Goal: Contribute content

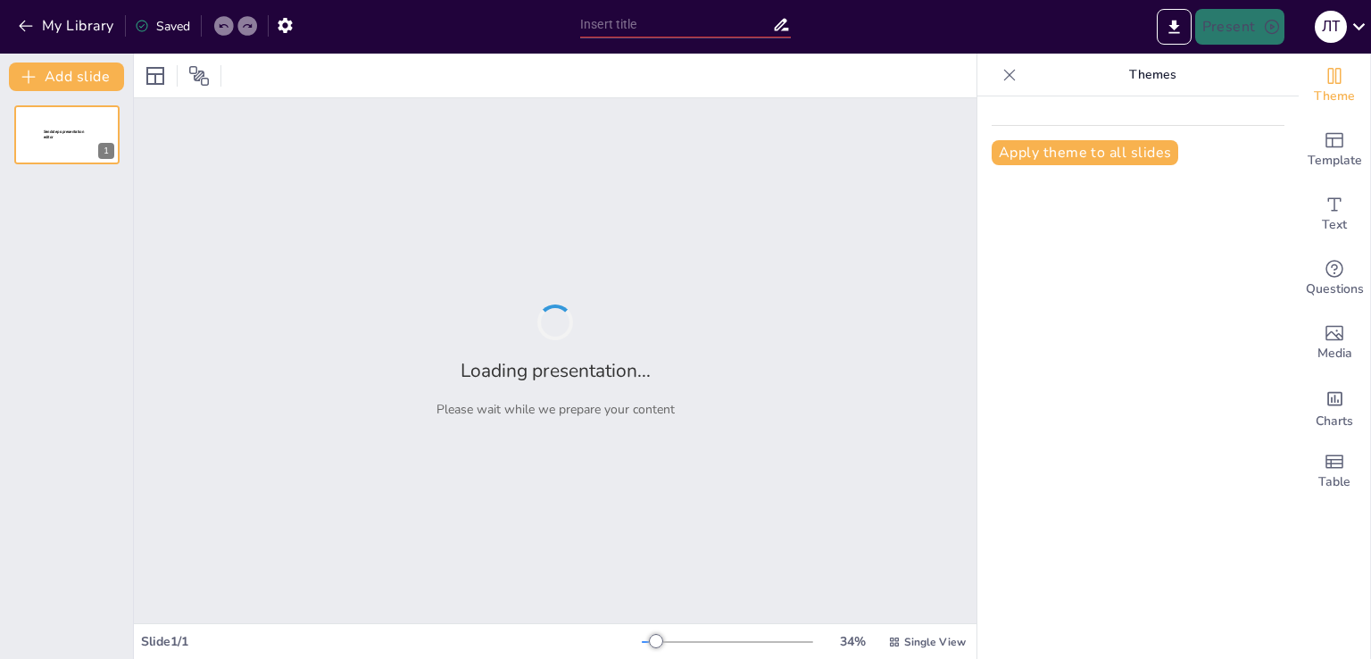
type input "Аналіз чинників розміщення виробництва в національній економіці"
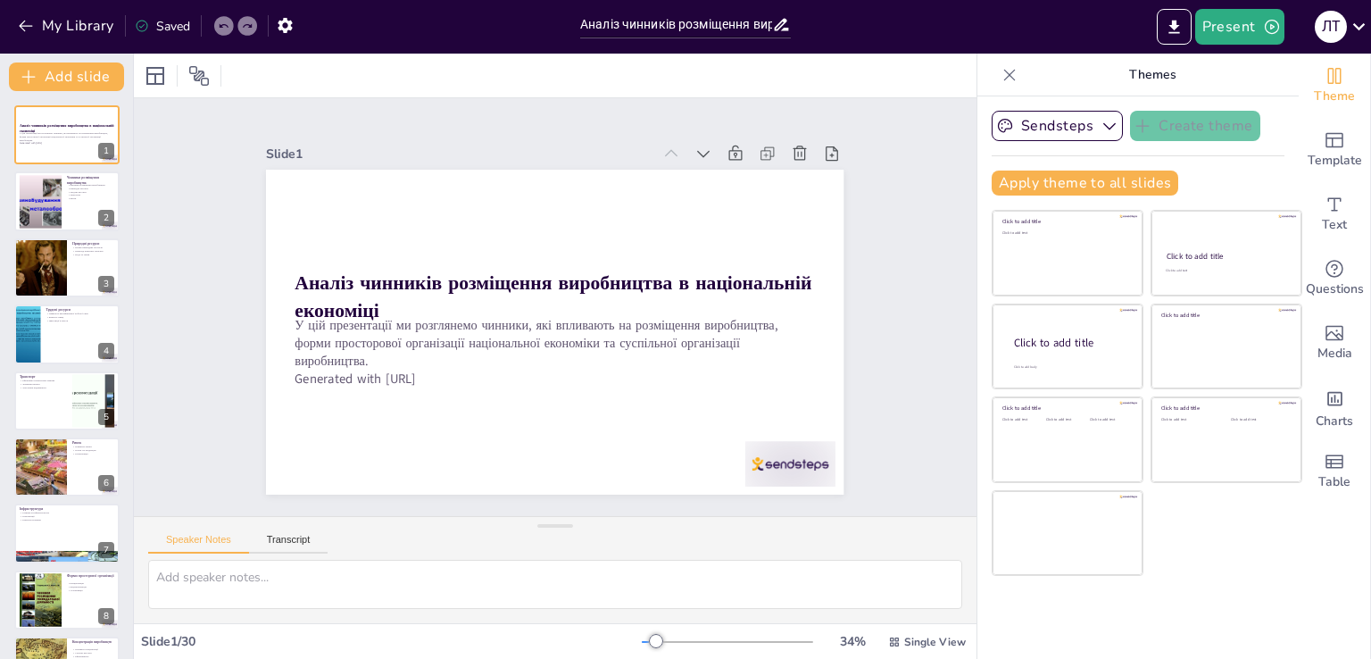
checkbox input "true"
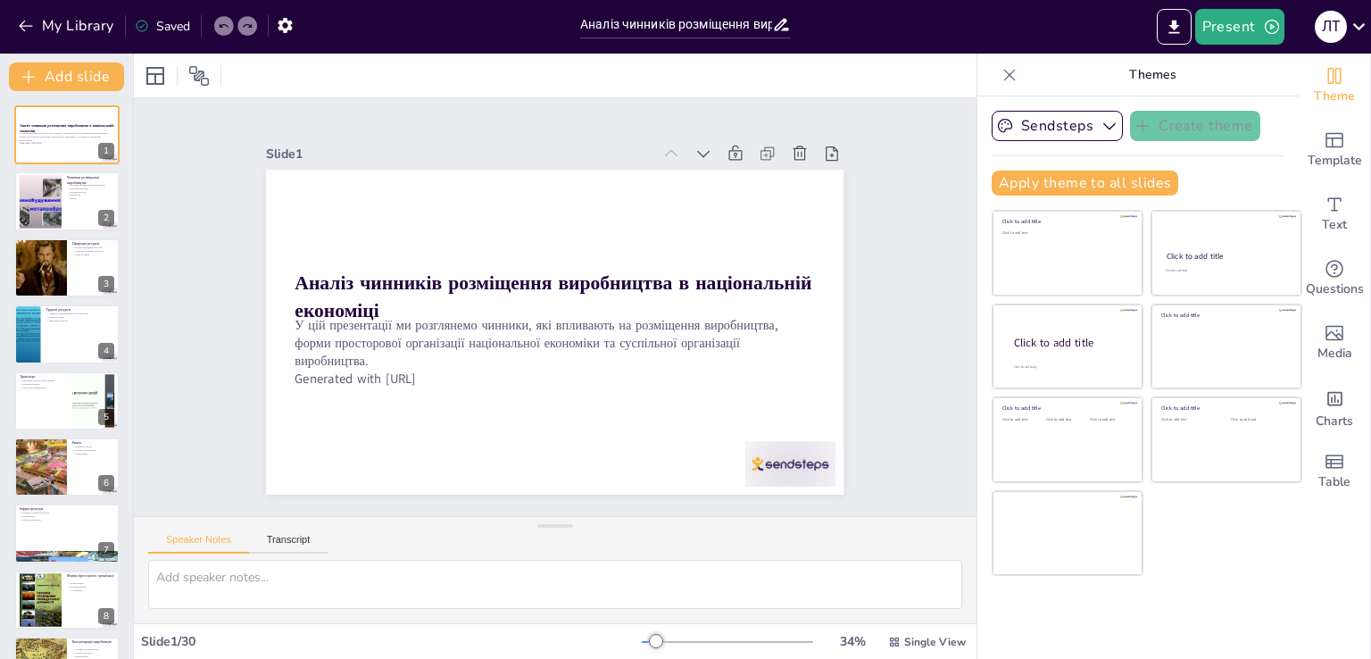
checkbox input "true"
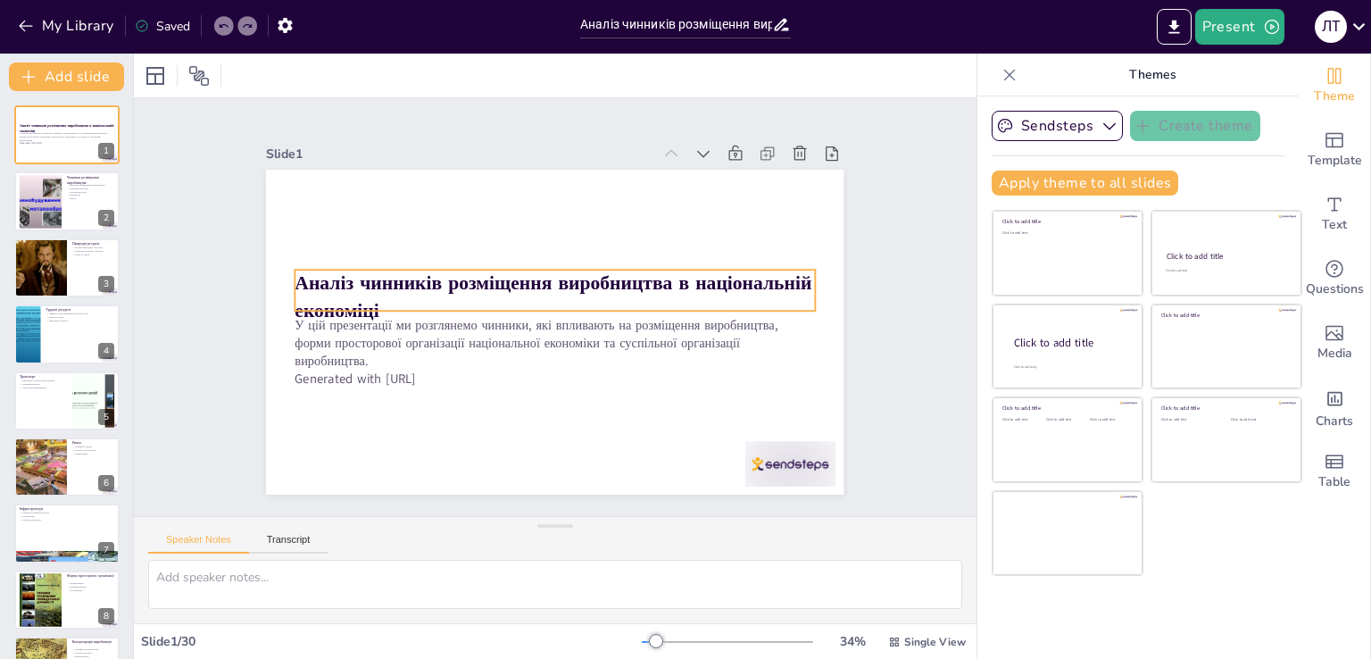
checkbox input "true"
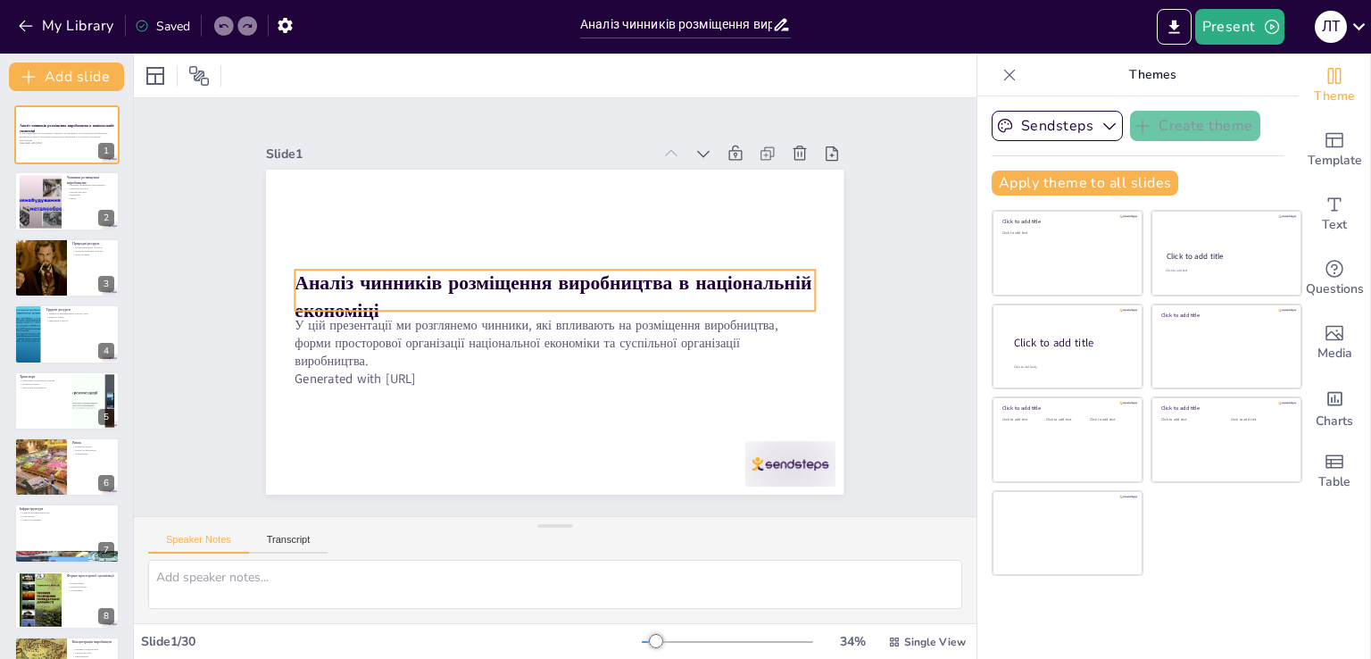
checkbox input "true"
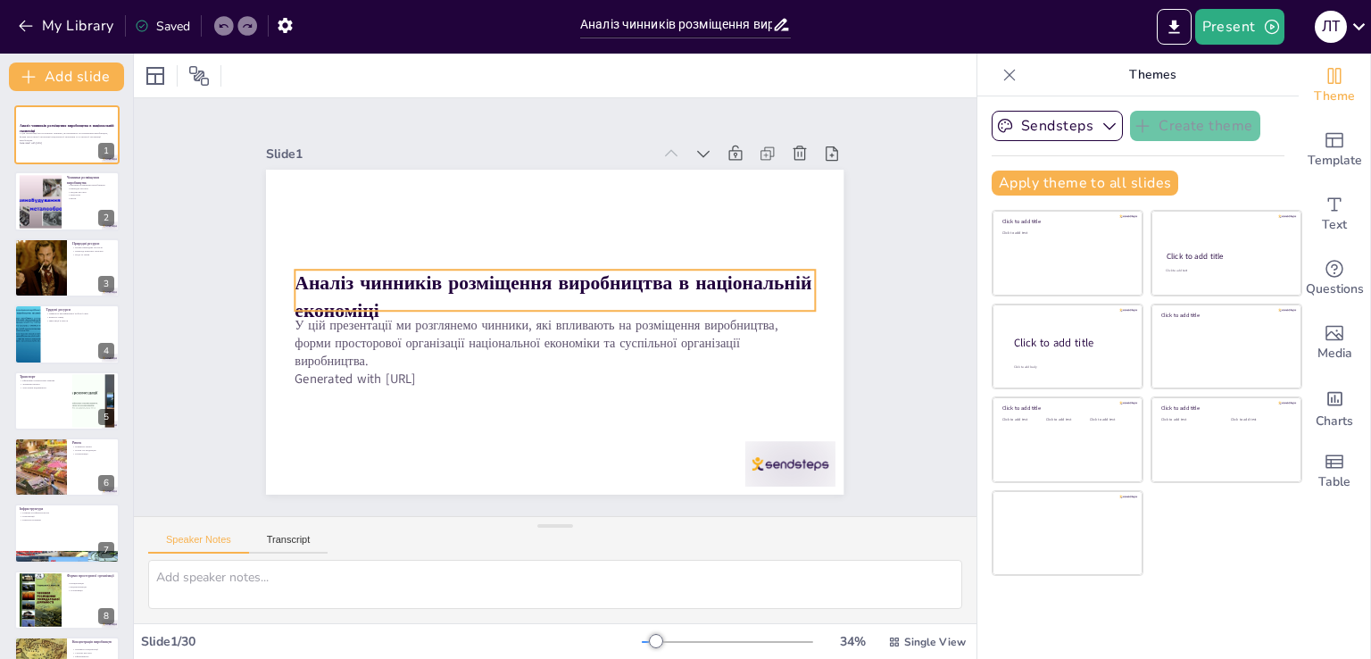
checkbox input "true"
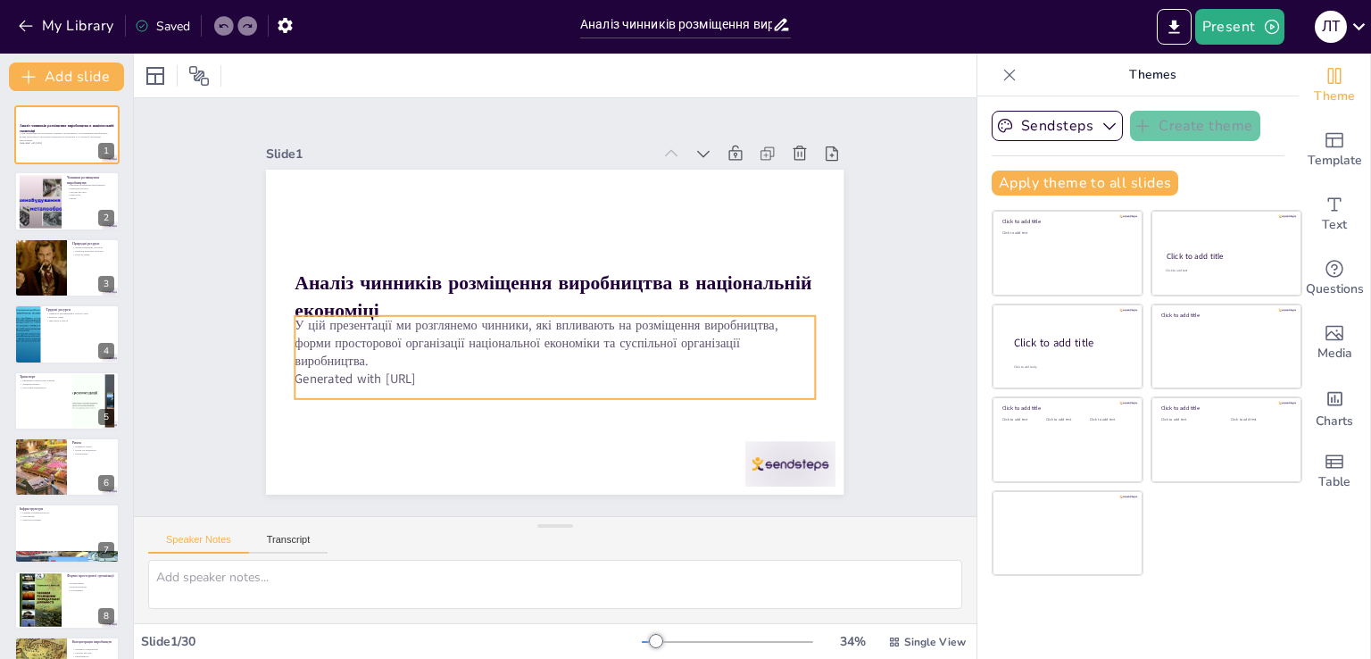
checkbox input "true"
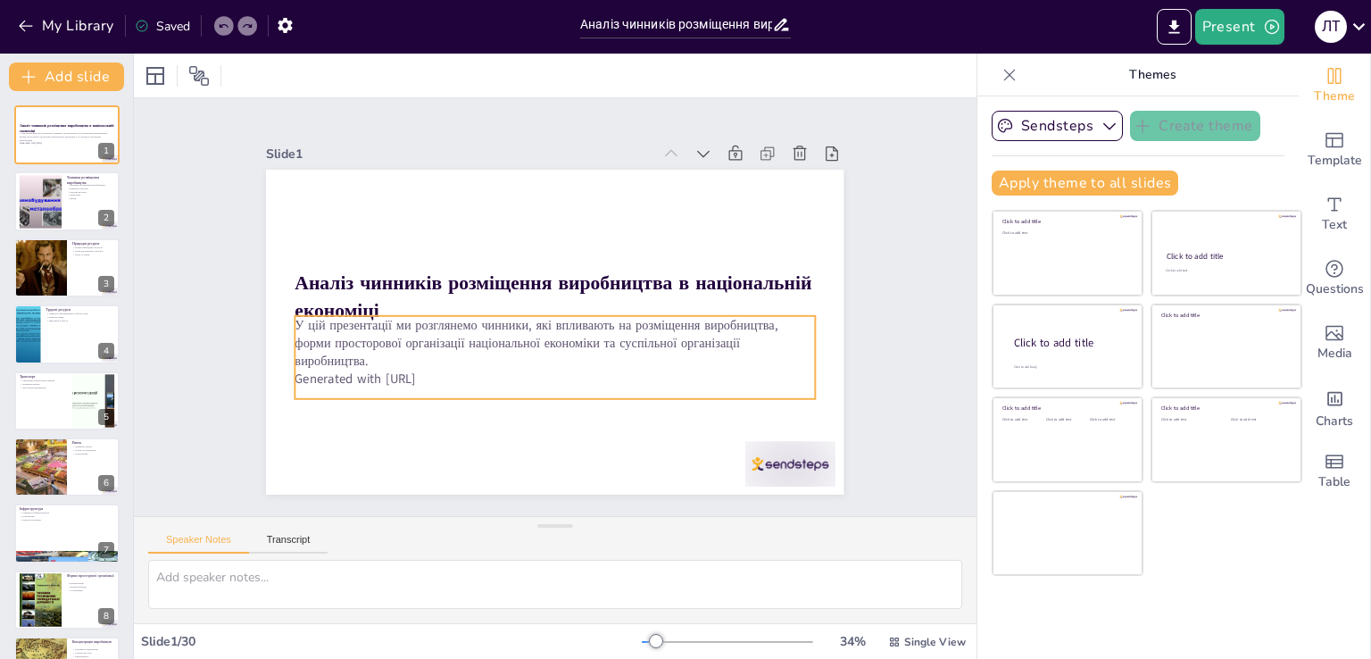
checkbox input "true"
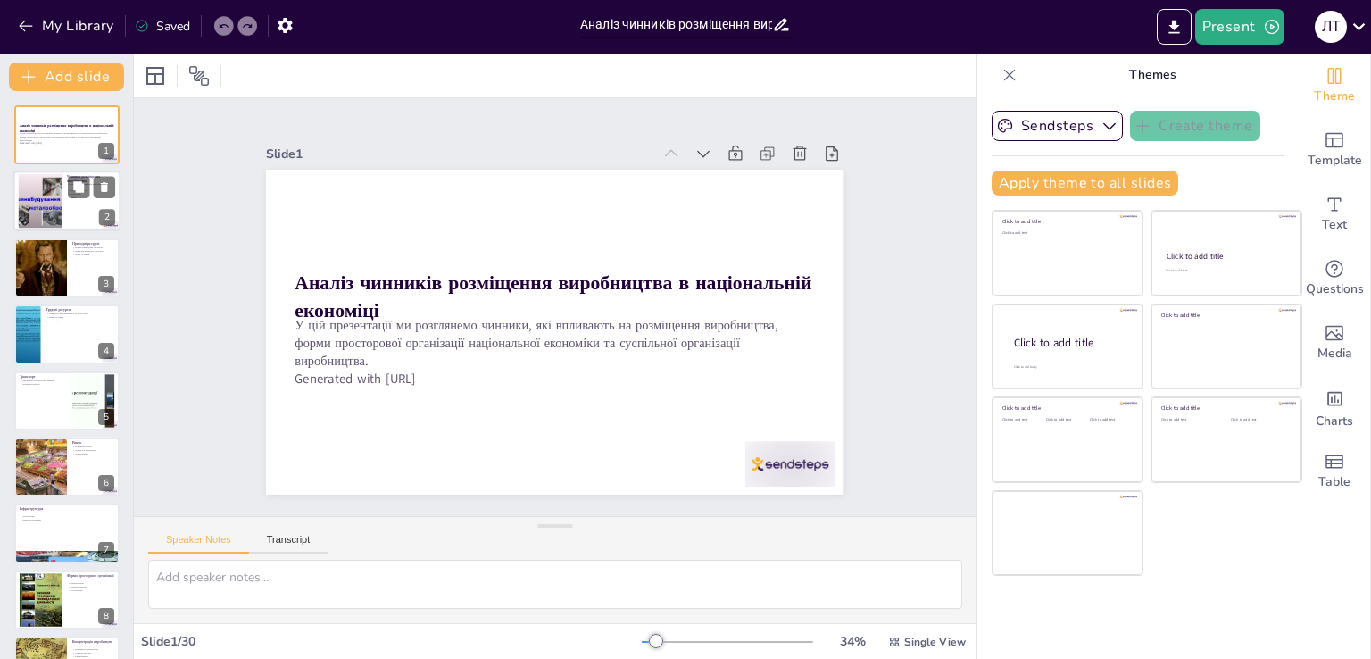
checkbox input "true"
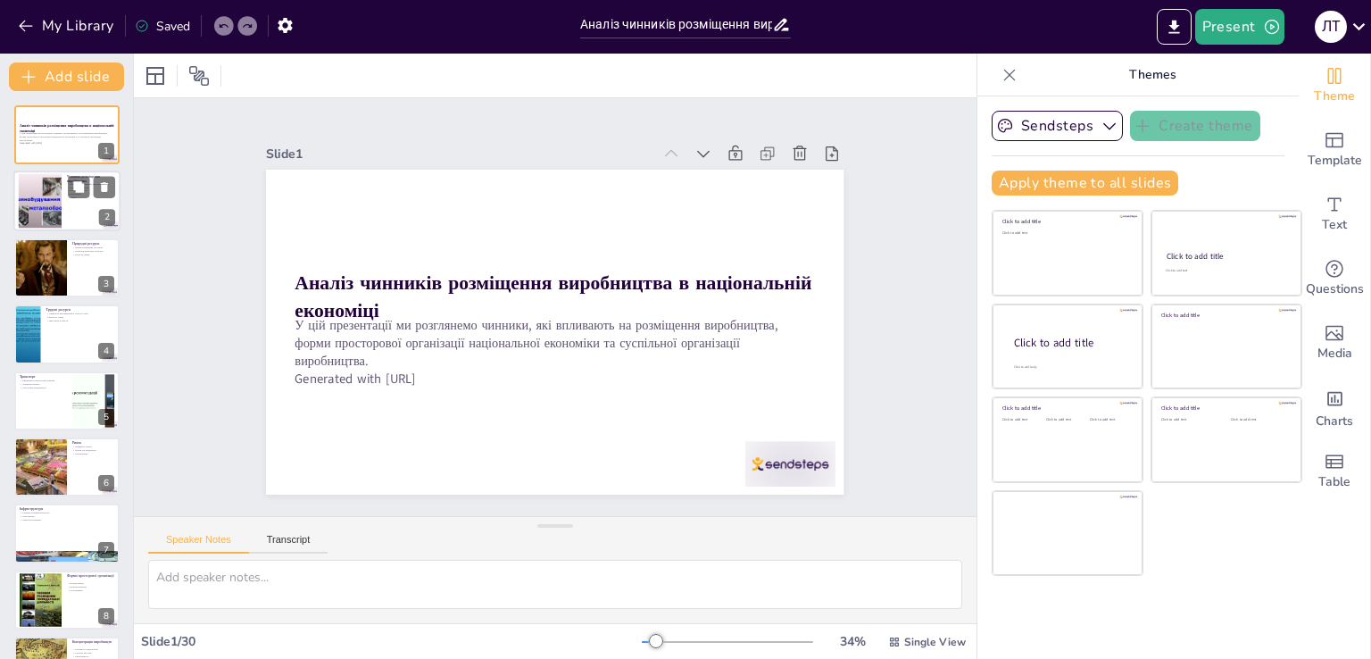
checkbox input "true"
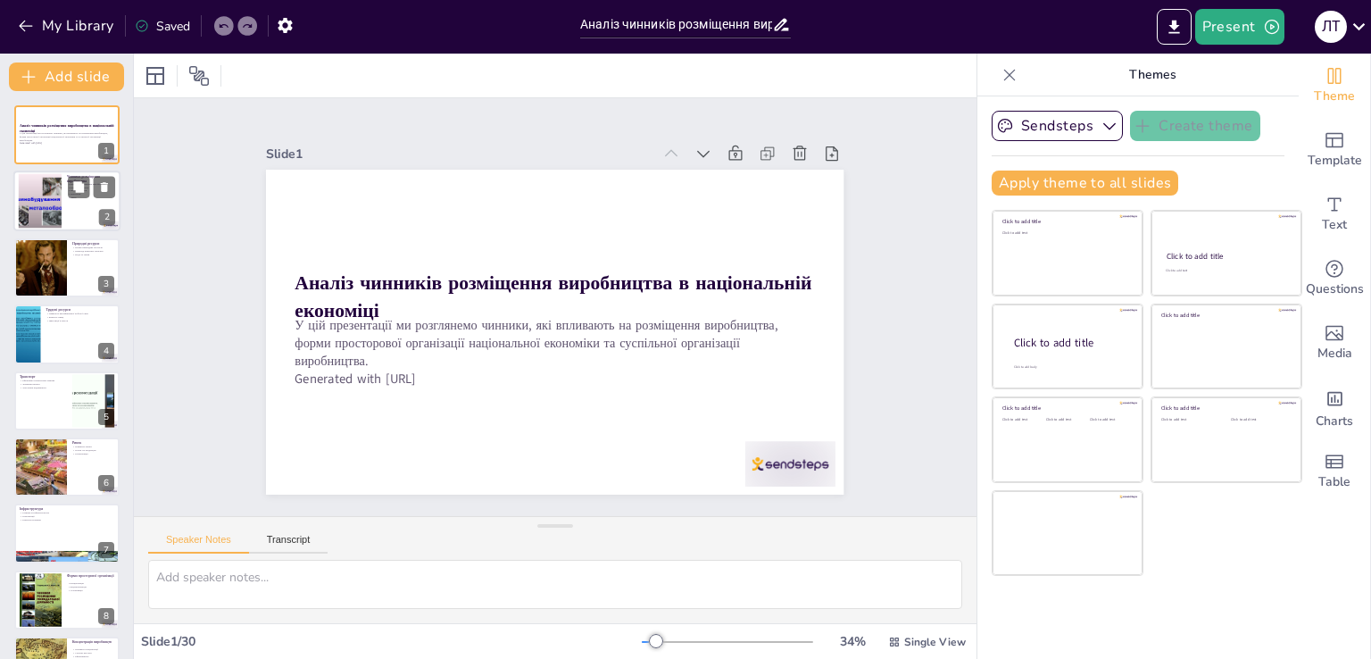
checkbox input "true"
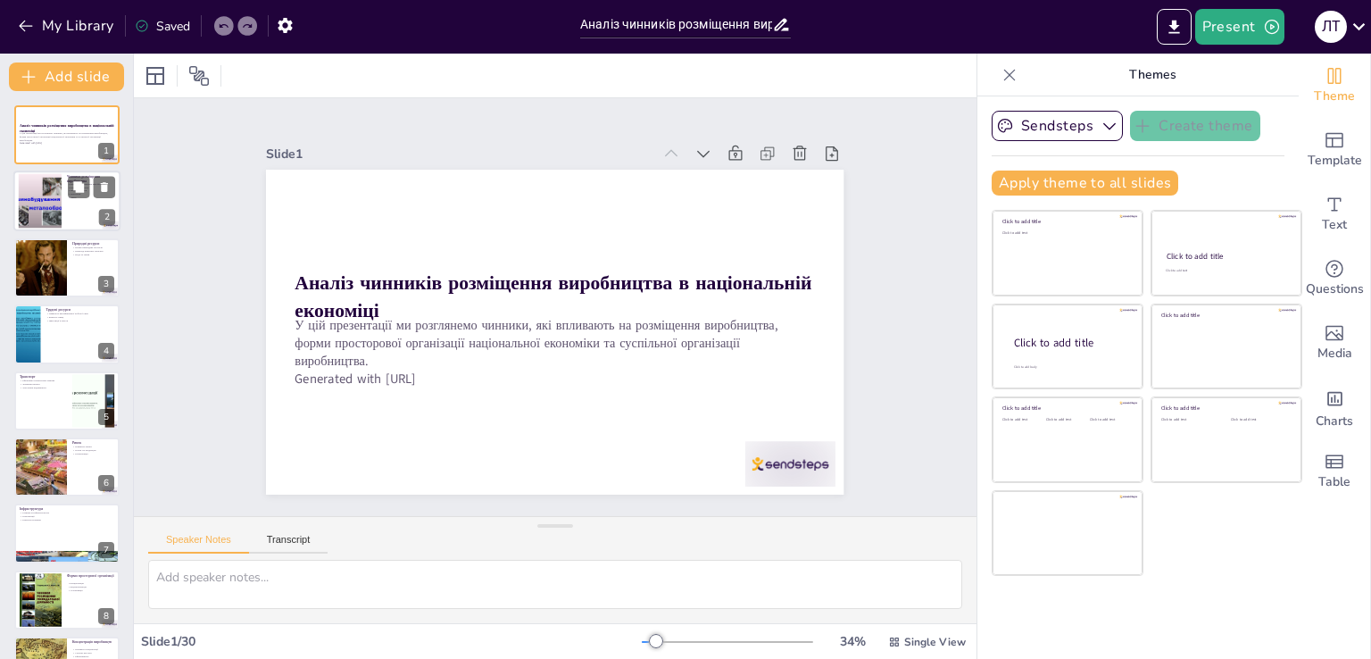
checkbox input "true"
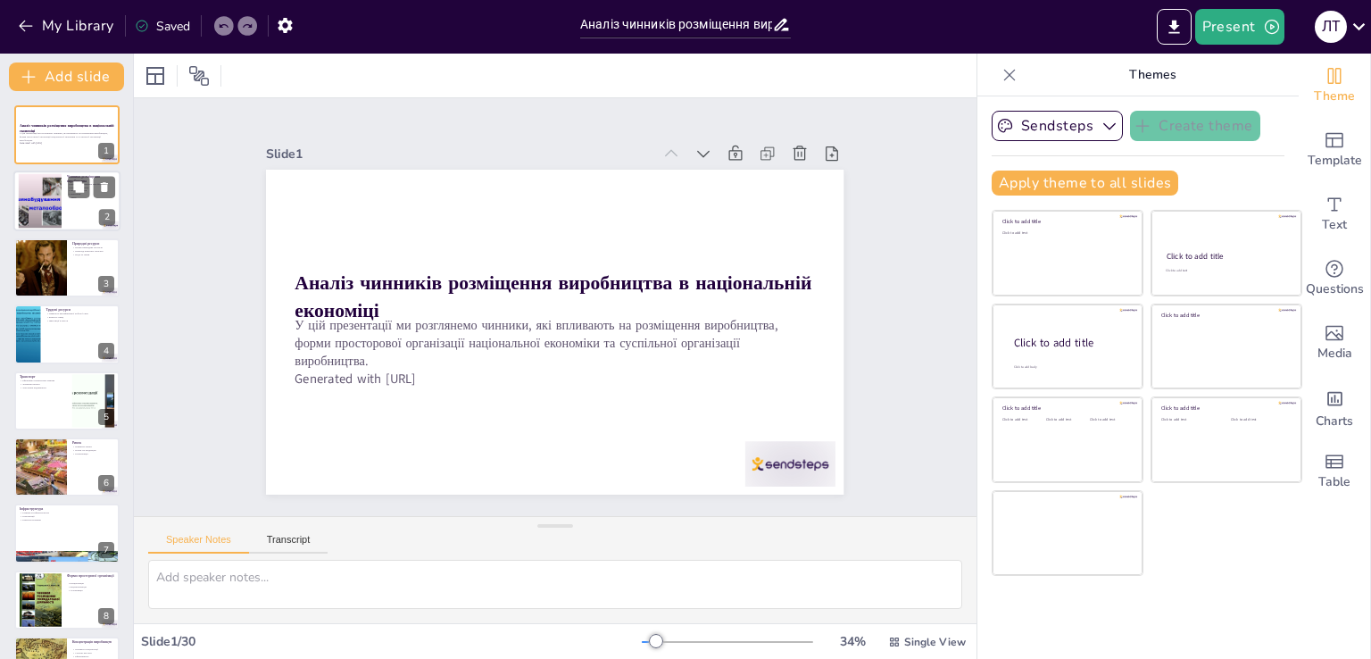
click at [31, 213] on div at bounding box center [40, 201] width 72 height 54
checkbox input "true"
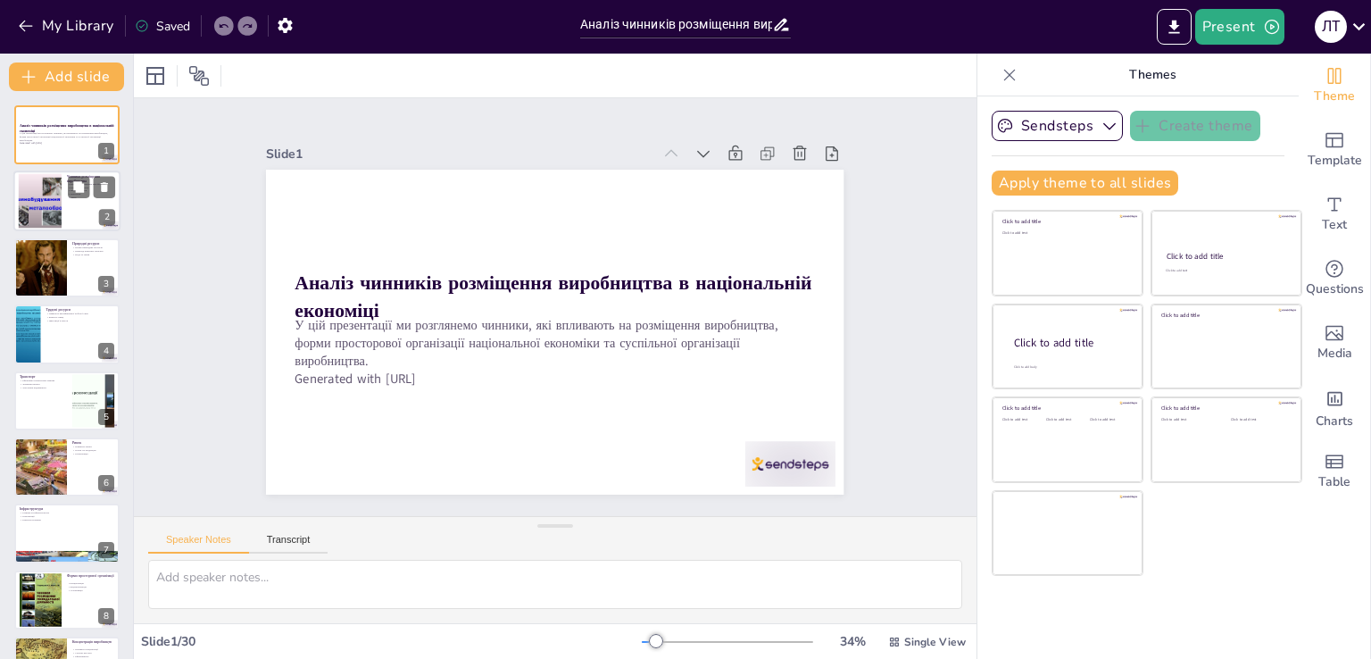
checkbox input "true"
type textarea "Чинники розміщення виробництва є основою для розуміння, чому підприємства обира…"
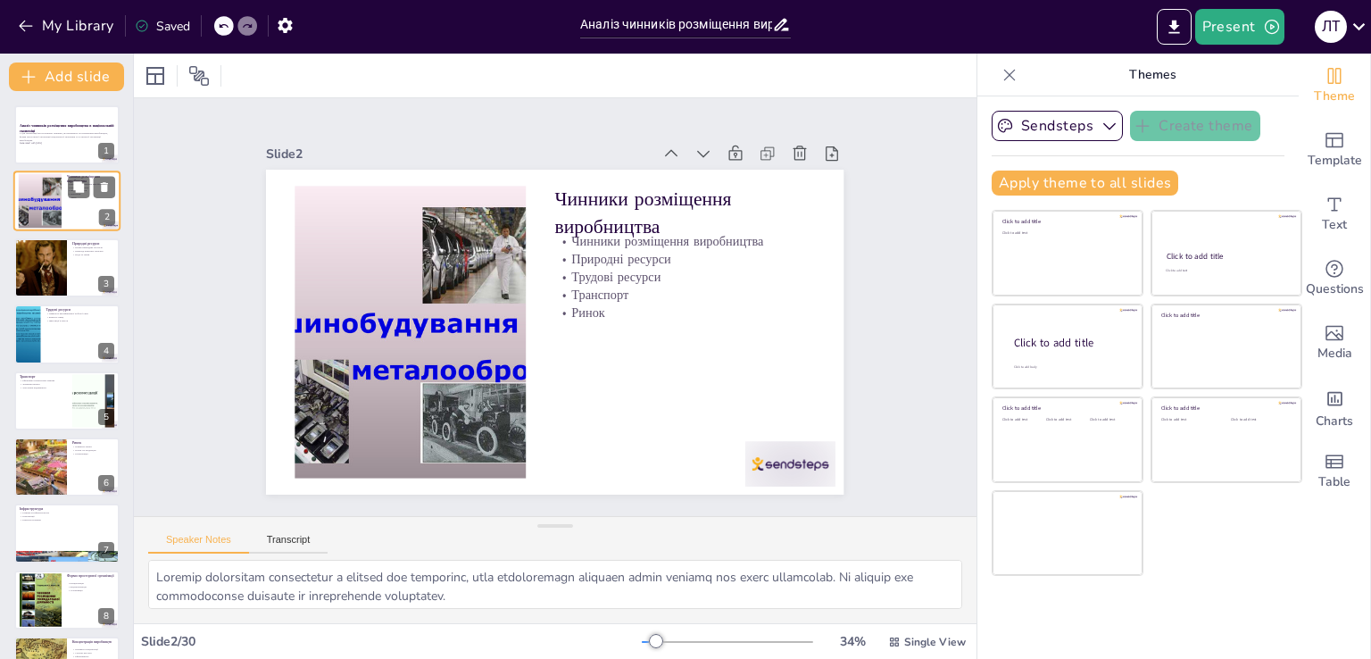
checkbox input "true"
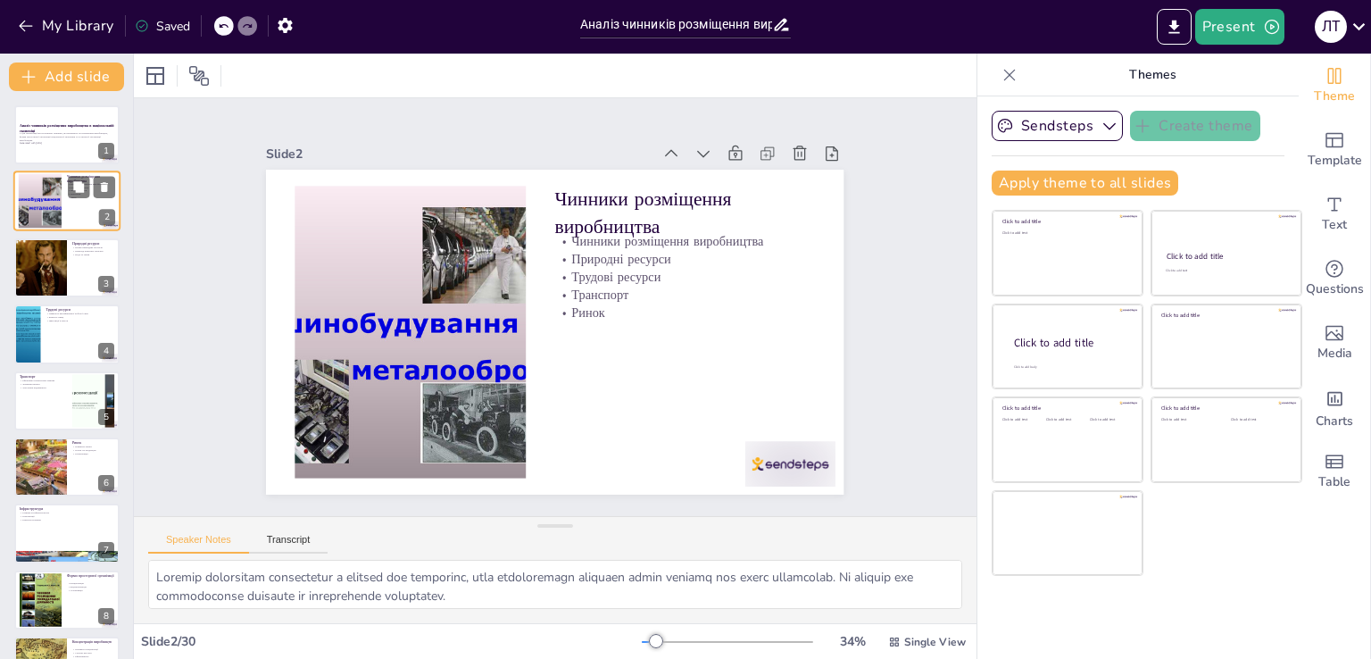
checkbox input "true"
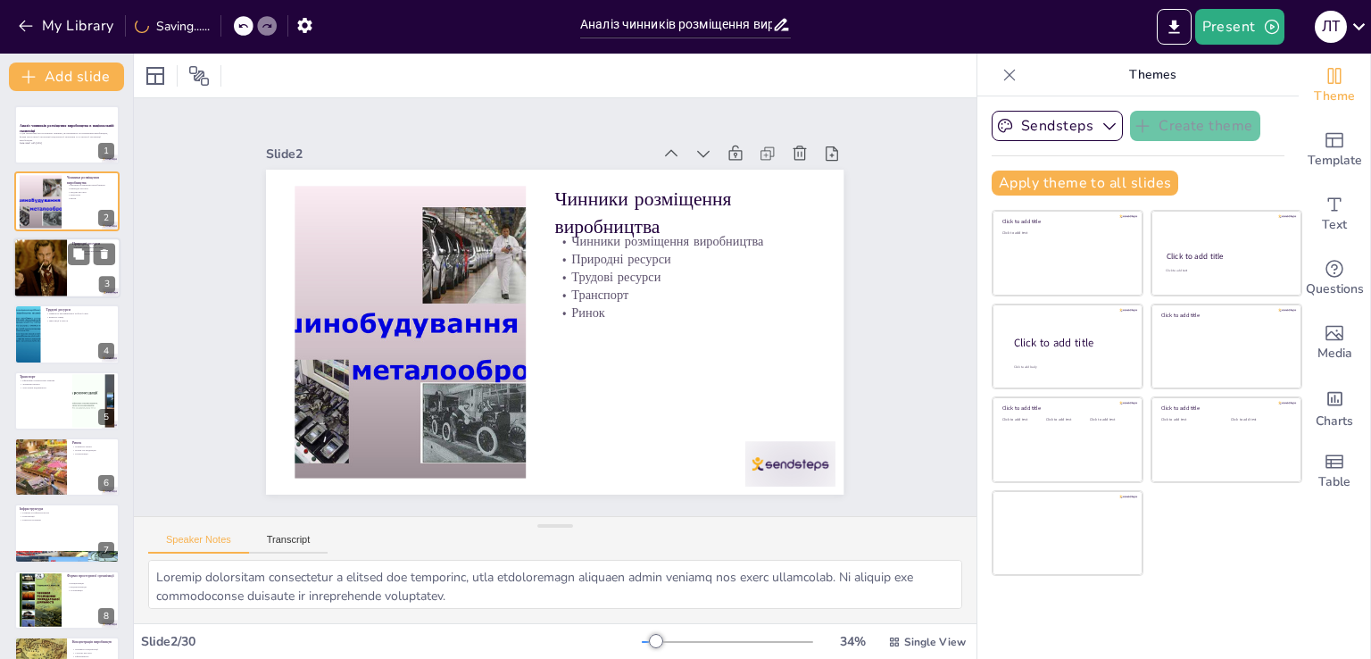
checkbox input "true"
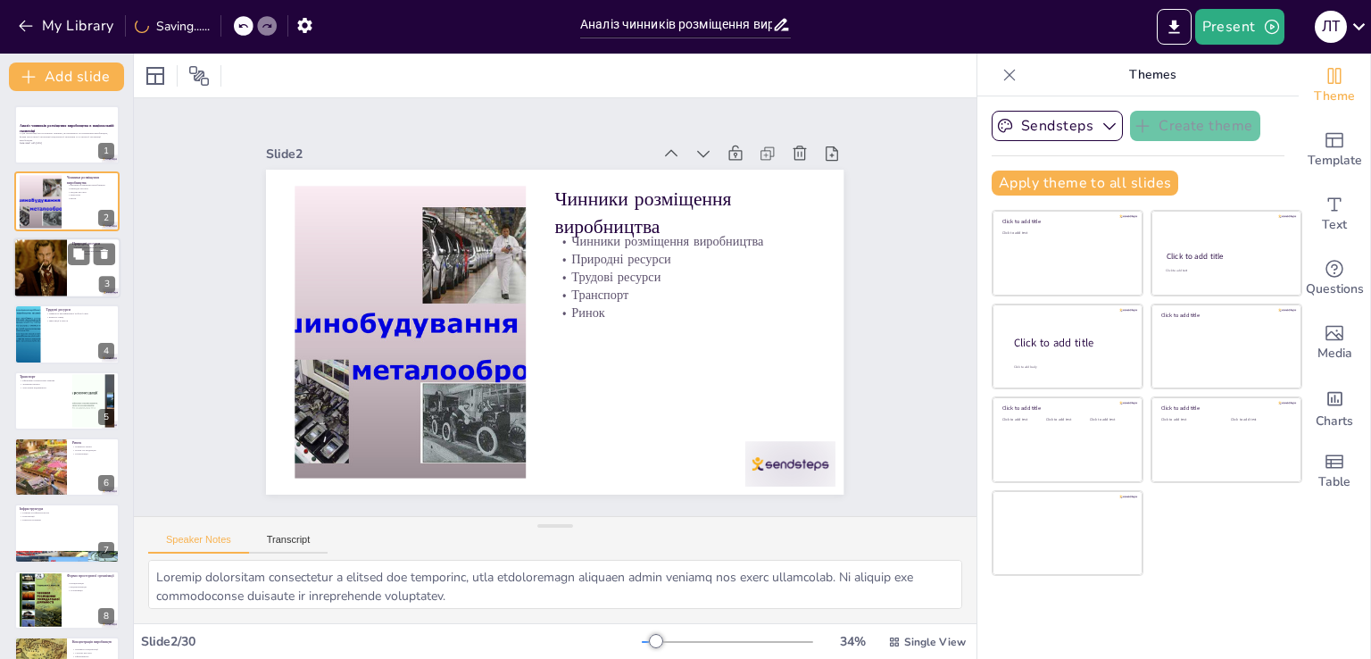
checkbox input "true"
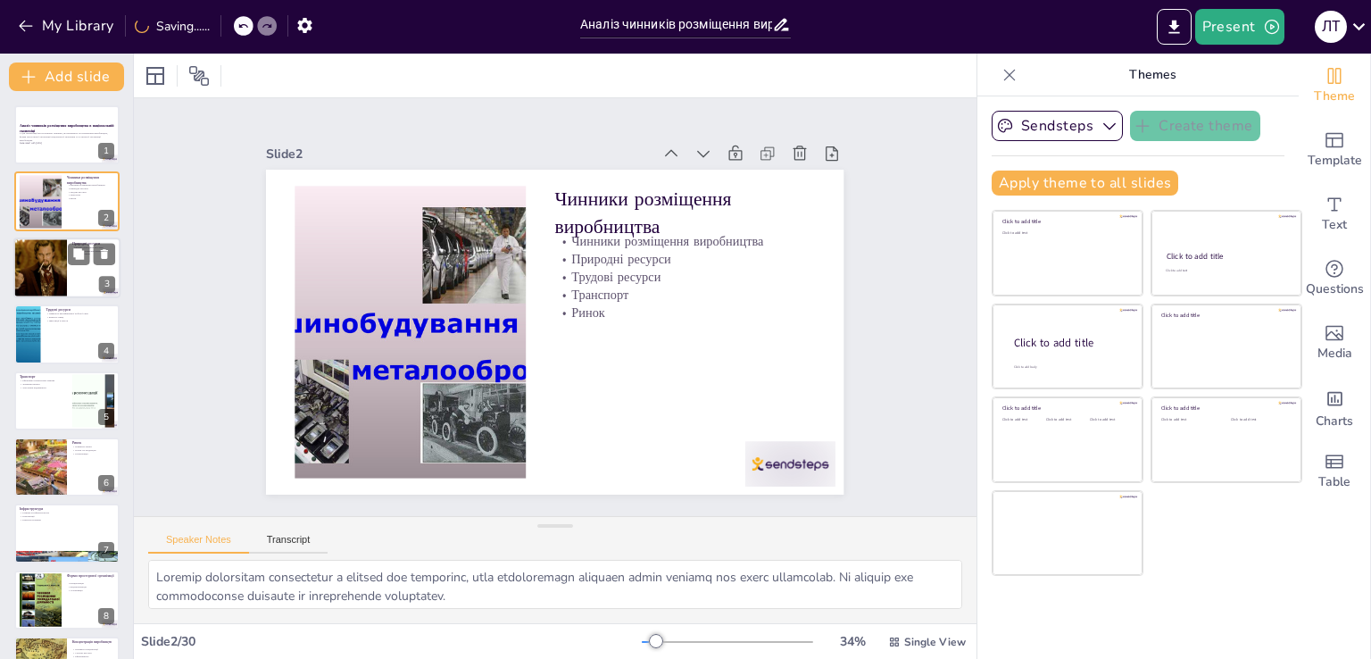
click at [49, 254] on div at bounding box center [41, 267] width 108 height 61
checkbox input "true"
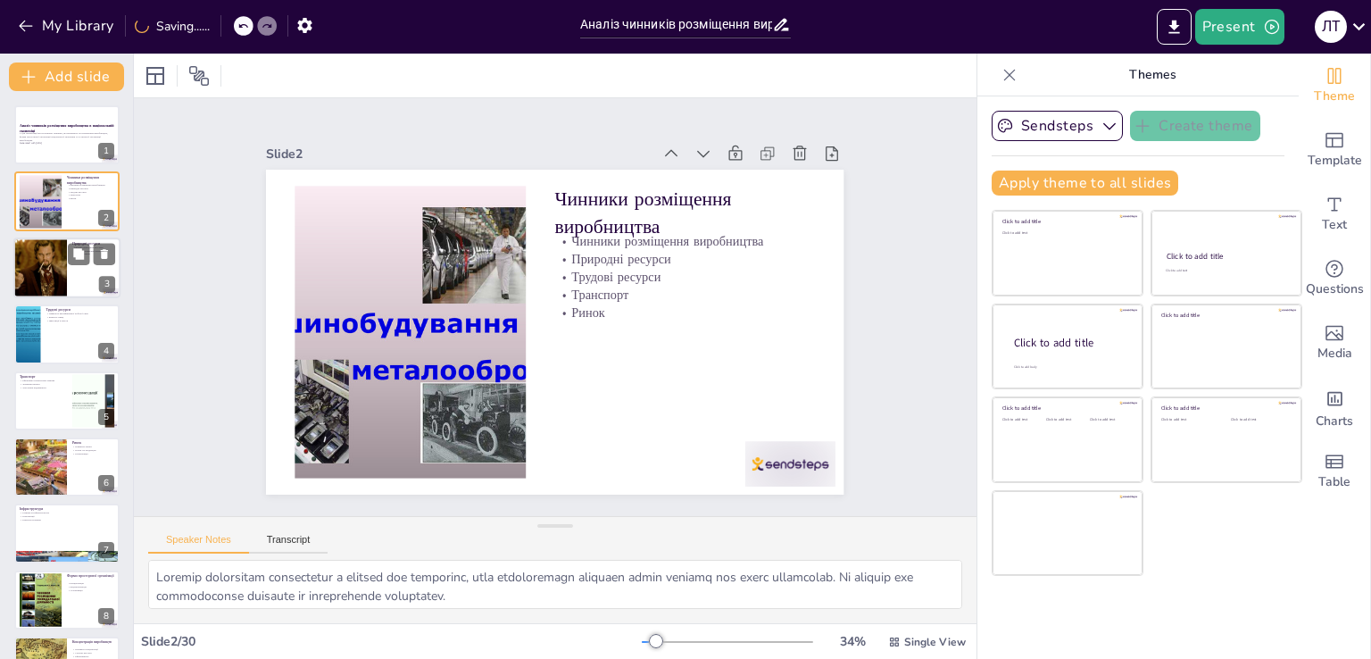
checkbox input "true"
type textarea "Природні ресурси мають значний вплив на економічну діяльність. Вони можуть визн…"
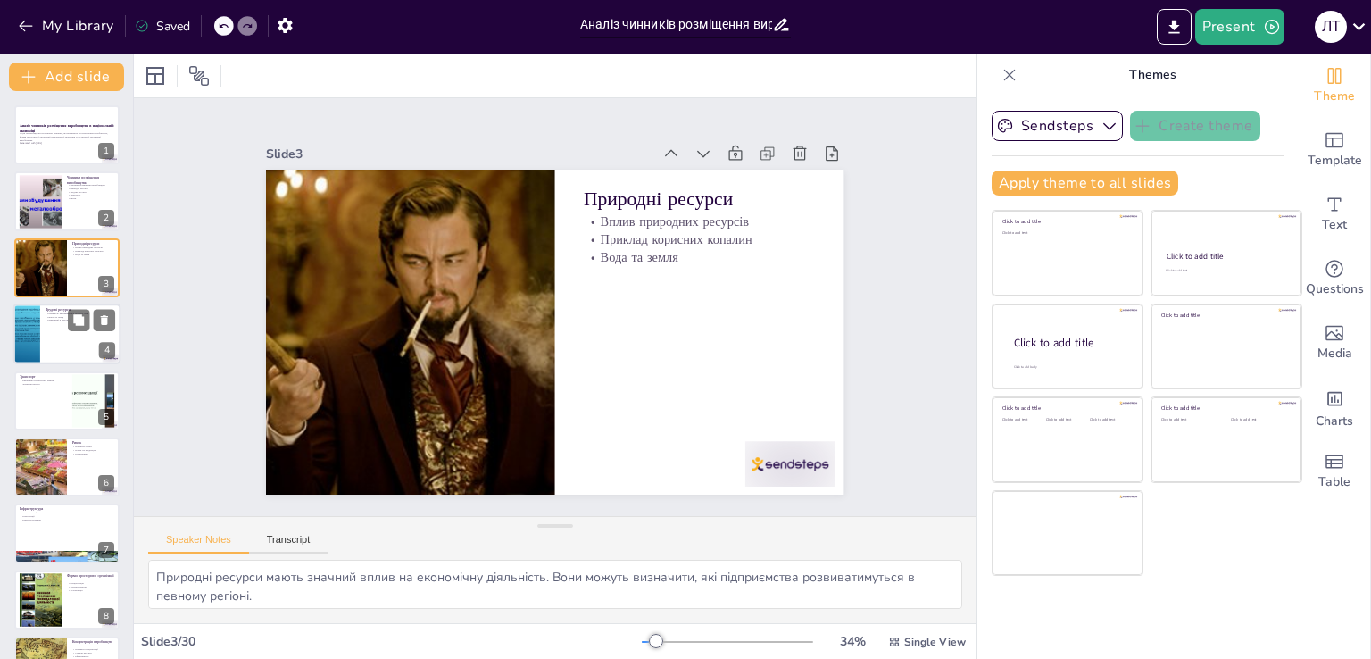
checkbox input "true"
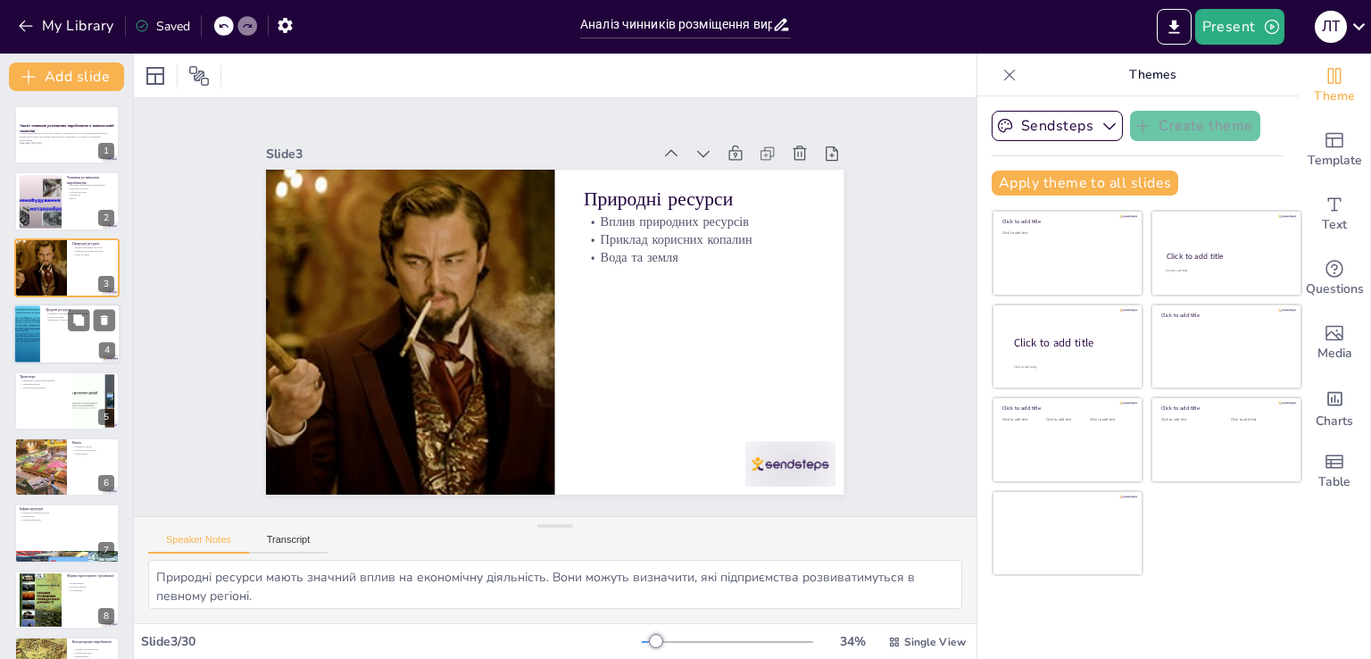
checkbox input "true"
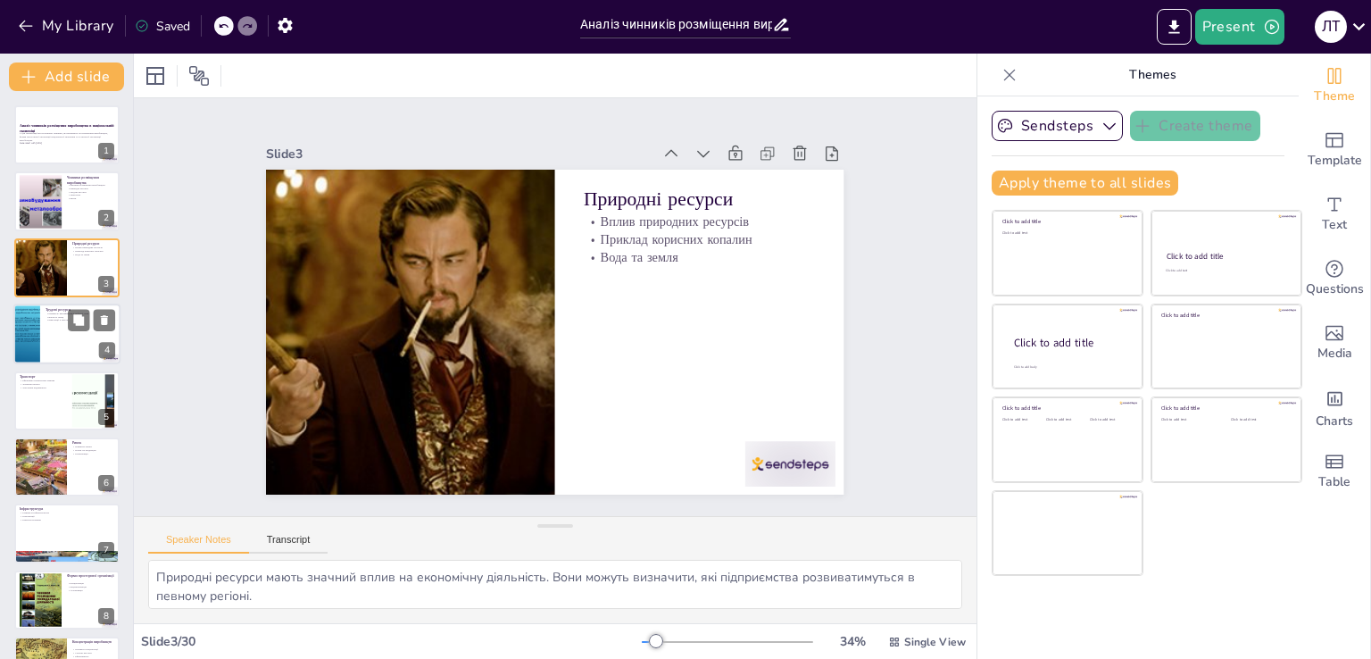
click at [35, 338] on div at bounding box center [26, 334] width 107 height 61
checkbox input "true"
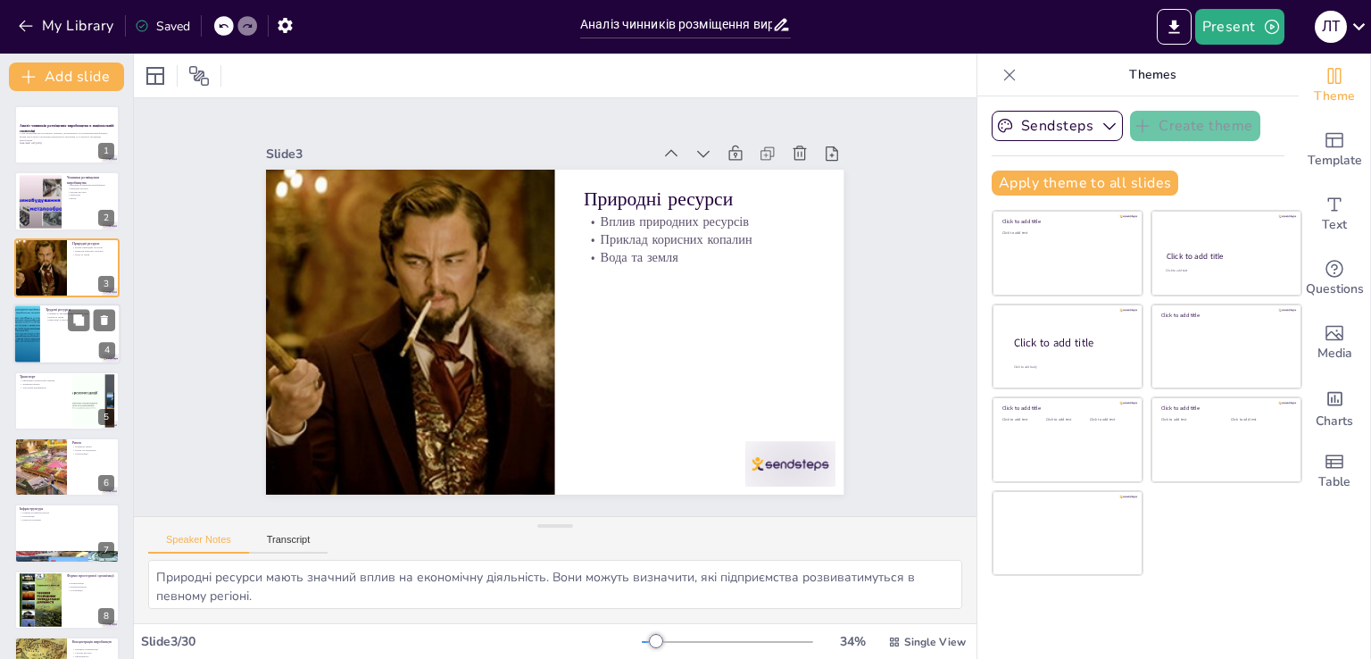
checkbox input "true"
type textarea "Наявність кваліфікованої робочої сили є критично важливою для підприємств, оскі…"
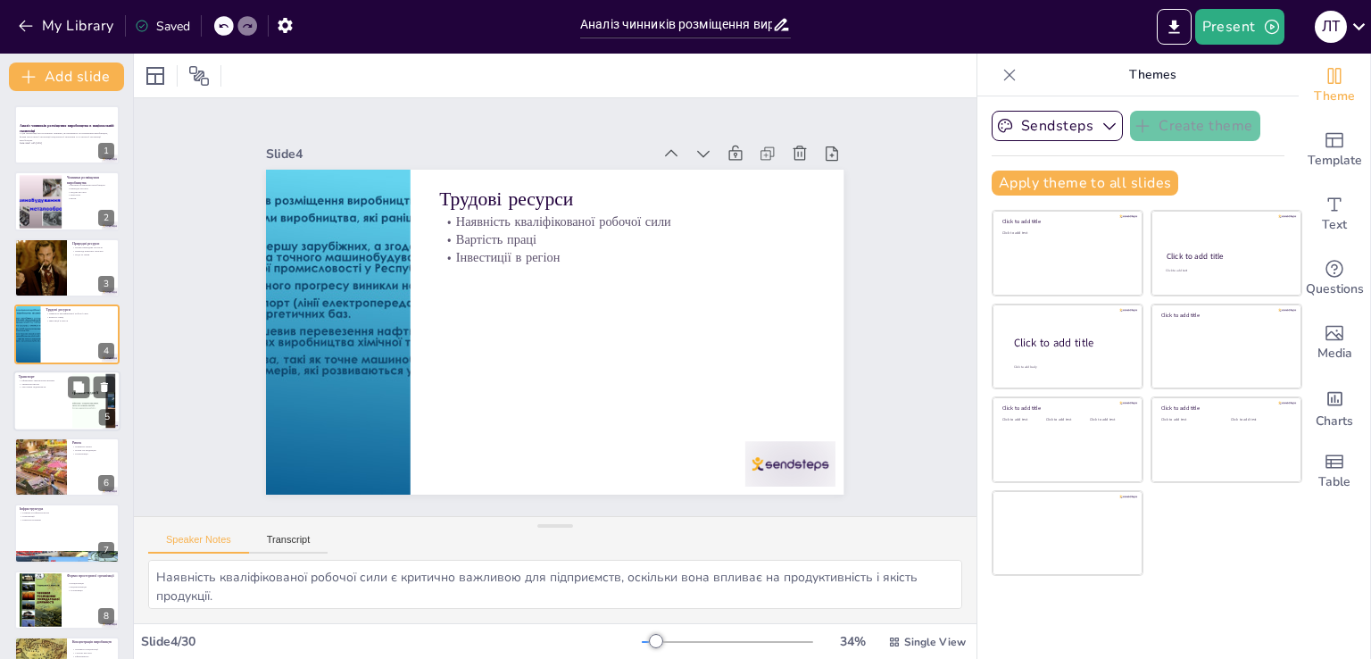
checkbox input "true"
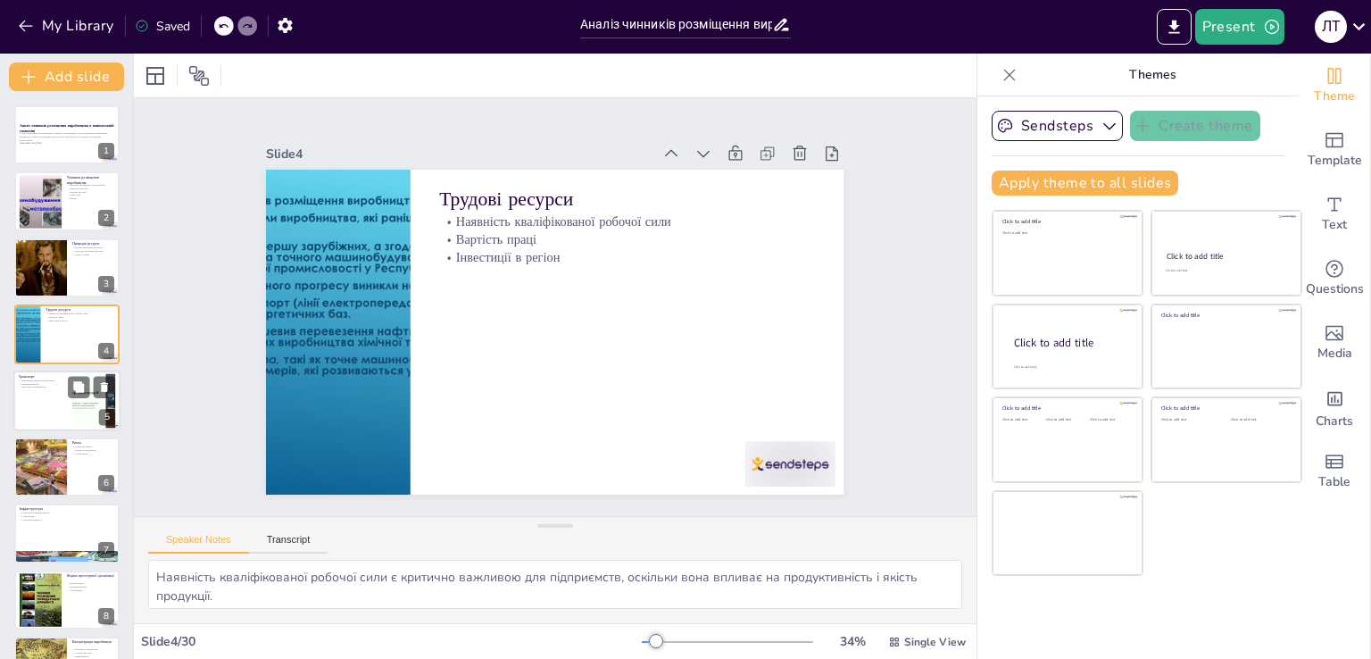
checkbox input "true"
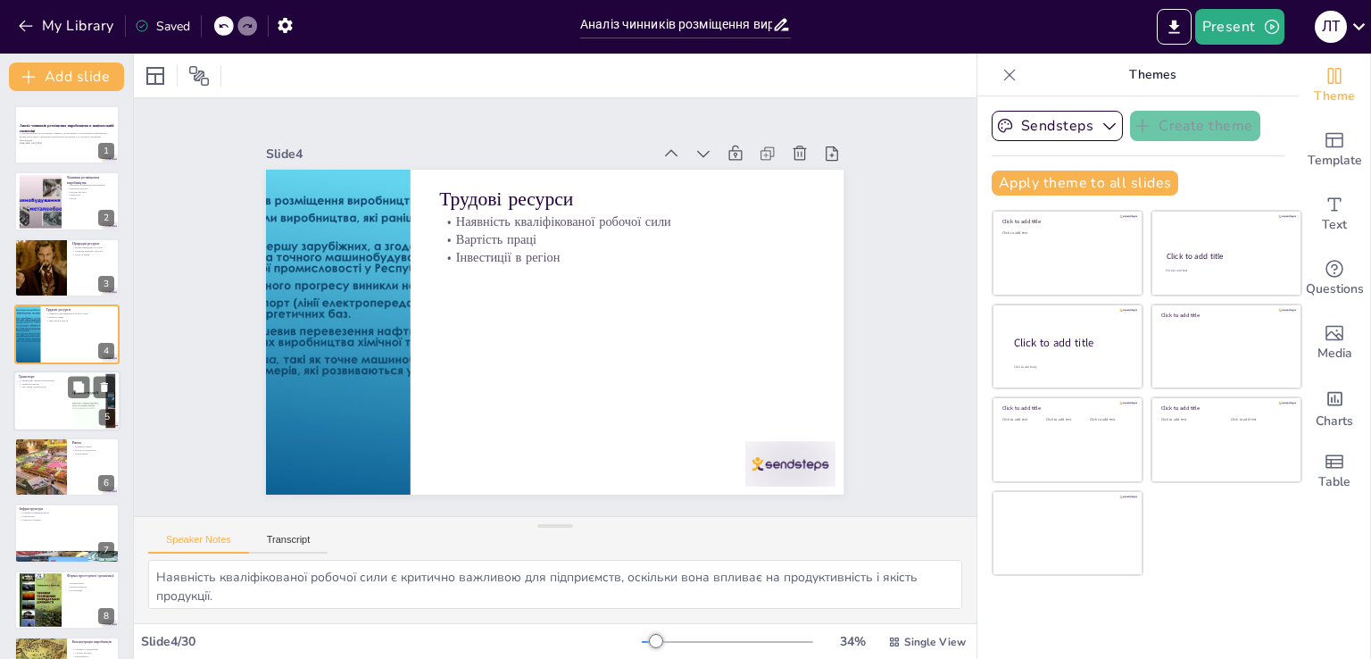
click at [38, 426] on div at bounding box center [66, 401] width 107 height 61
checkbox input "true"
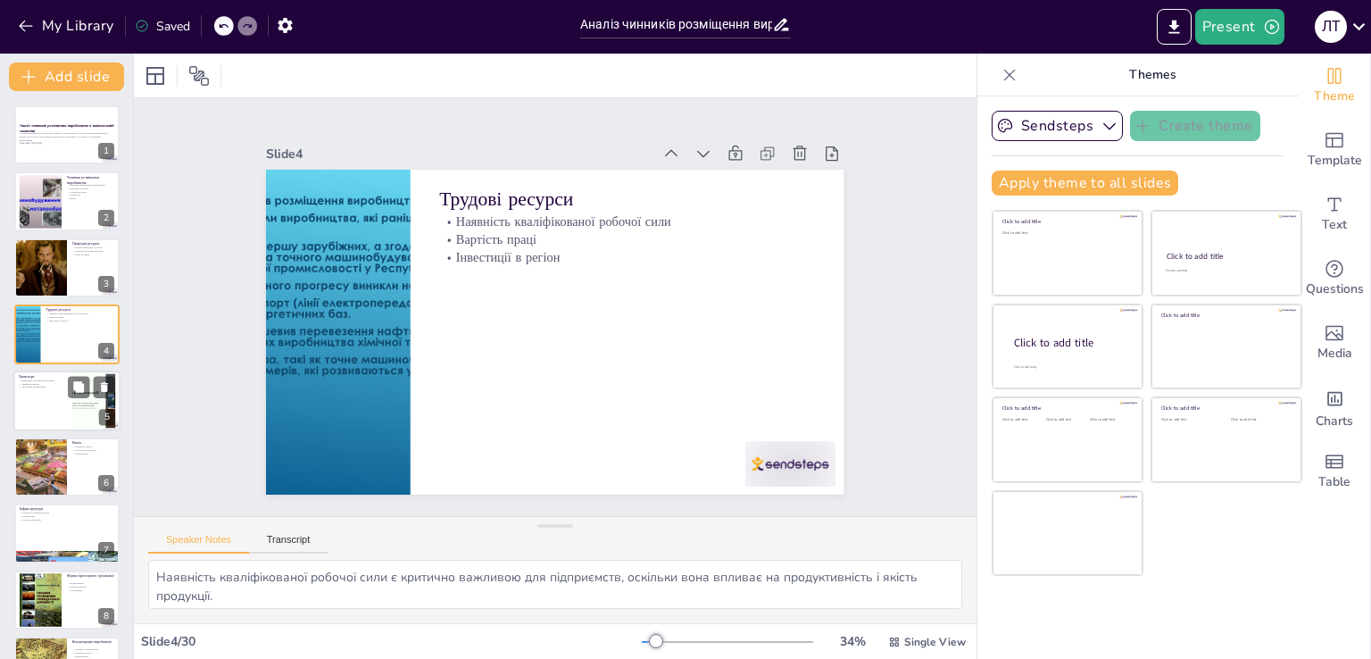
checkbox input "true"
type textarea "Ефективна транспортна мережа є основою для успішного ведення бізнесу. Вона дозв…"
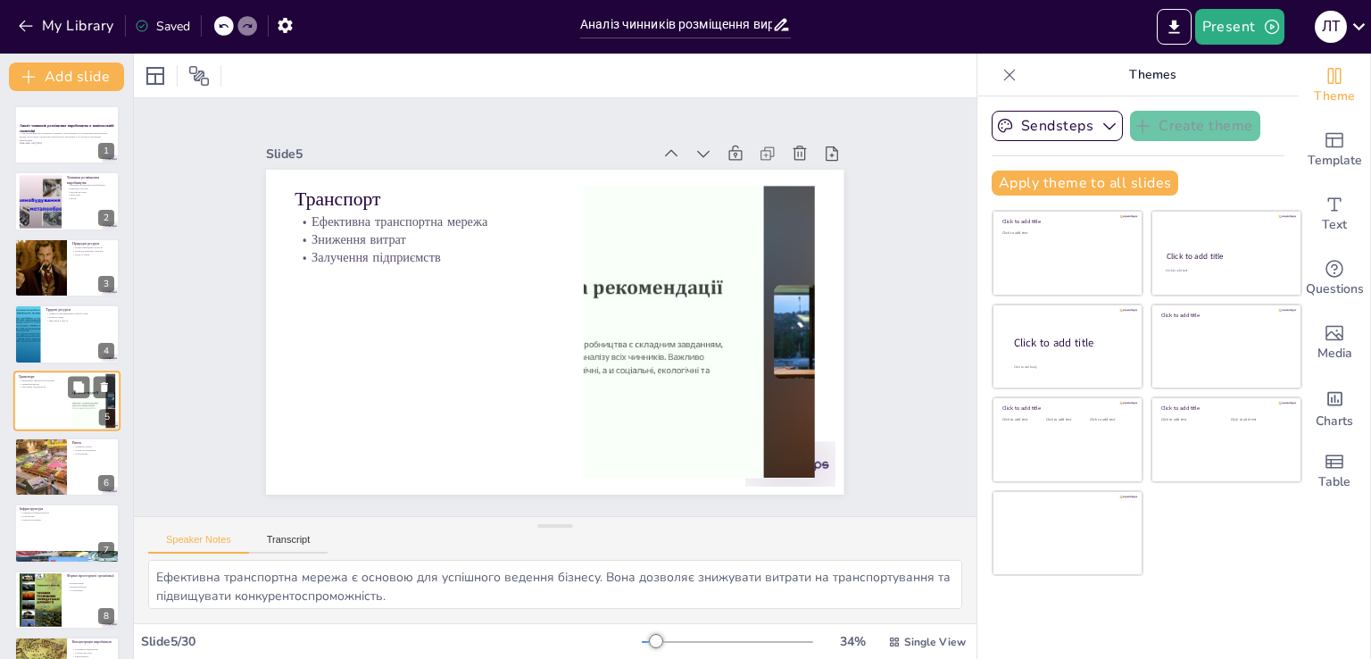
scroll to position [25, 0]
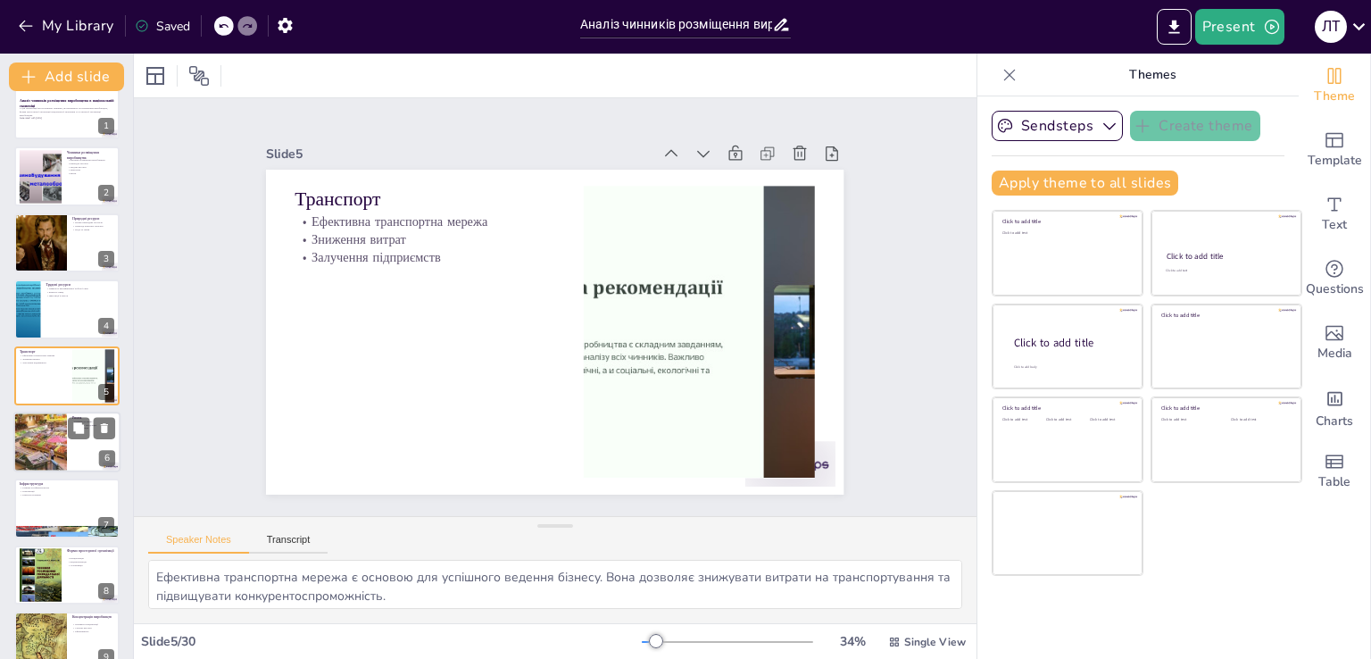
click at [39, 451] on div at bounding box center [40, 442] width 88 height 61
checkbox input "true"
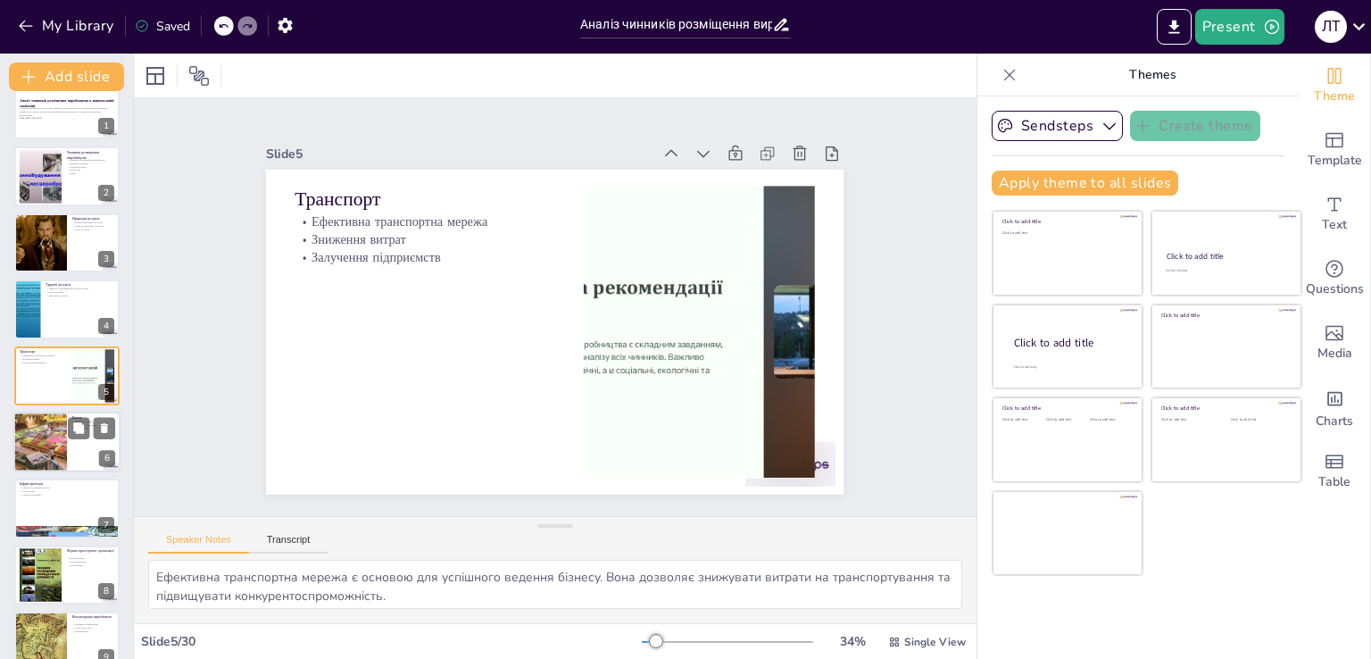
checkbox input "true"
type textarea "Наявність ринку є критично важливою для розміщення виробництва. Вона визначає, …"
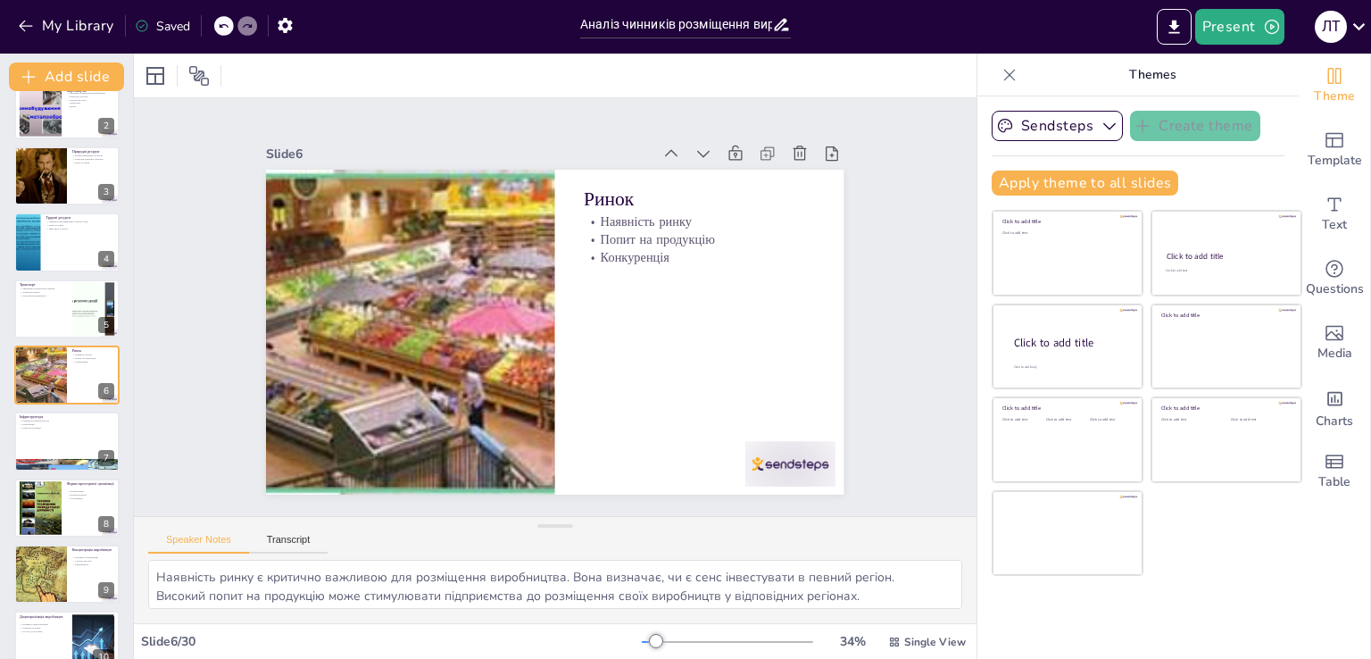
checkbox input "true"
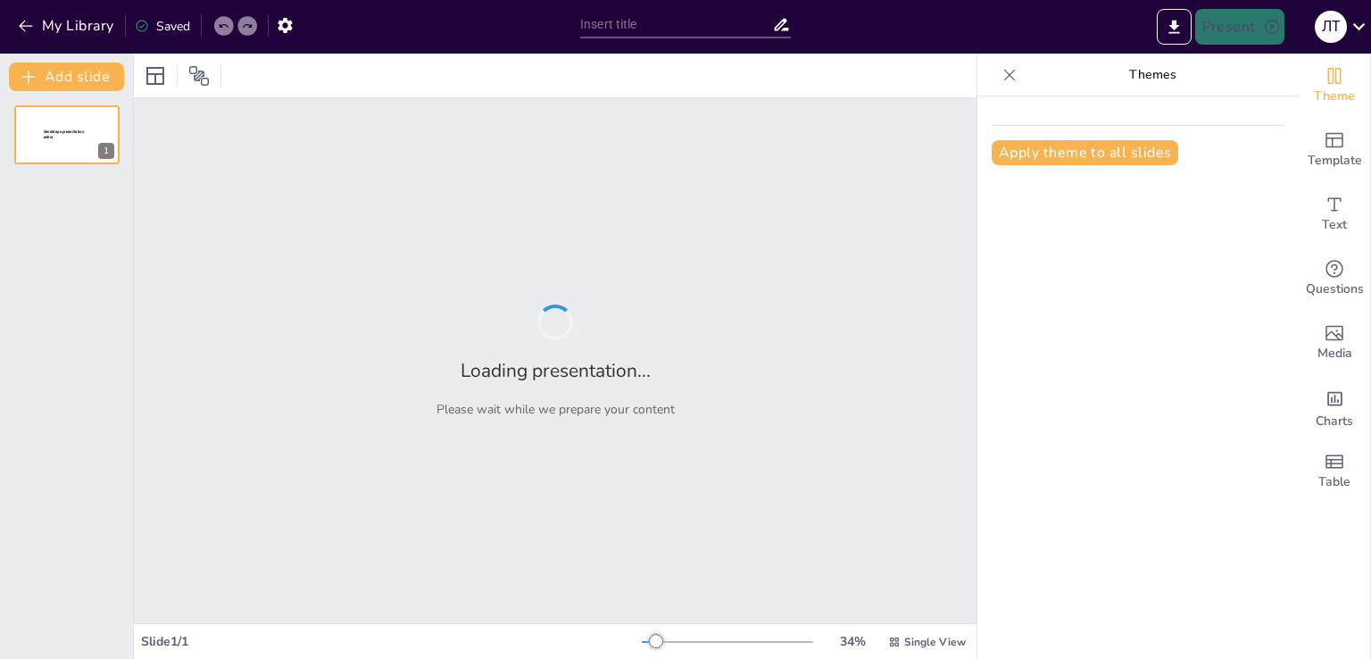
type input "Корейська війна та Карибська криза: Аналіз міжнародних конфліктів [DATE]-[DATE]…"
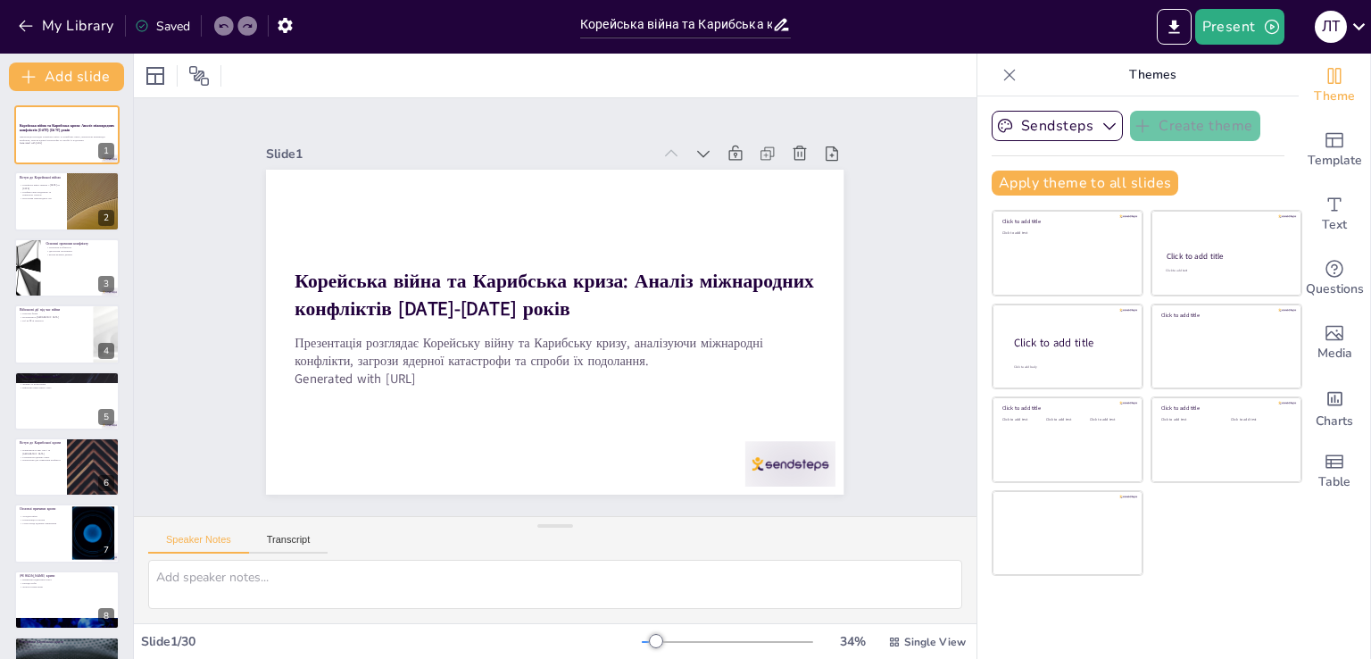
checkbox input "true"
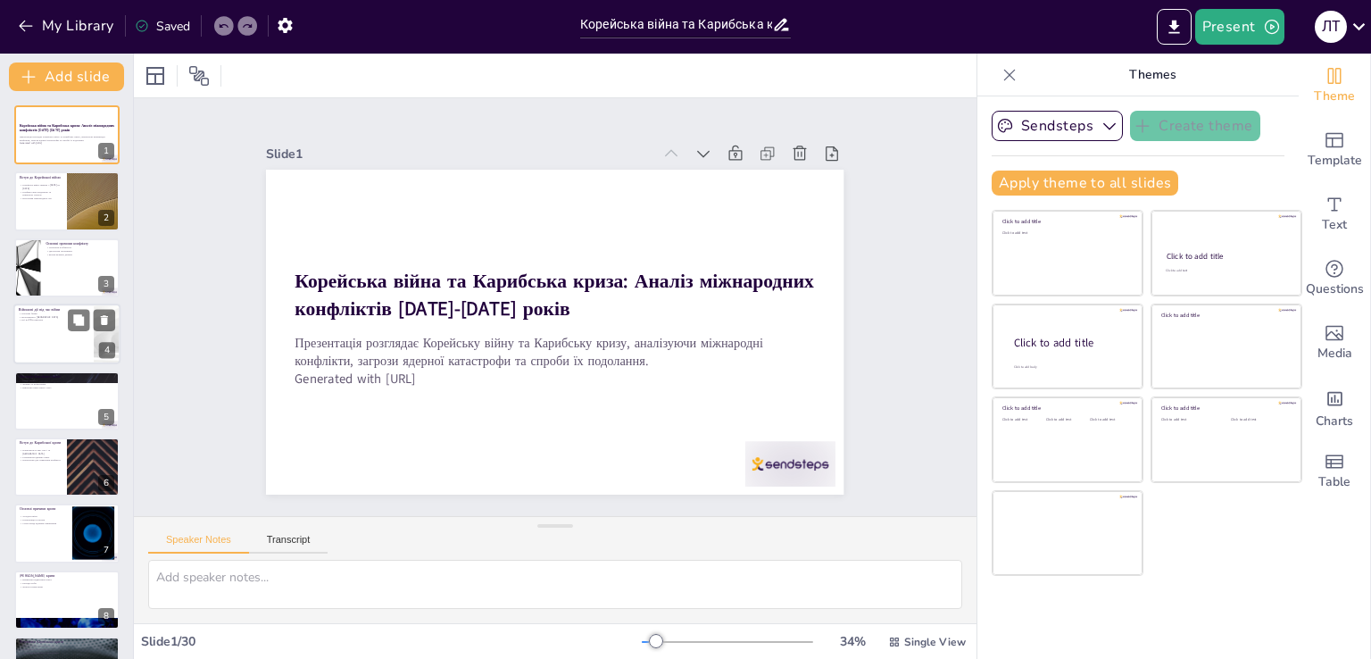
checkbox input "true"
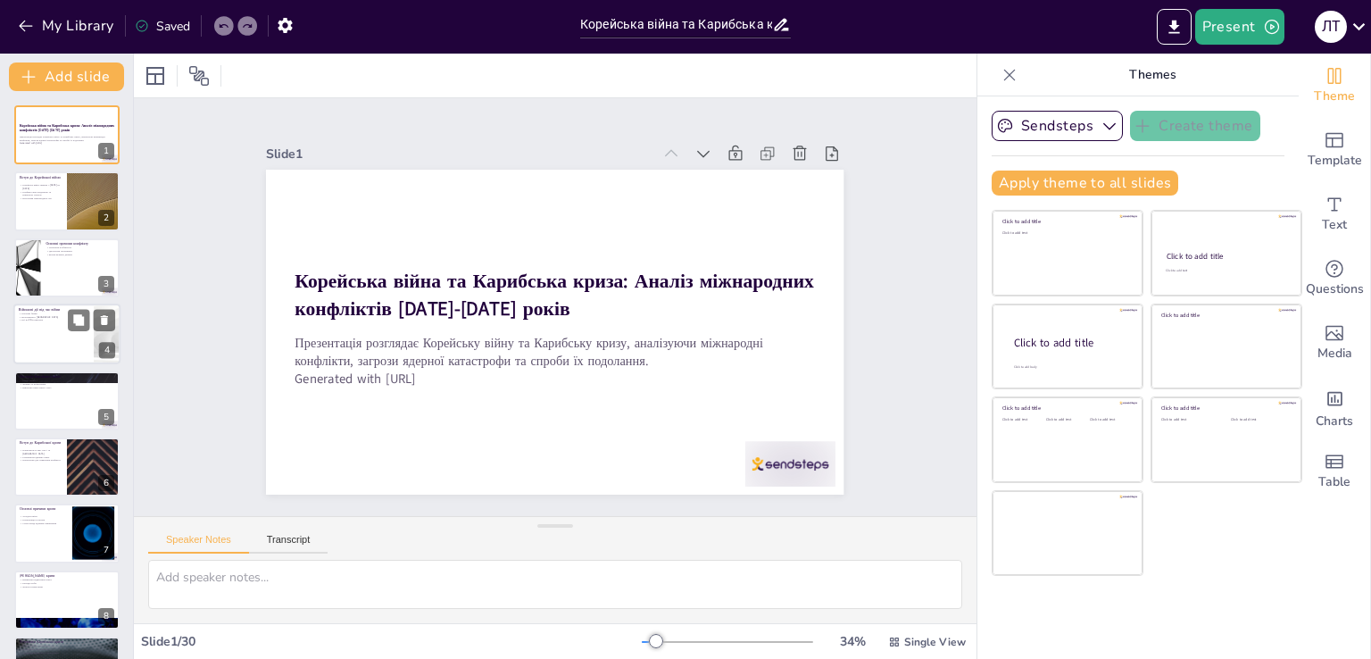
checkbox input "true"
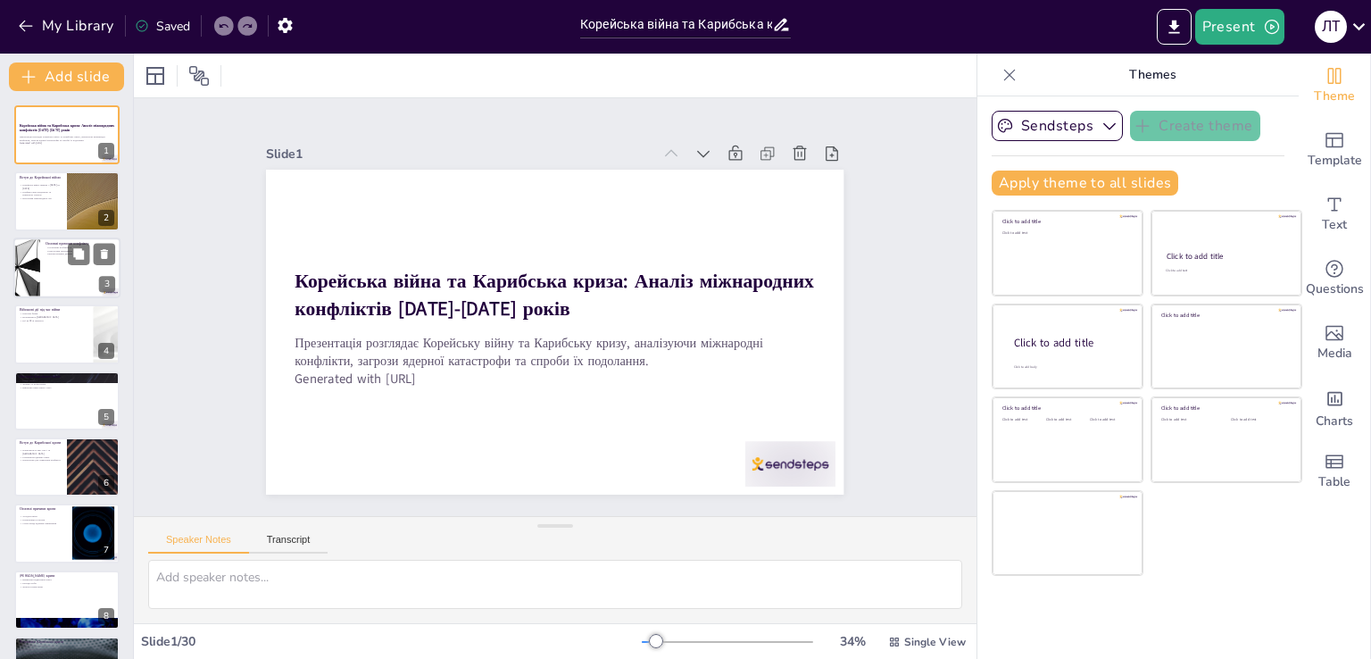
checkbox input "true"
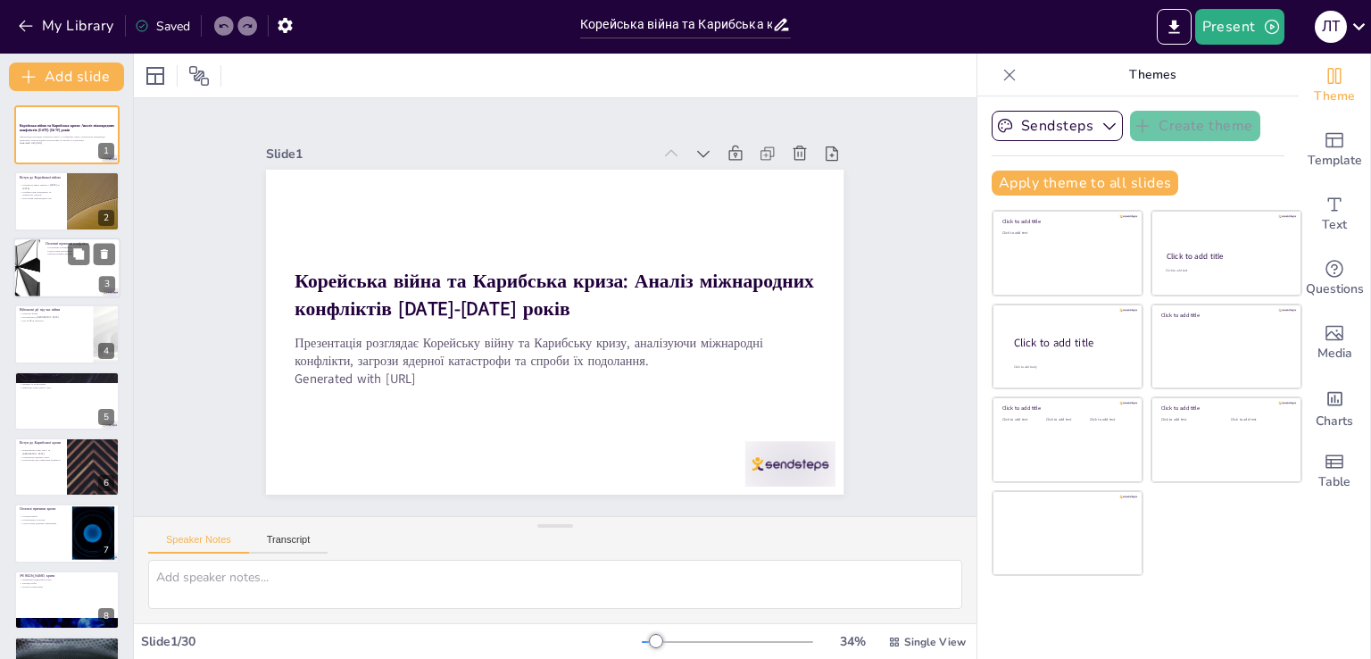
checkbox input "true"
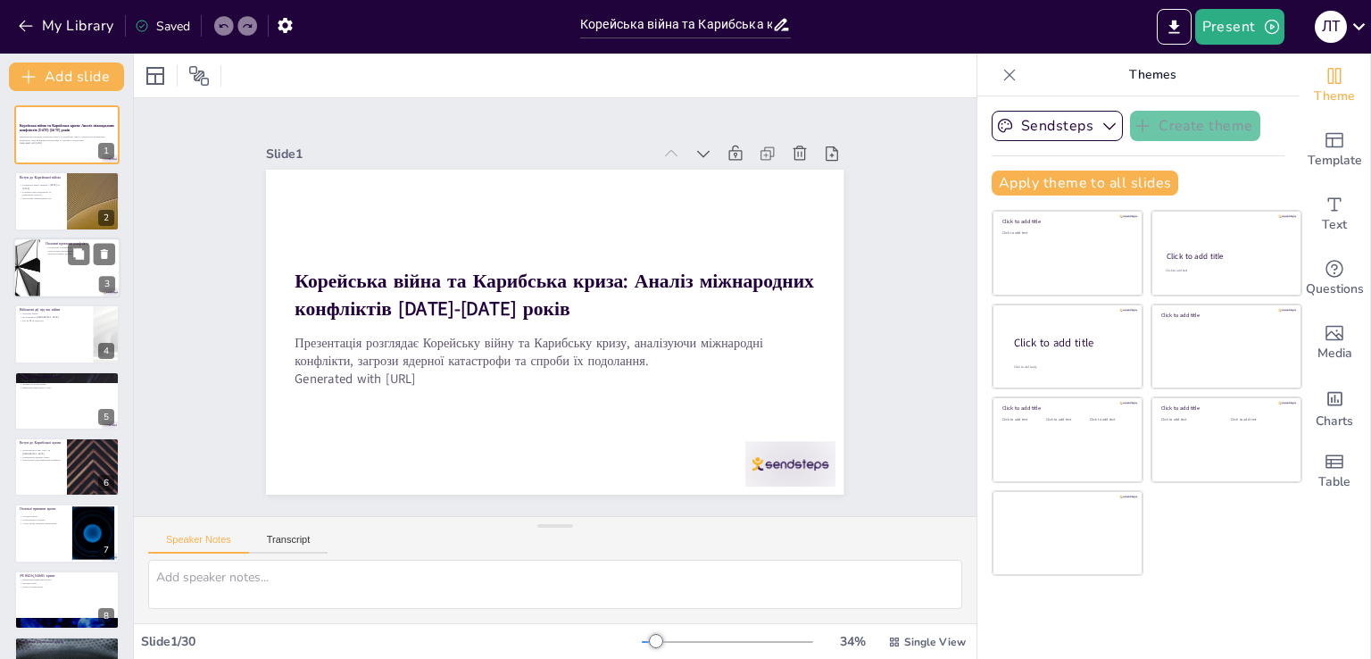
checkbox input "true"
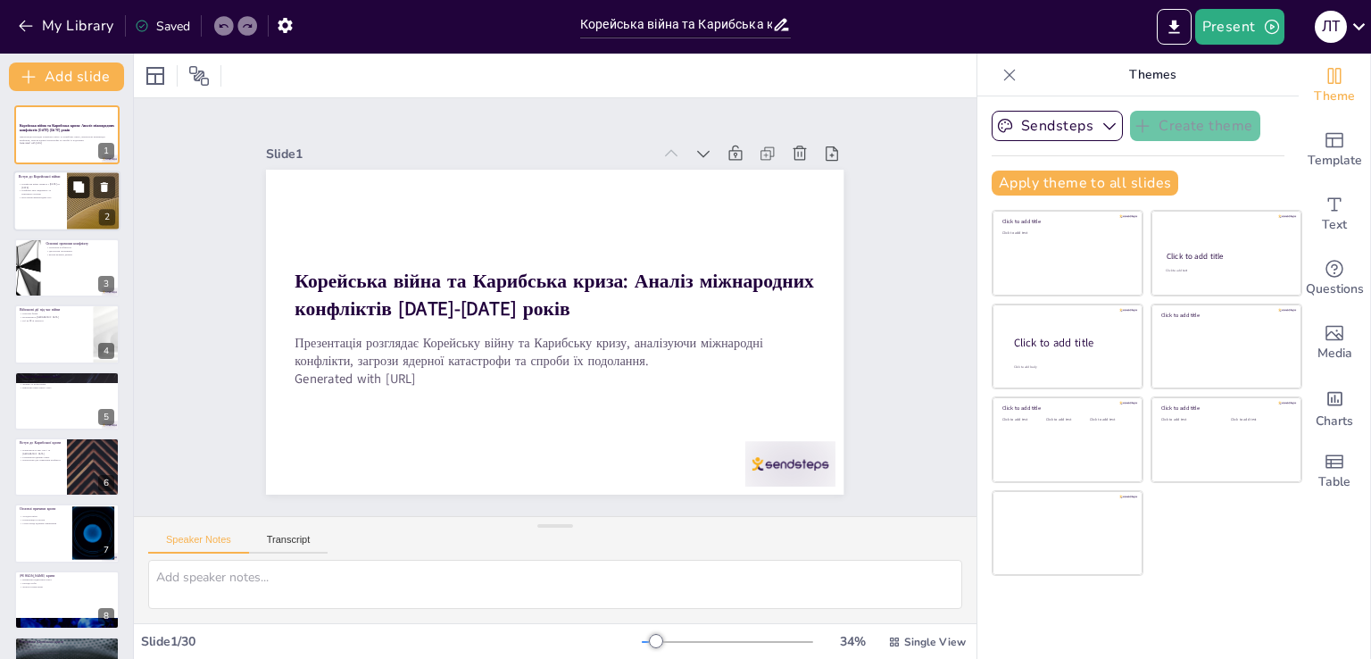
checkbox input "true"
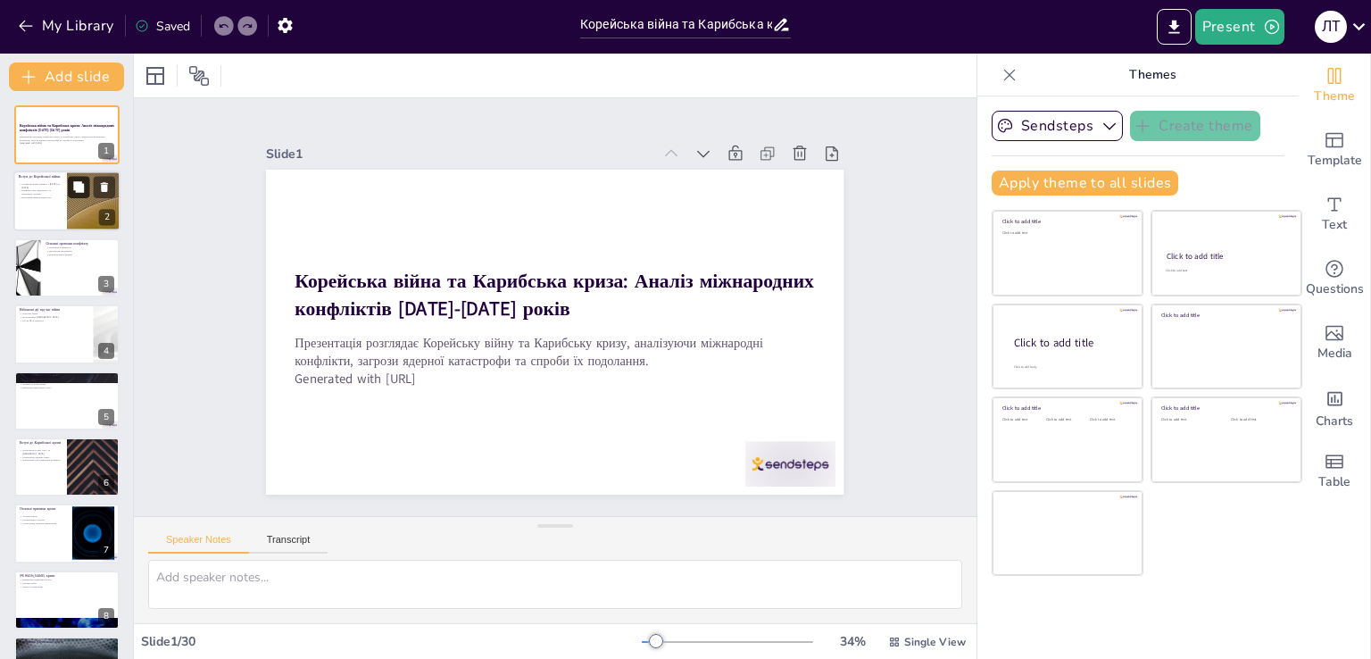
checkbox input "true"
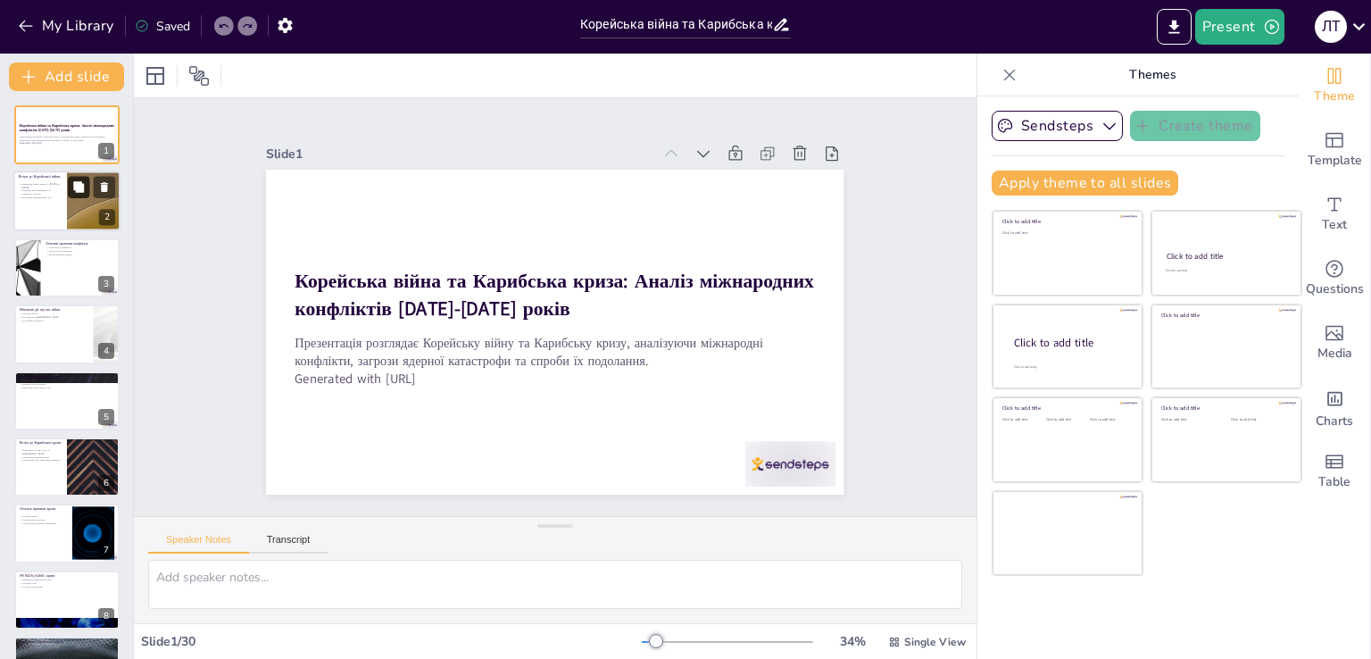
click at [83, 191] on icon at bounding box center [78, 187] width 11 height 11
type textarea "Корейська війна відзначалася своєю тривалістю, триваючи три роки. Це був значни…"
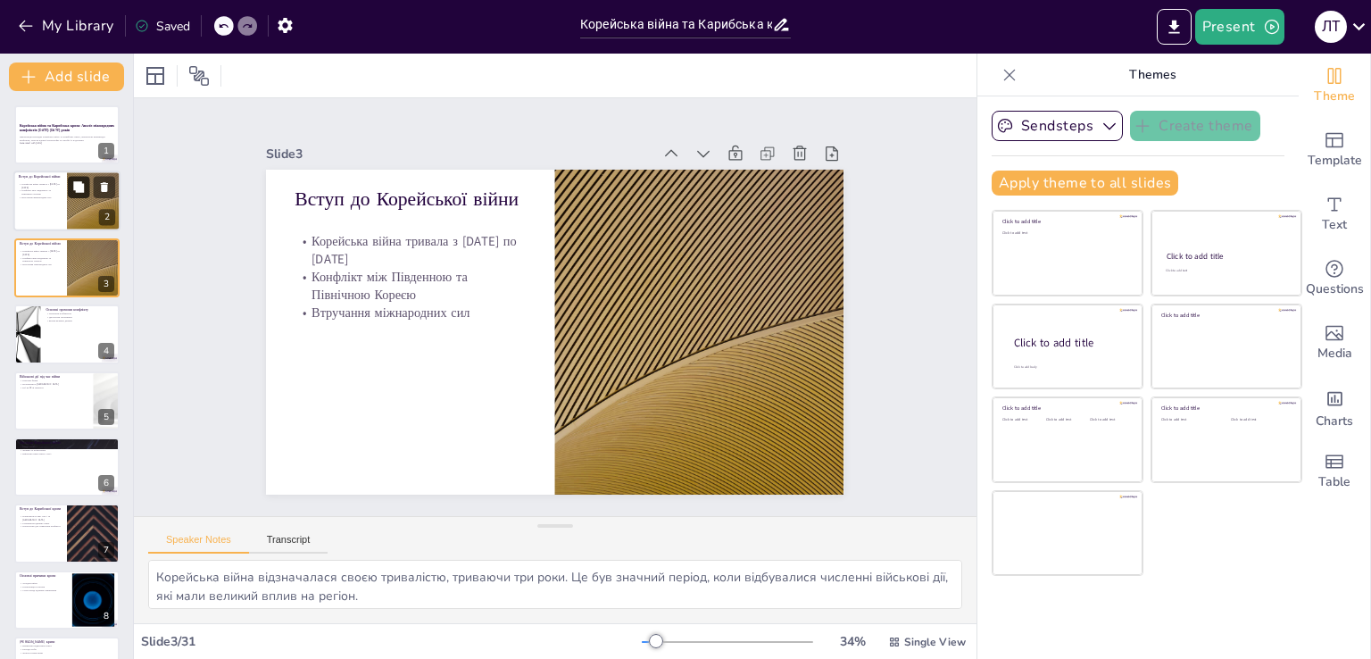
checkbox input "true"
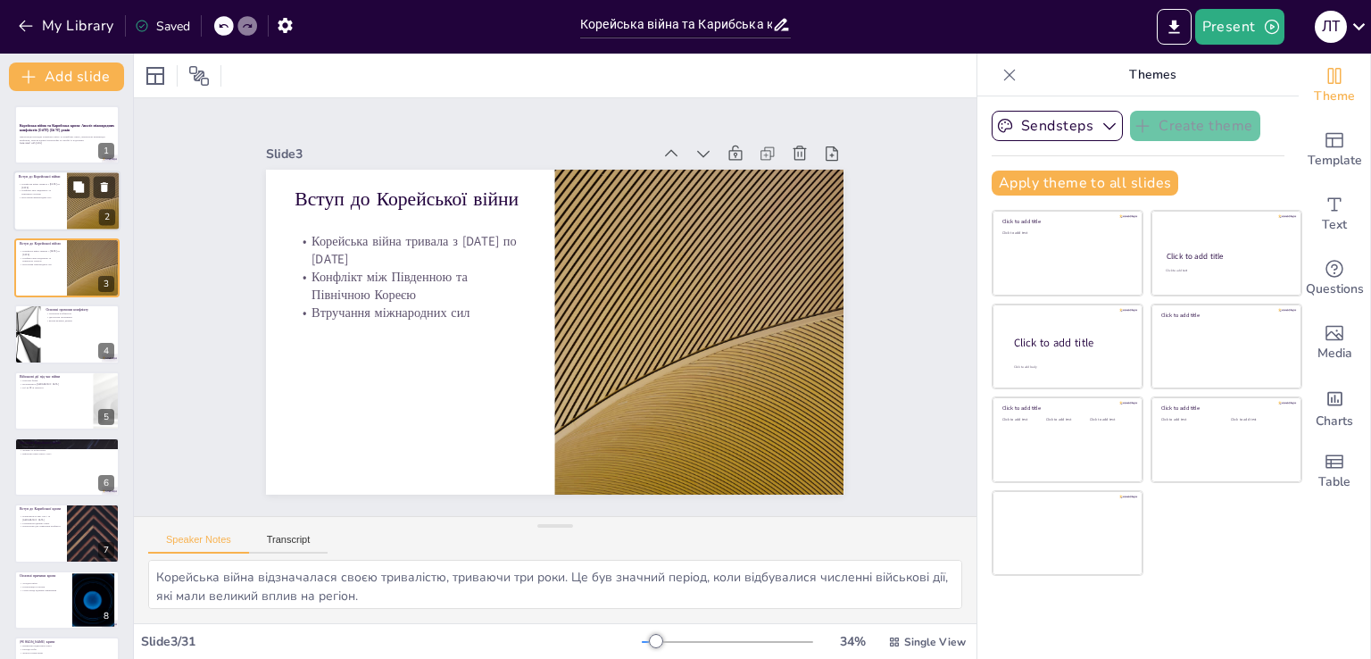
checkbox input "true"
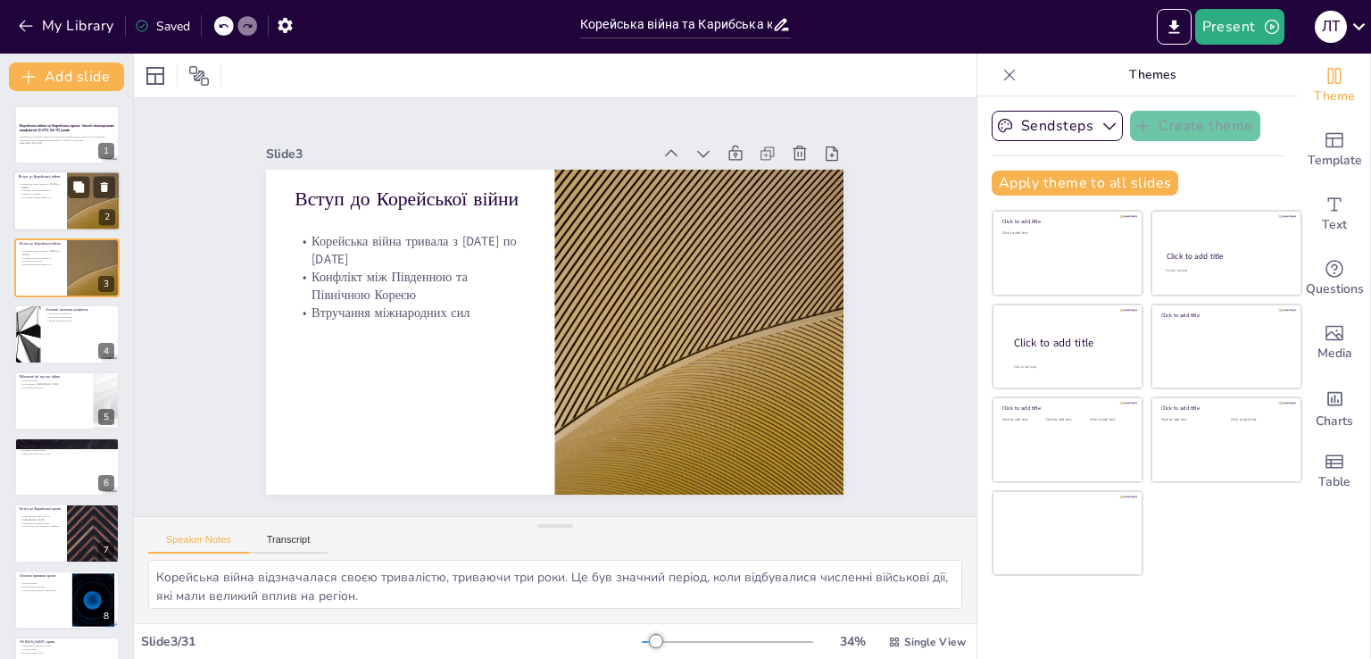
click at [84, 203] on div at bounding box center [93, 201] width 107 height 61
checkbox input "true"
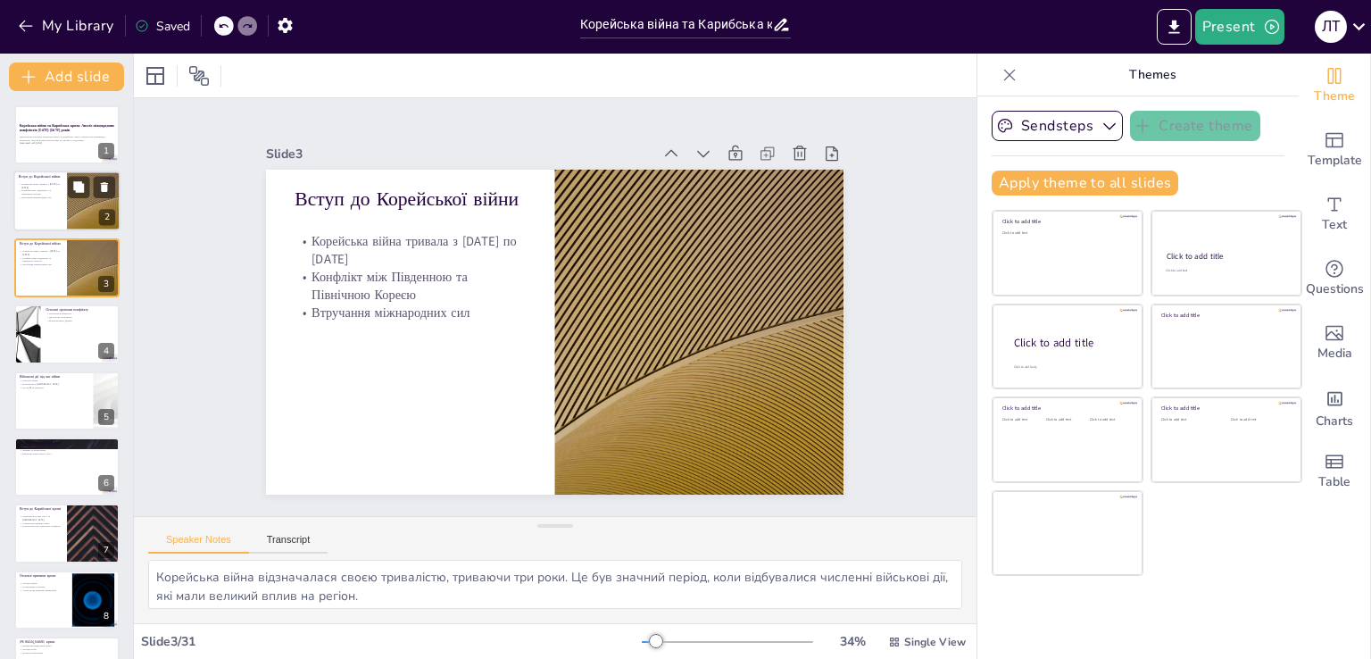
checkbox input "true"
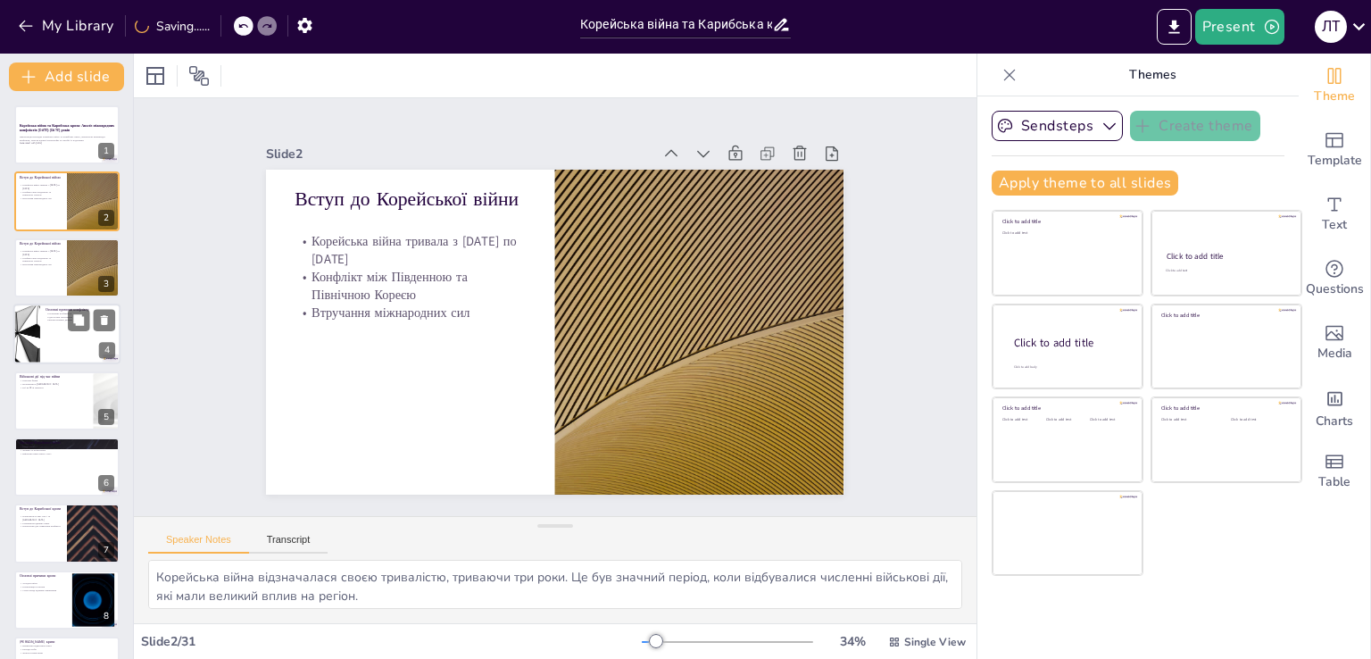
checkbox input "true"
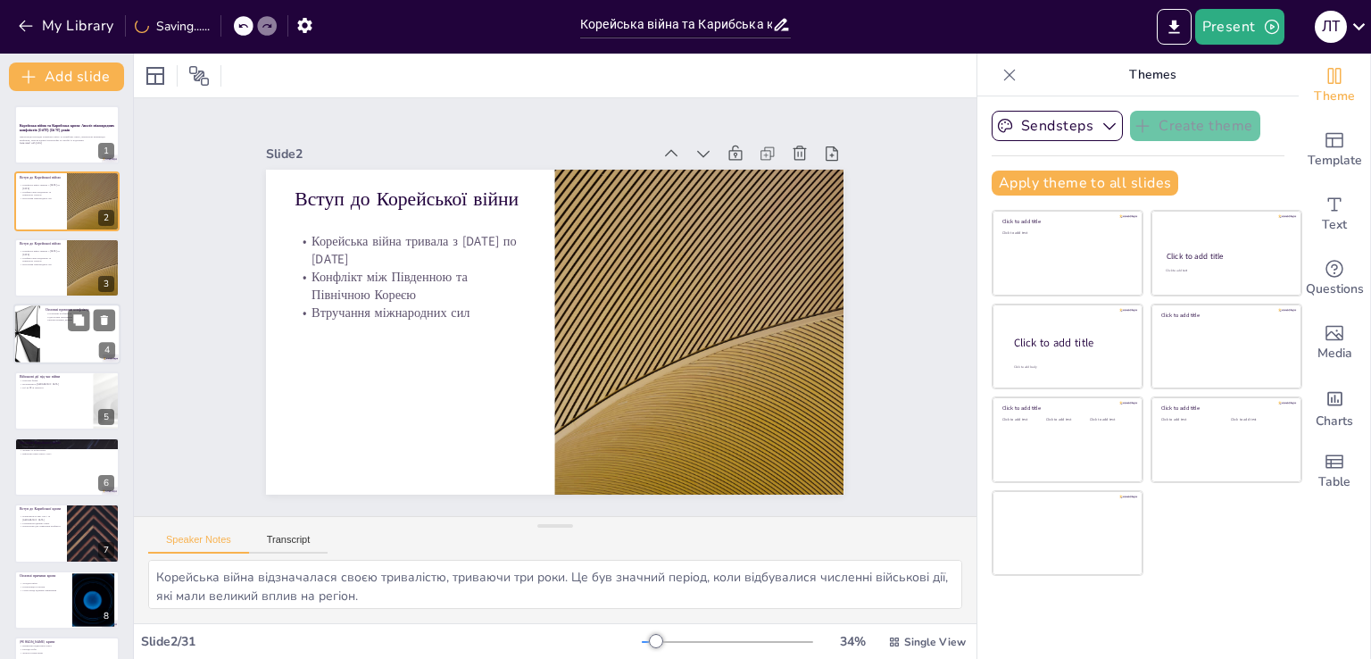
checkbox input "true"
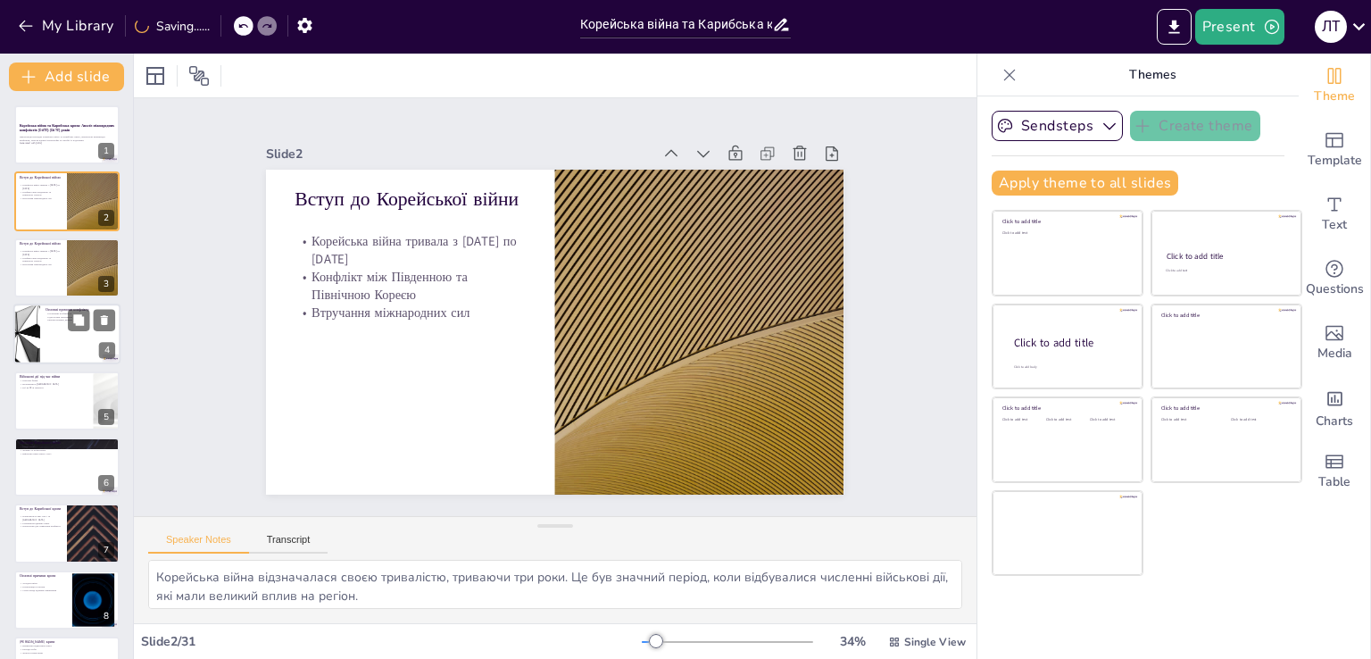
checkbox input "true"
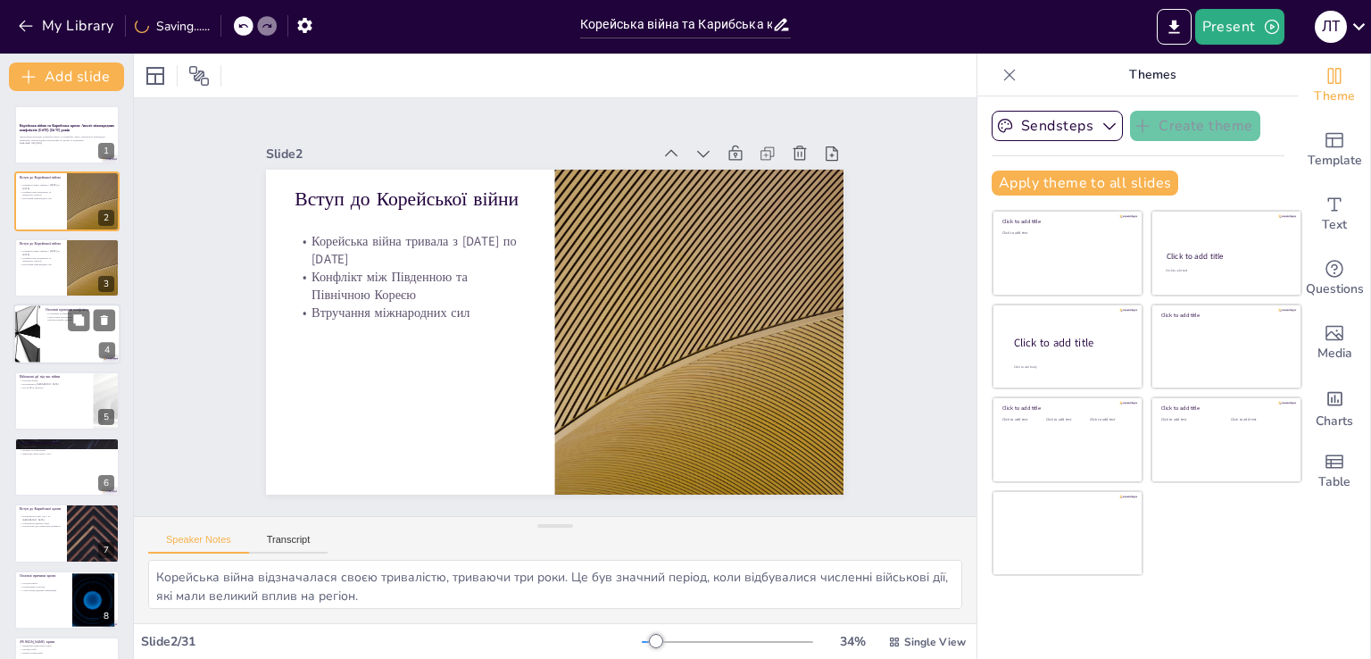
checkbox input "true"
click at [62, 336] on div at bounding box center [66, 334] width 107 height 61
type textarea "Політичні розбіжності між Південною та Північною Кореєю були основною причиною …"
checkbox input "true"
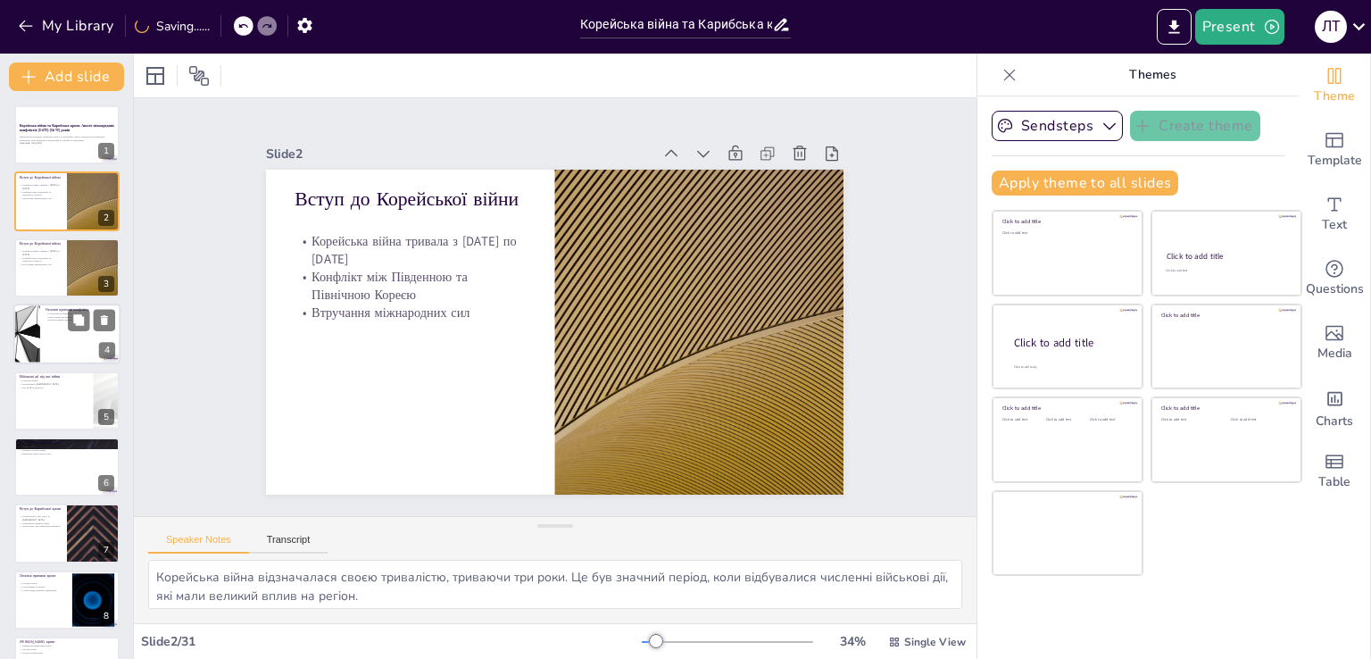
checkbox input "true"
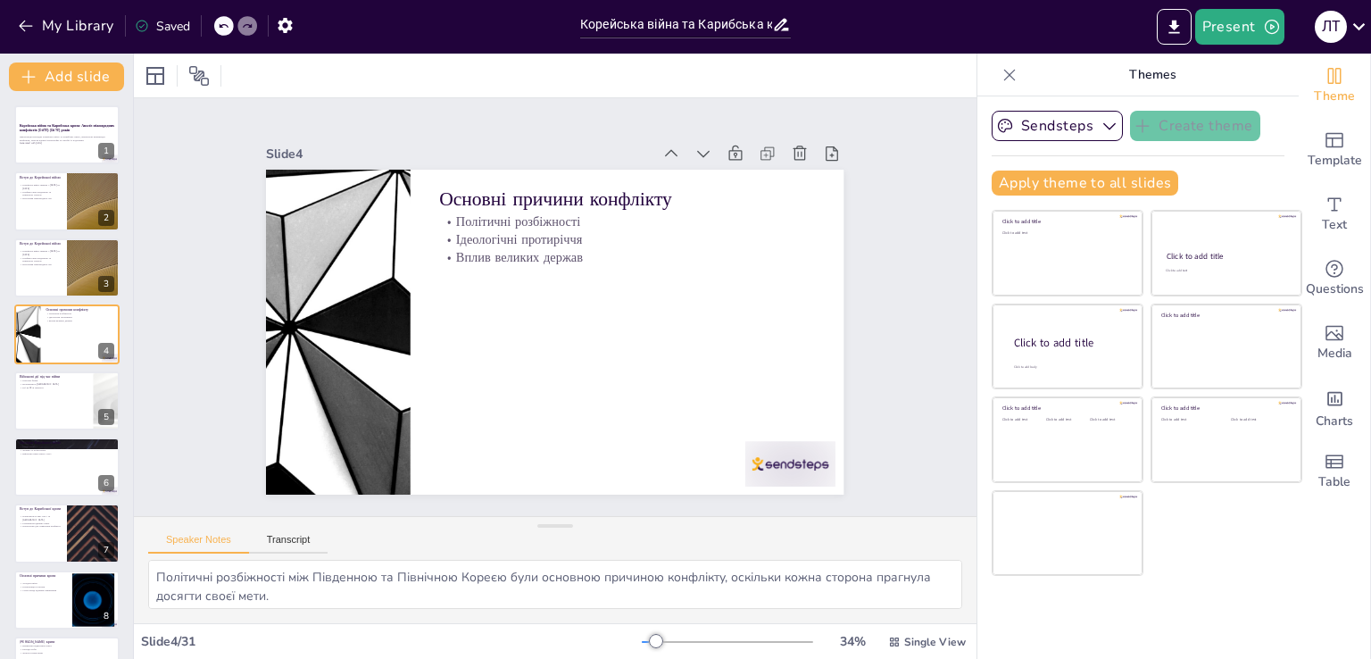
checkbox input "true"
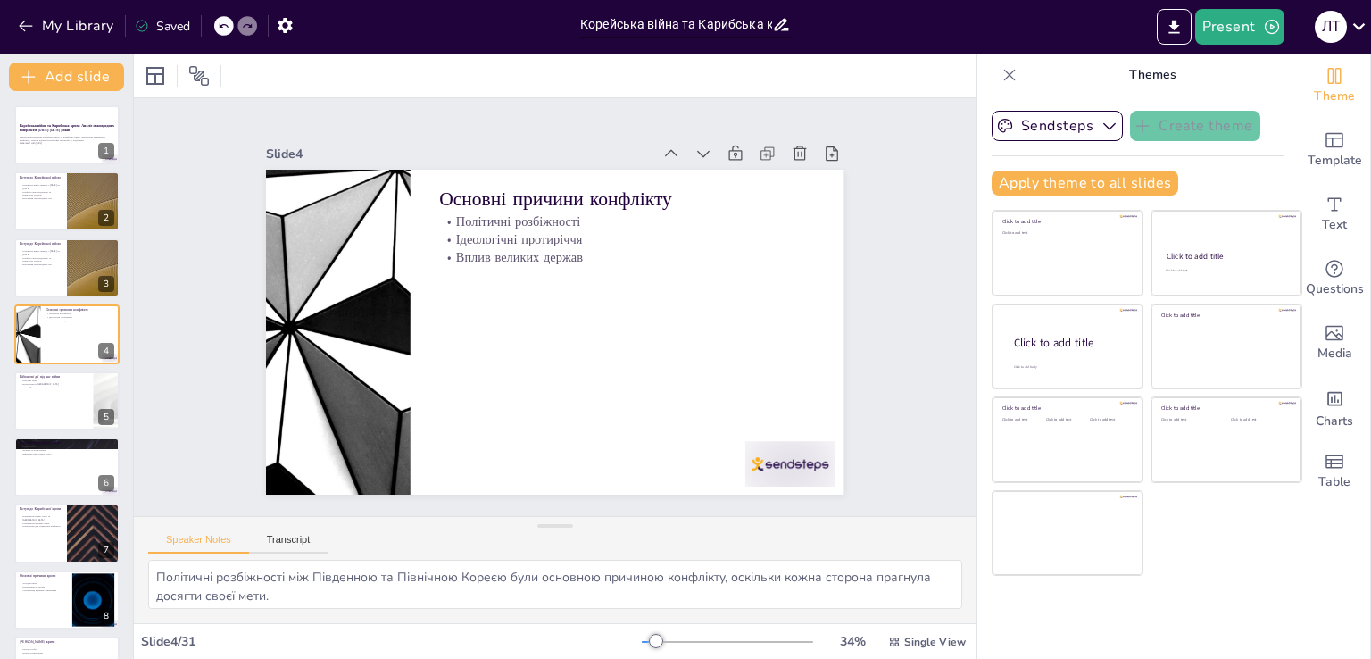
checkbox input "true"
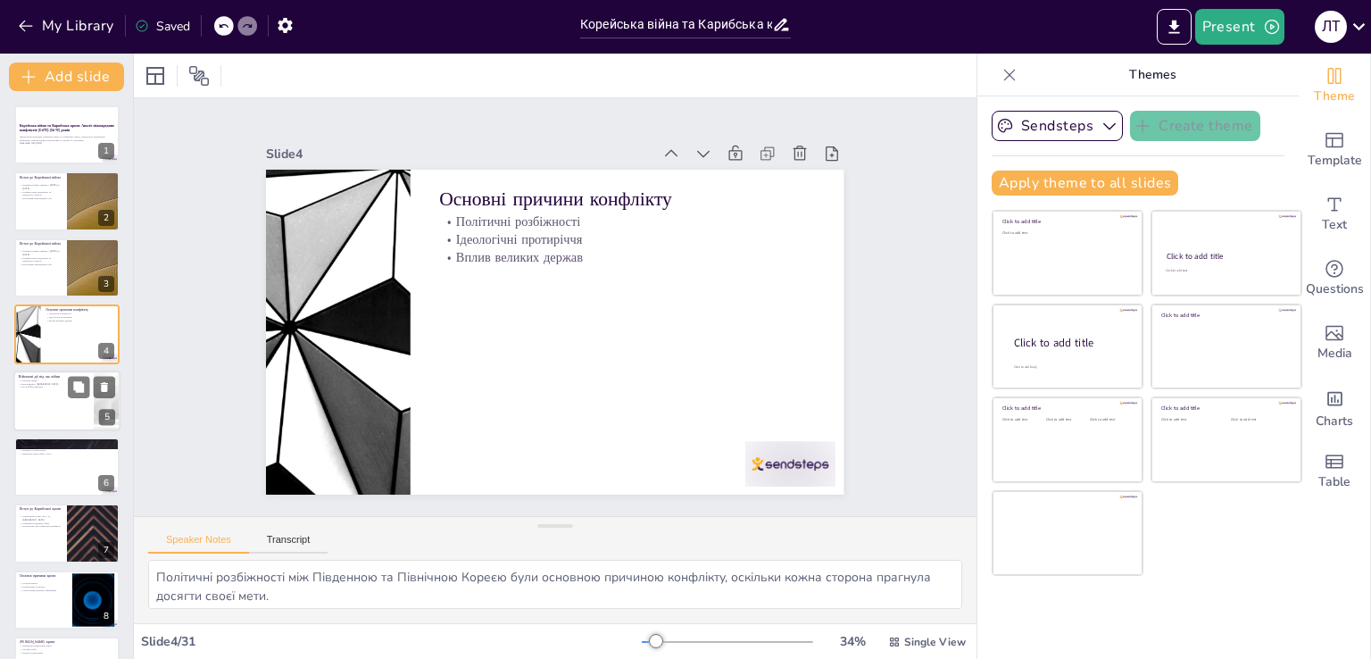
checkbox input "true"
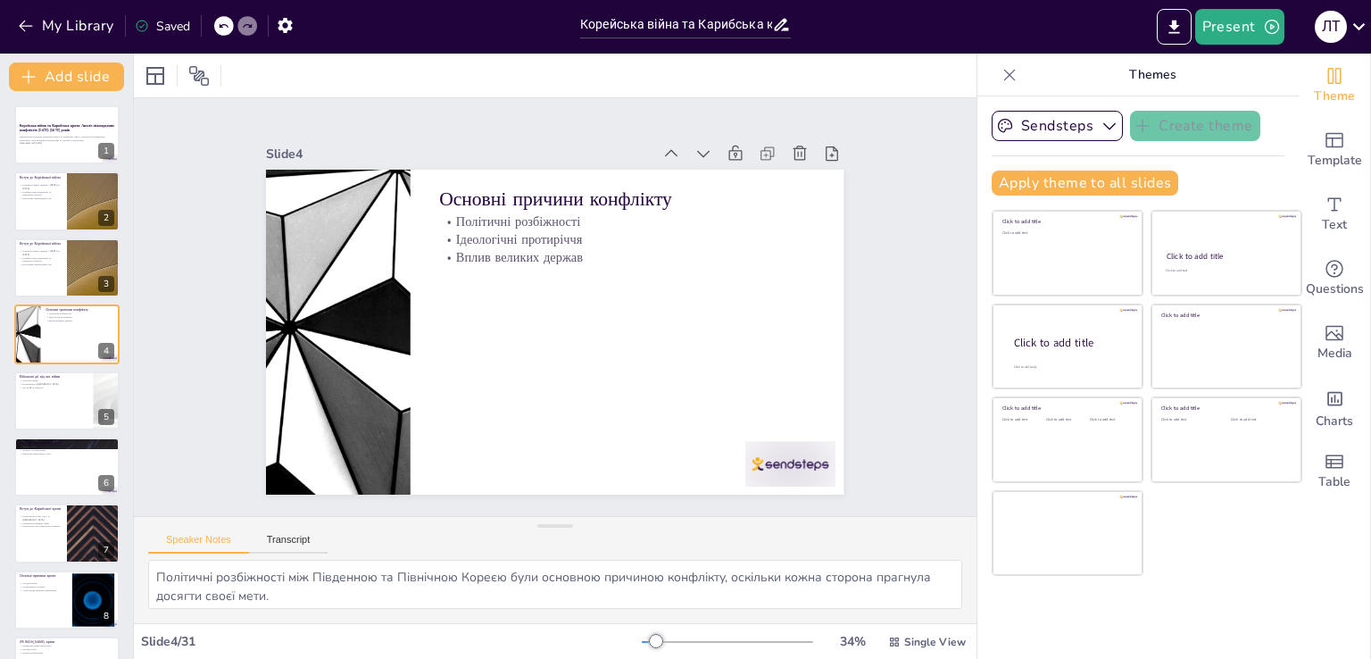
checkbox input "true"
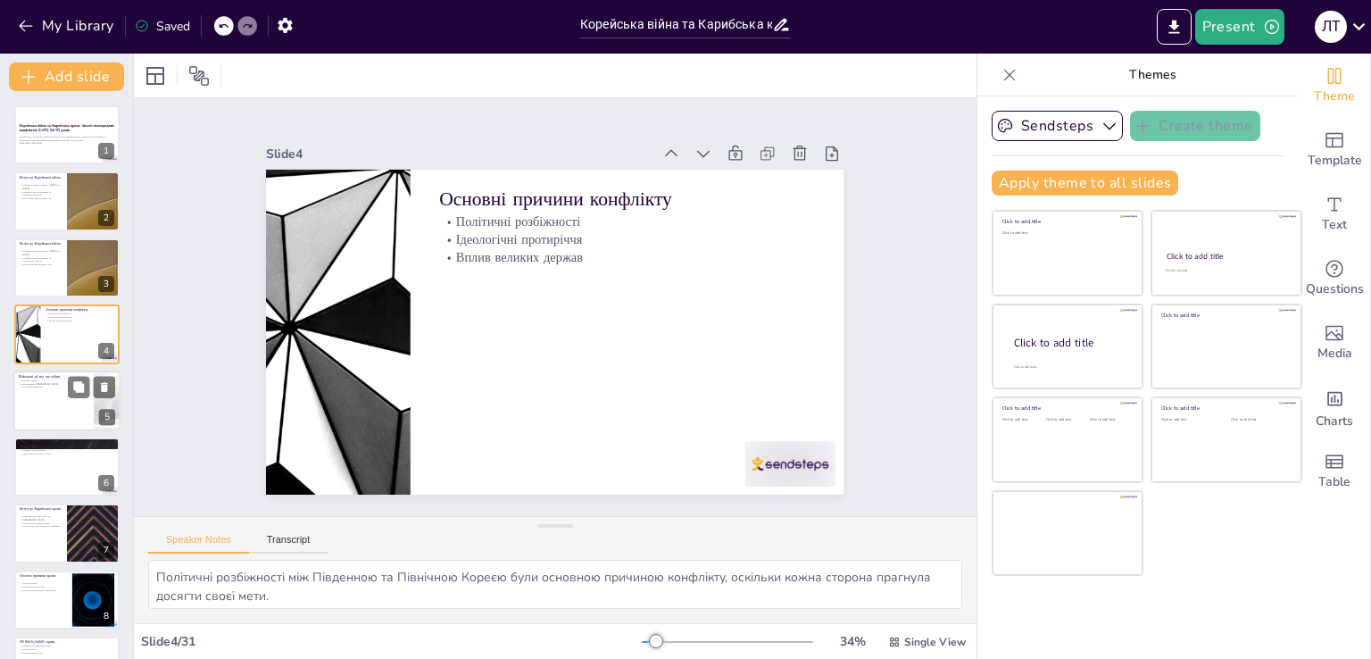
checkbox input "true"
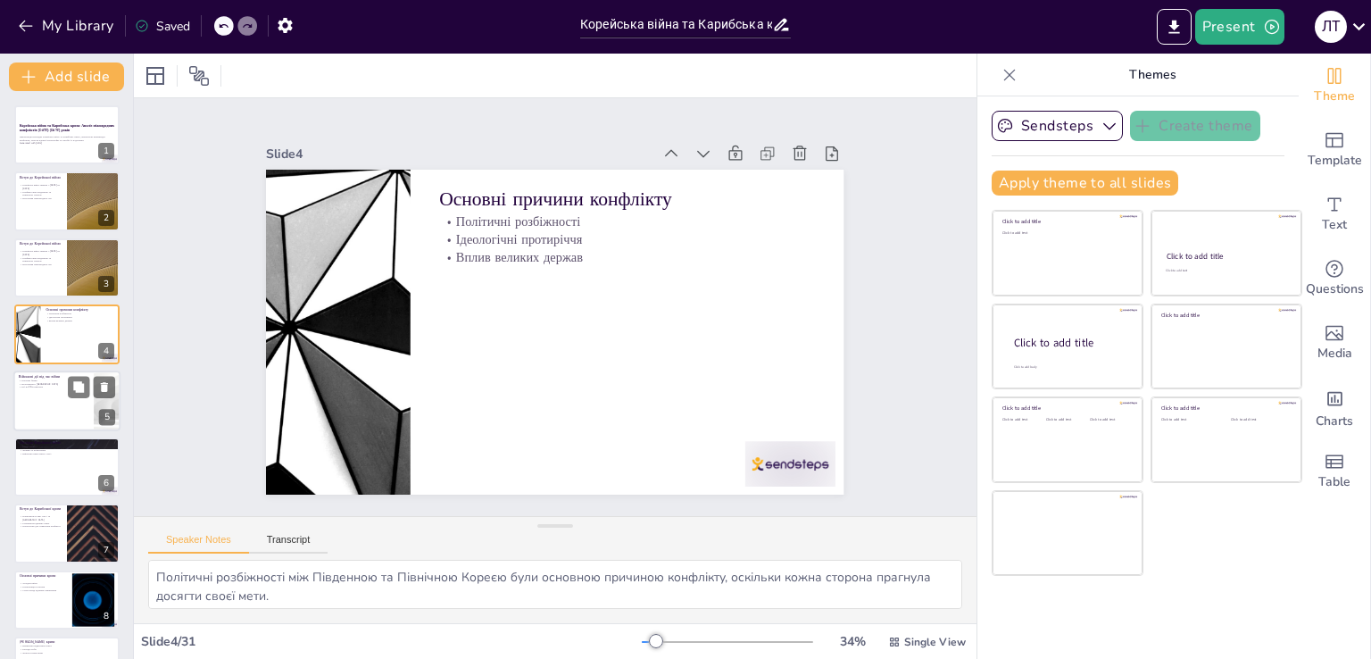
click at [36, 394] on div at bounding box center [66, 401] width 107 height 61
type textarea "Ключові битви, такі як битва при [GEOGRAPHIC_DATA], мали вирішальне значення дл…"
checkbox input "true"
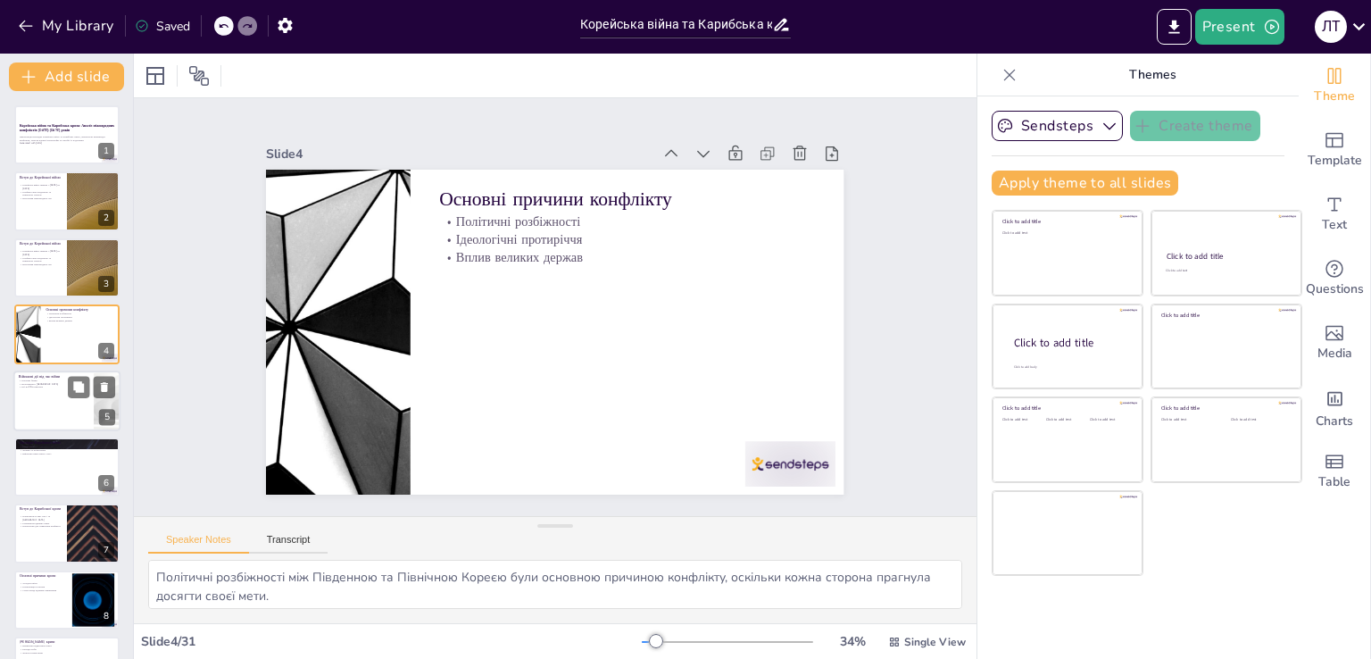
checkbox input "true"
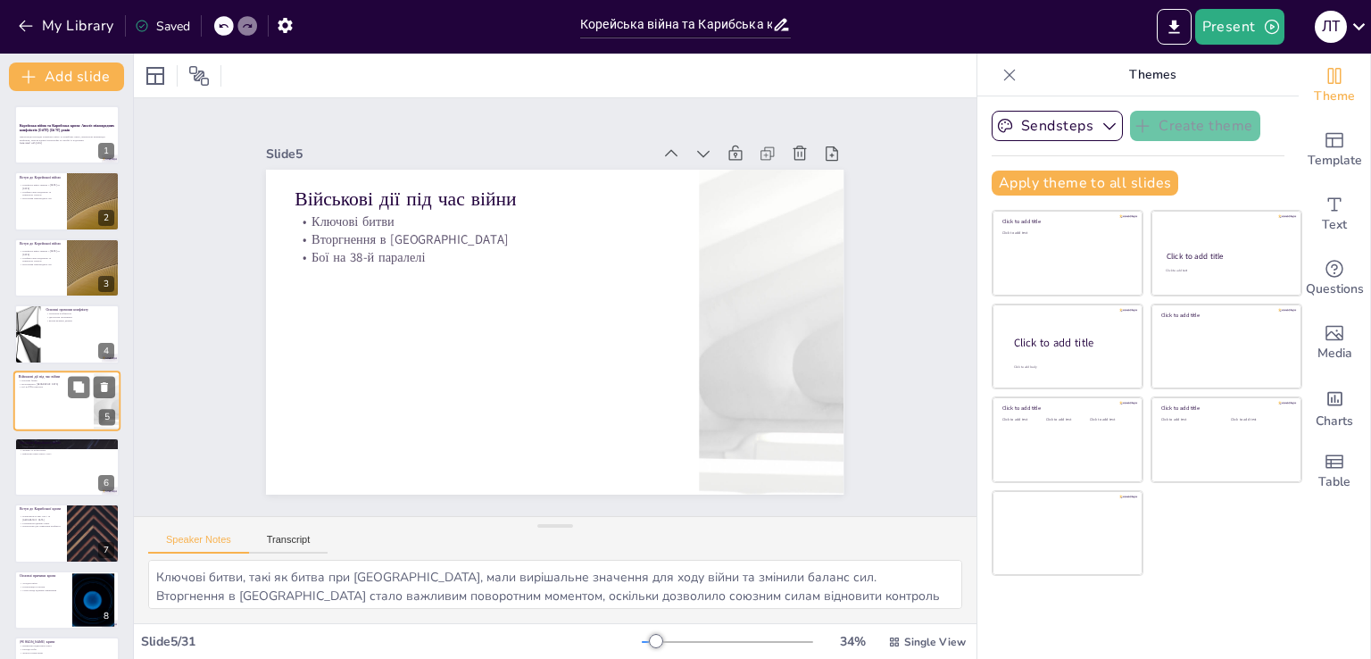
scroll to position [25, 0]
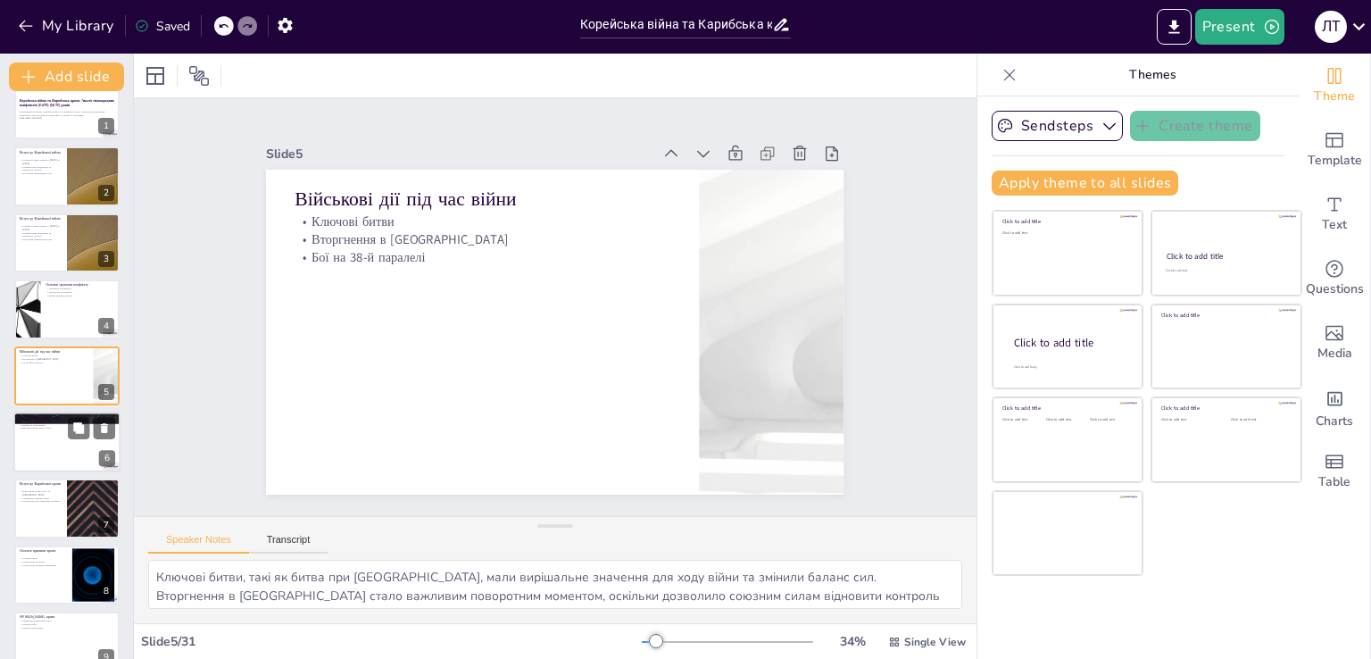
checkbox input "true"
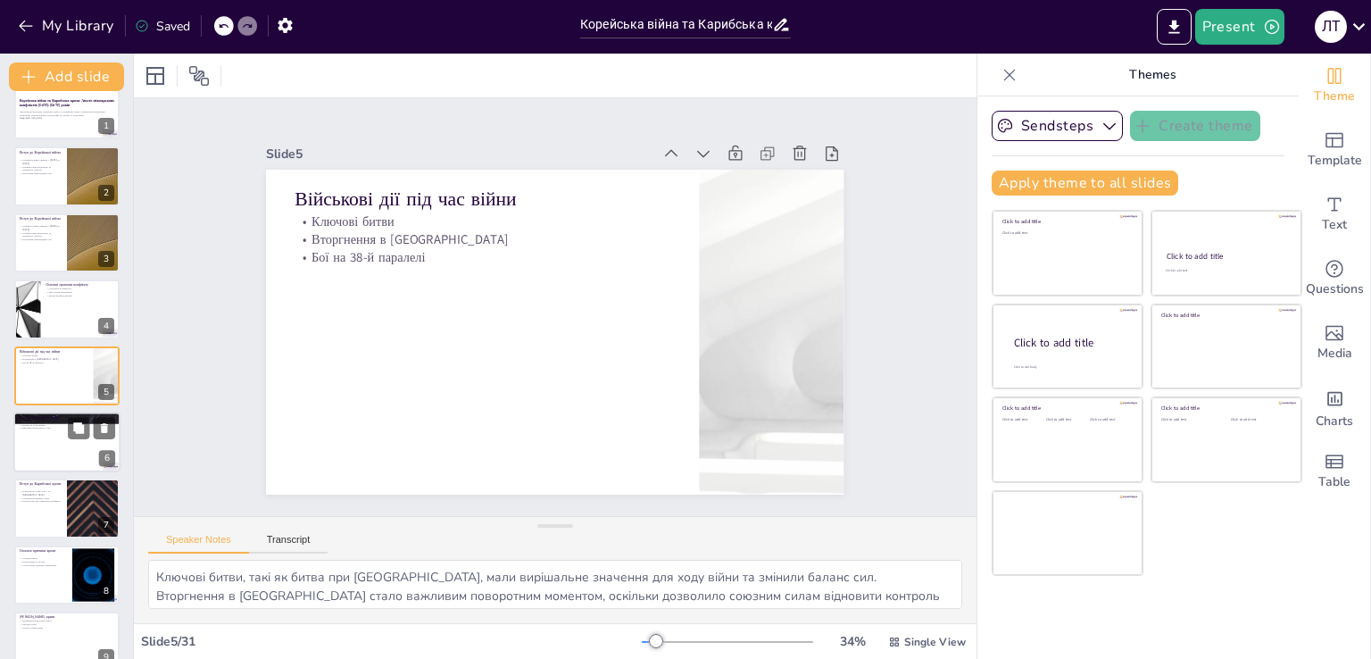
checkbox input "true"
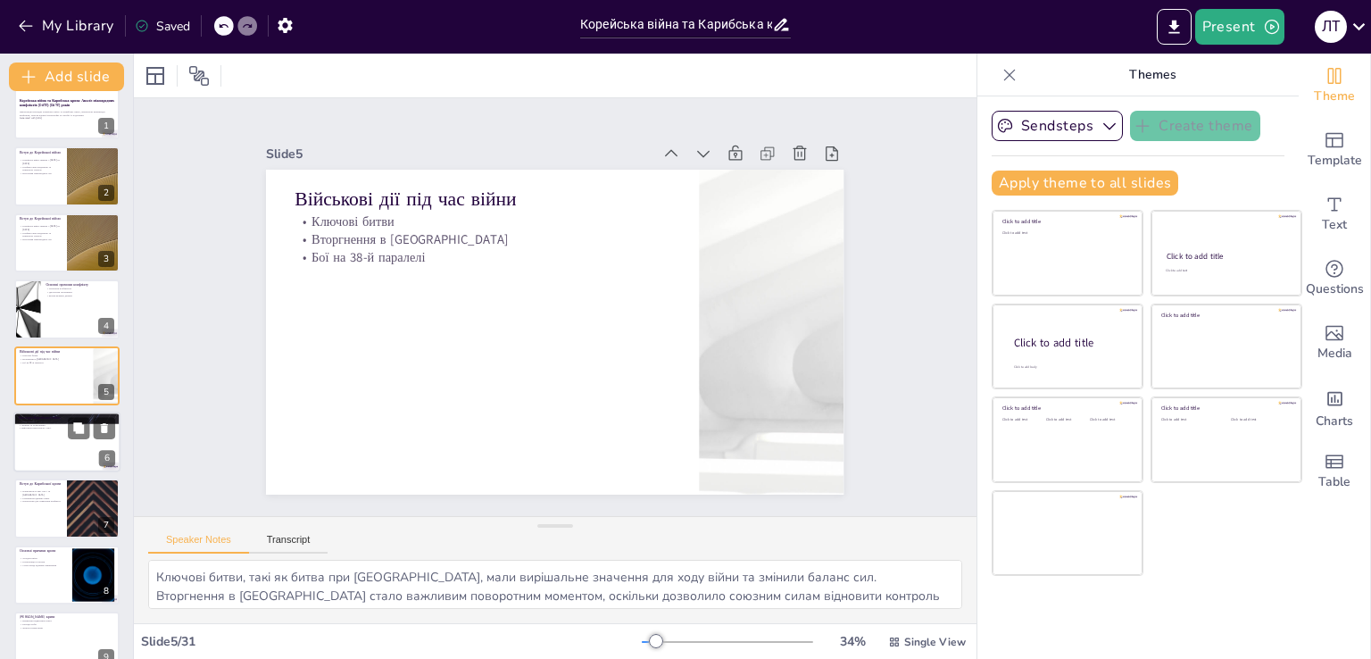
click at [39, 453] on div at bounding box center [66, 442] width 107 height 61
type textarea "Розділ Кореї на дві держави став одним з найзначніших наслідків війни, що вплин…"
checkbox input "true"
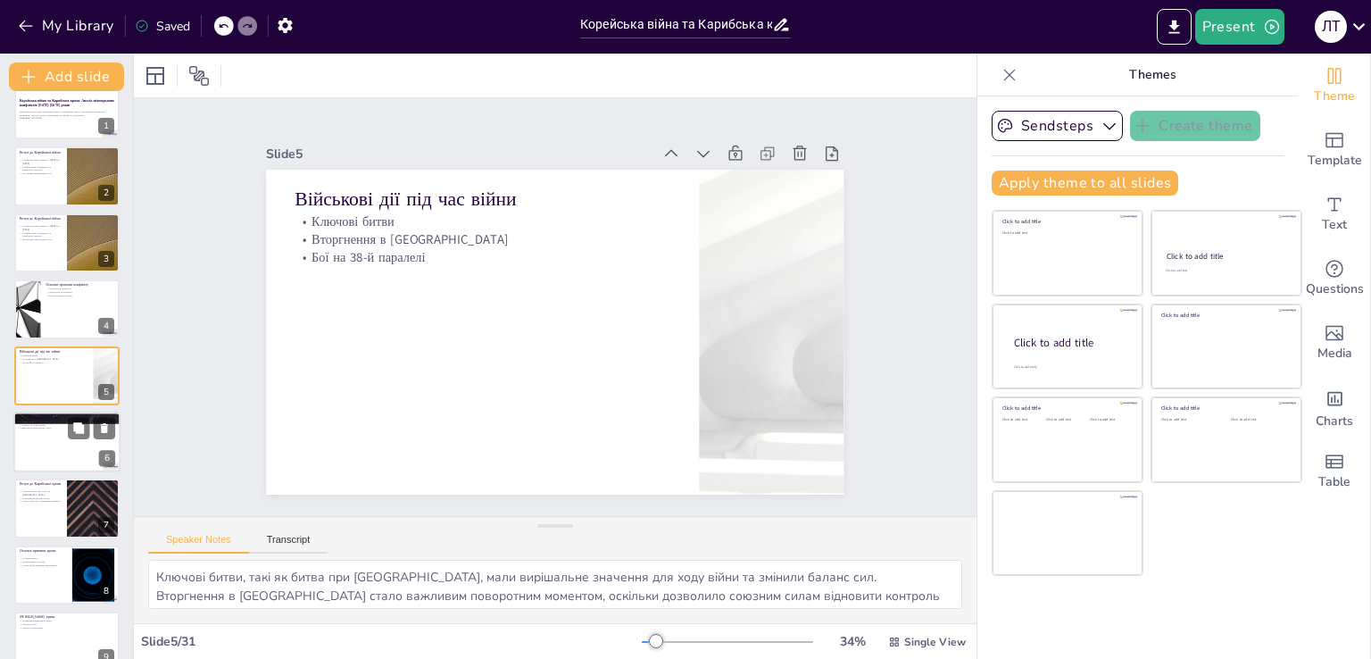
checkbox input "true"
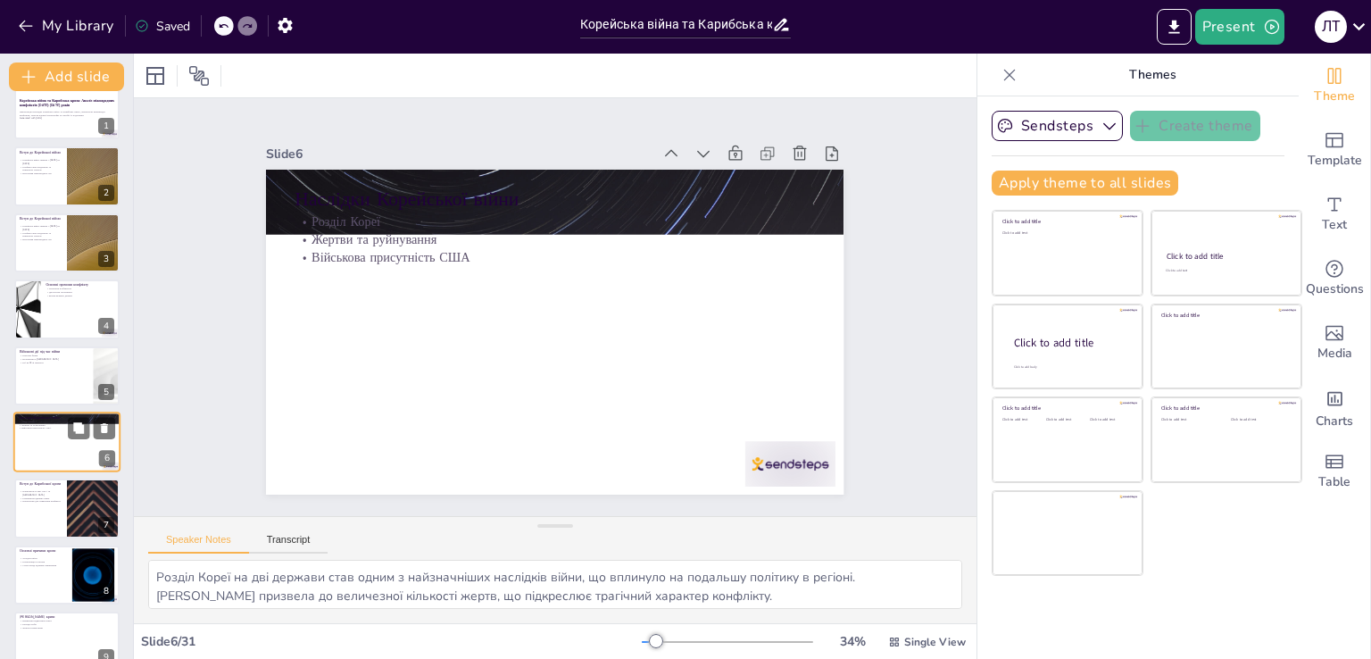
scroll to position [92, 0]
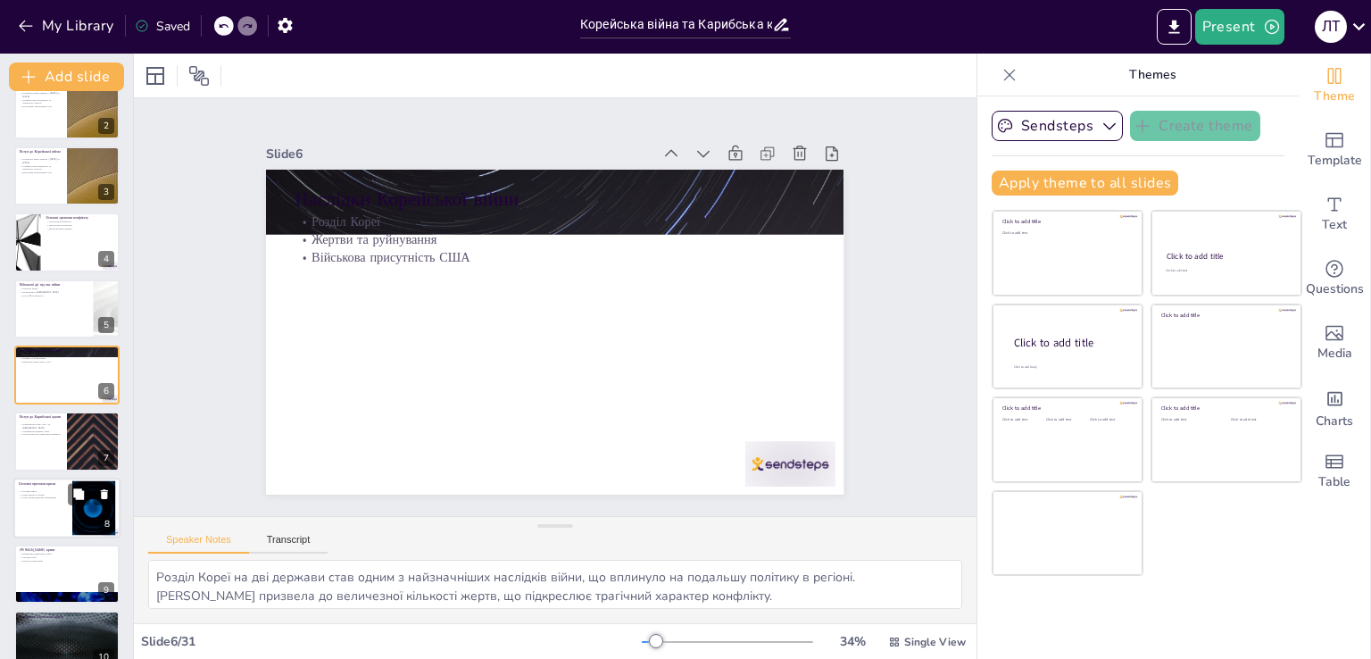
checkbox input "true"
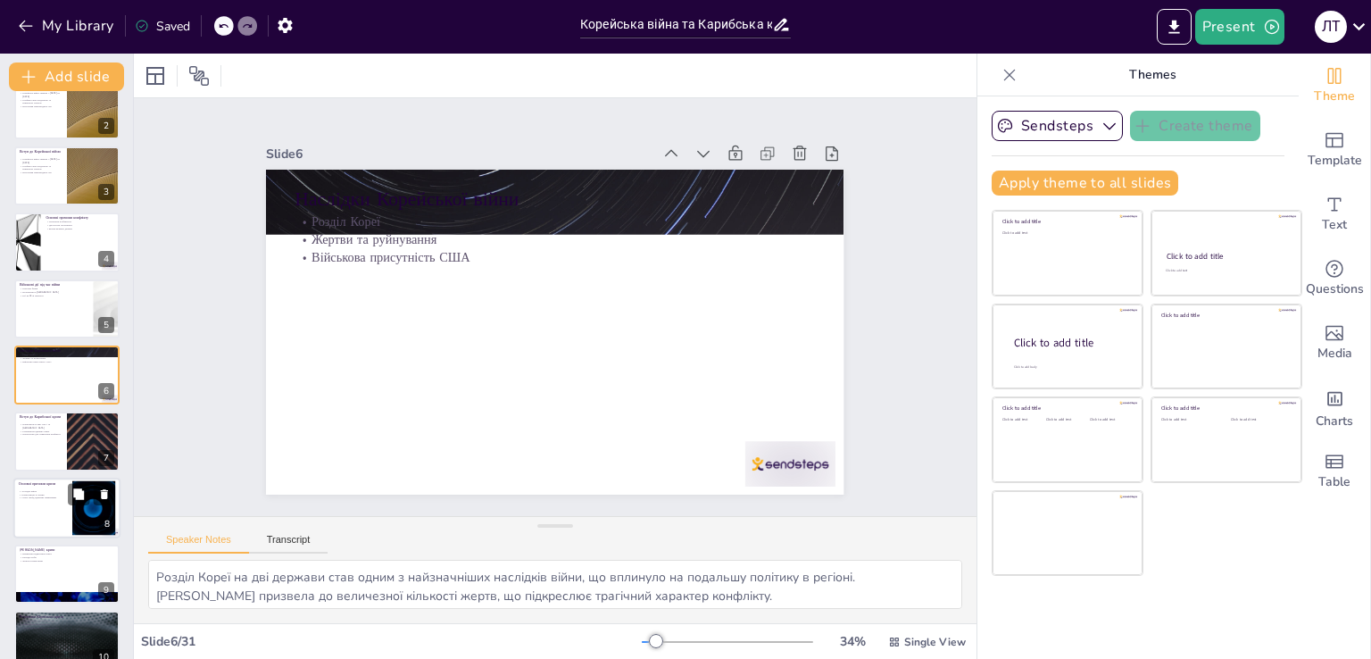
checkbox input "true"
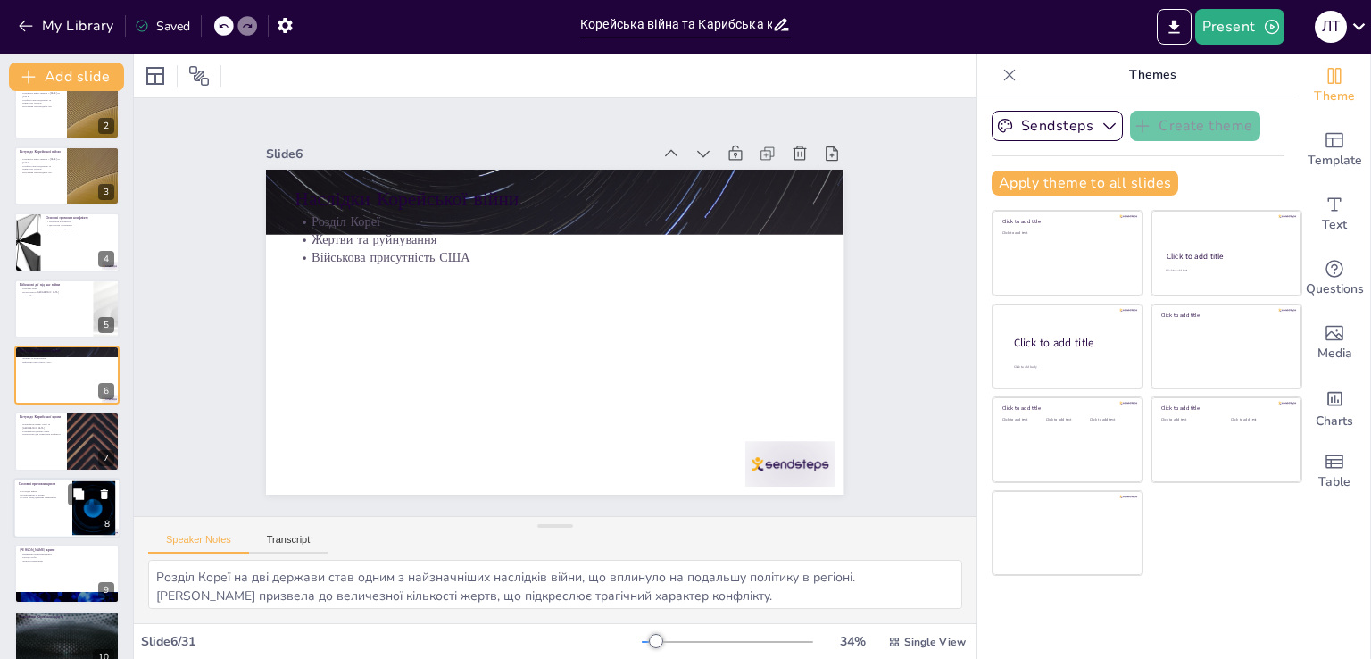
click at [42, 513] on div at bounding box center [66, 508] width 107 height 61
type textarea "Холодна війна була основною причиною кризи, оскільки вона створила атмосферу не…"
checkbox input "true"
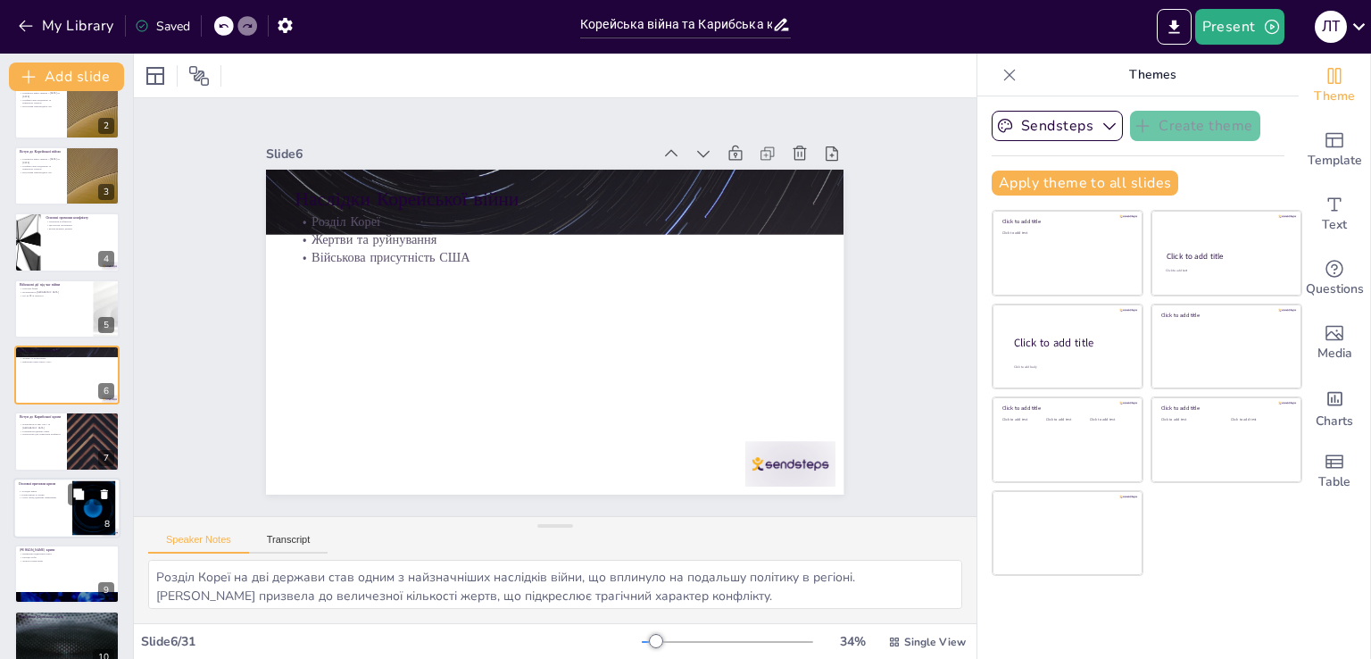
checkbox input "true"
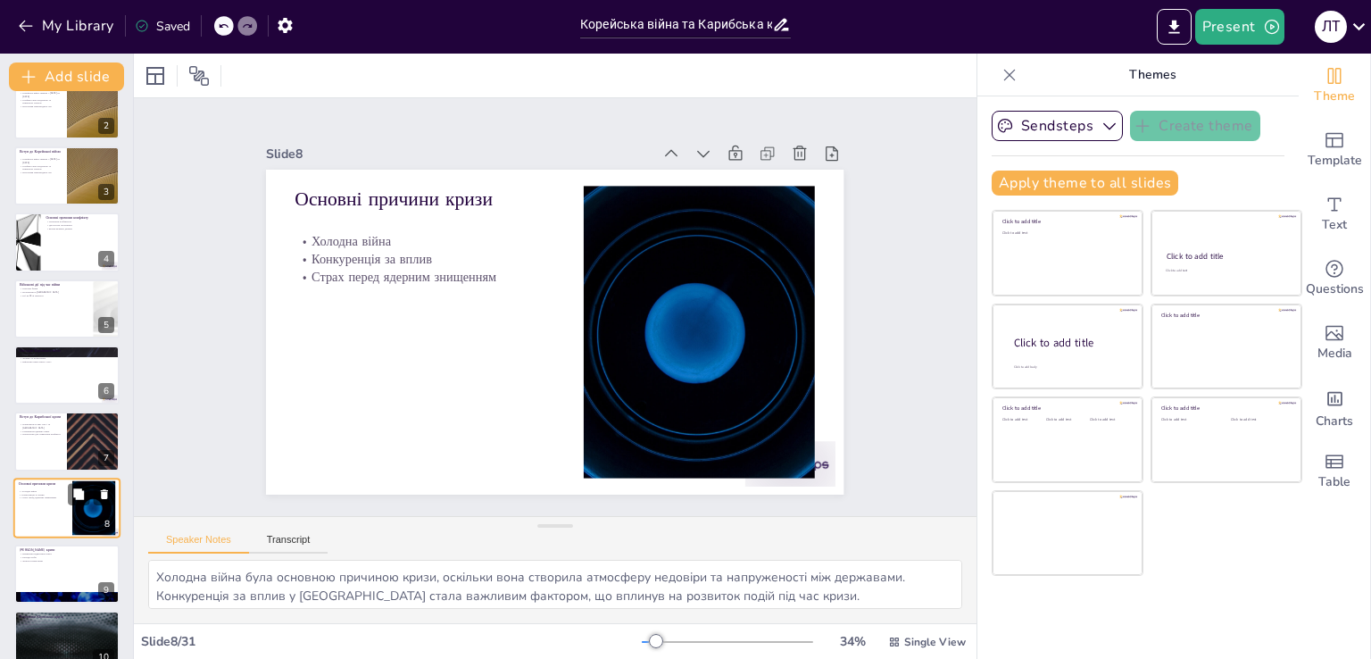
scroll to position [225, 0]
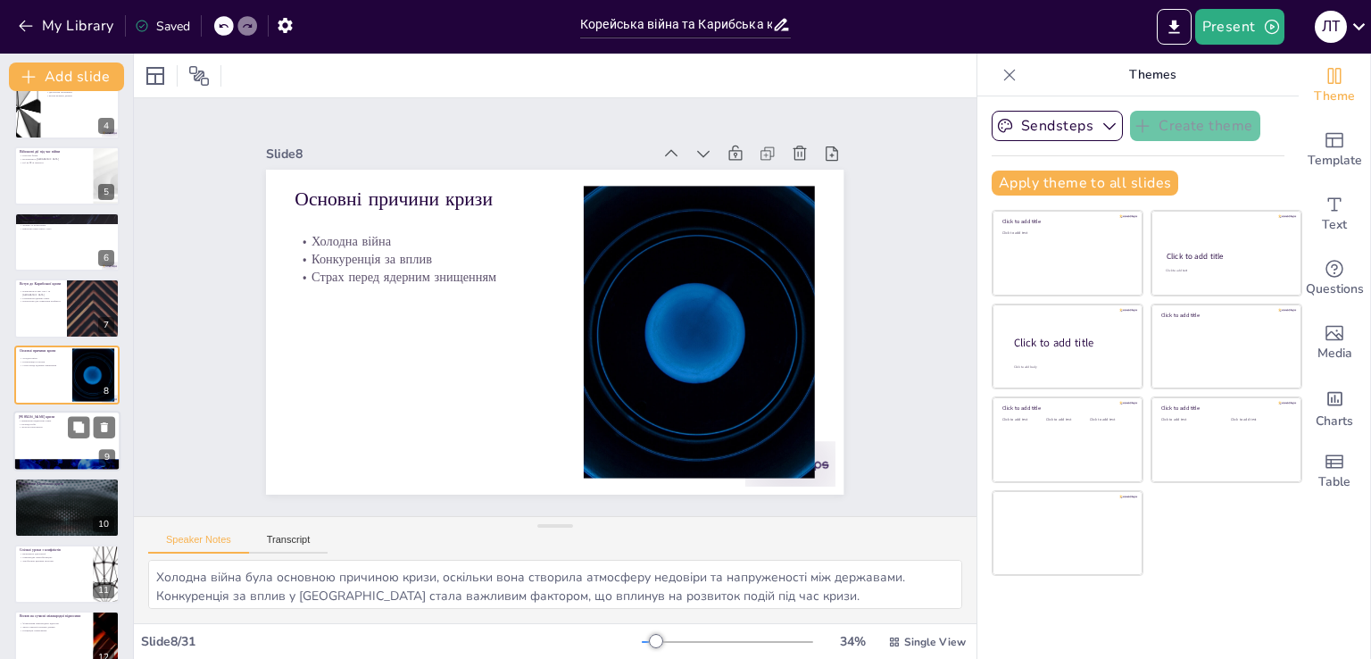
checkbox input "true"
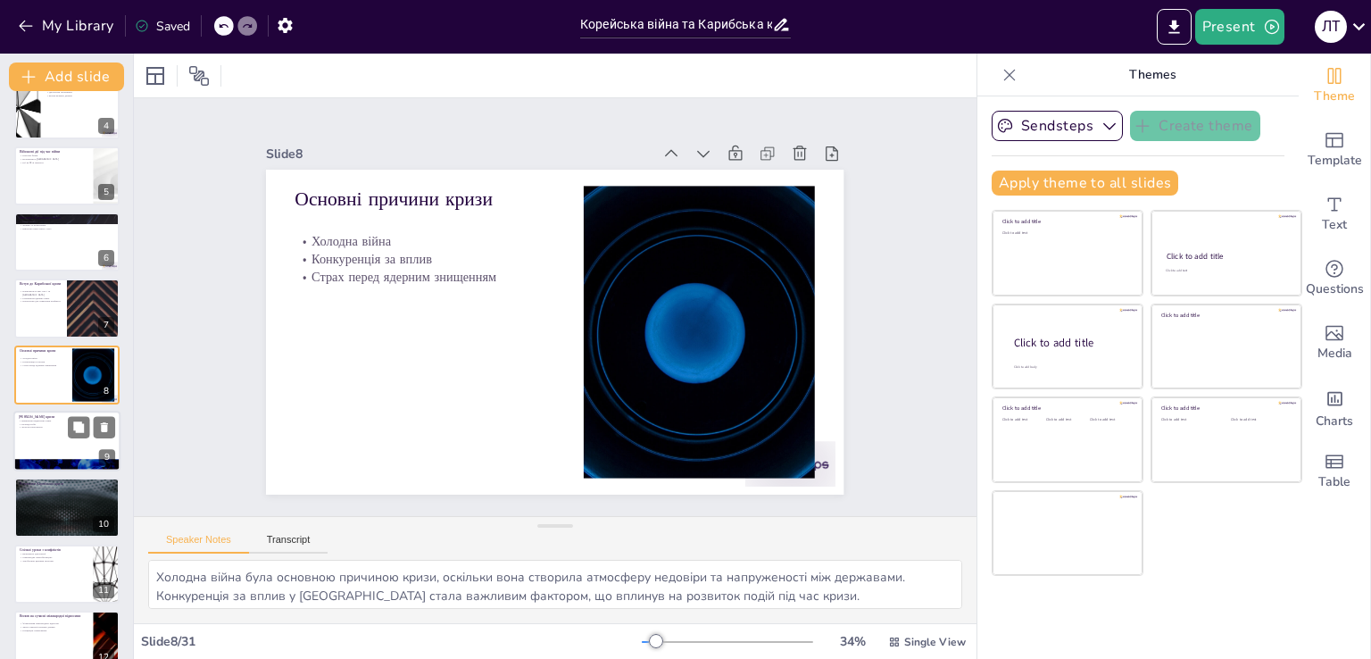
checkbox input "true"
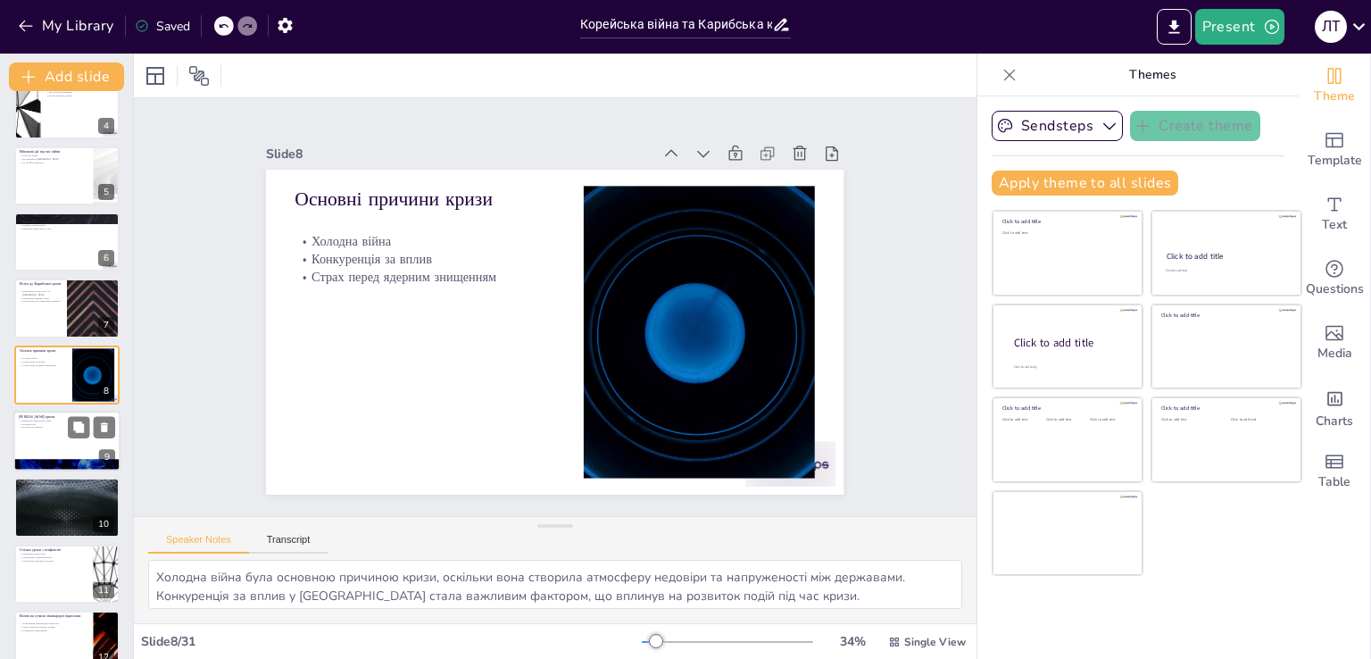
checkbox input "true"
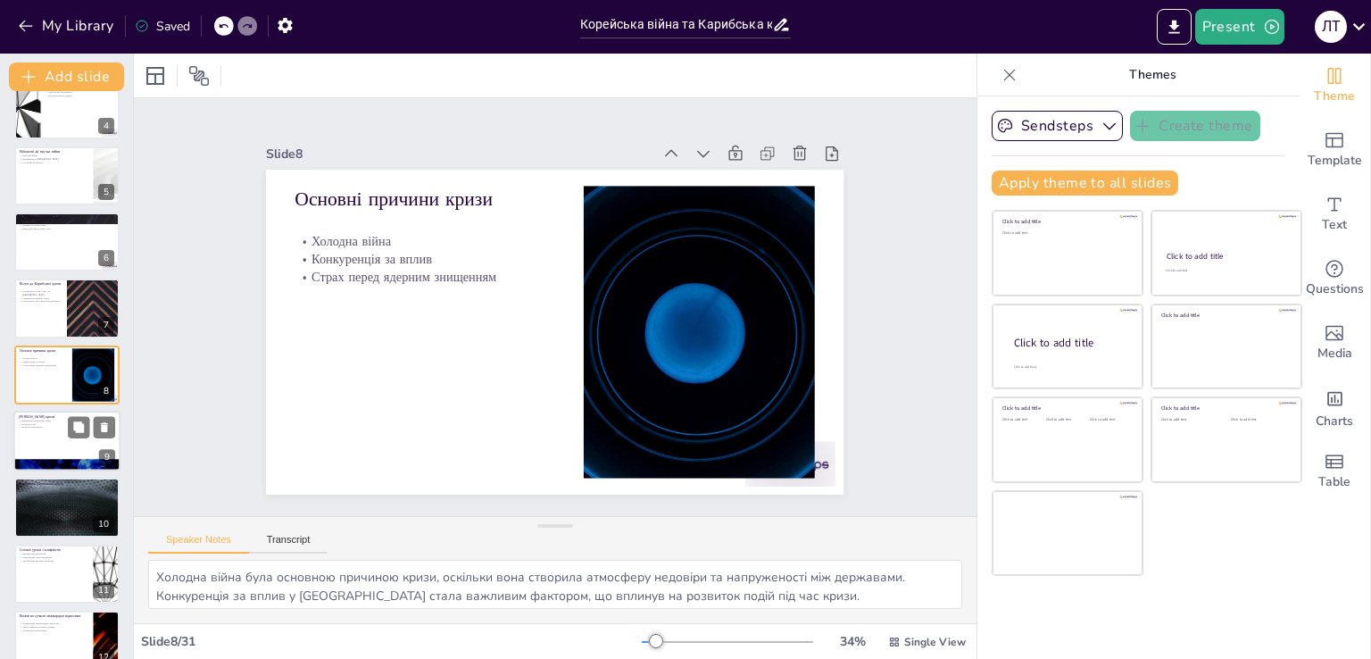
checkbox input "true"
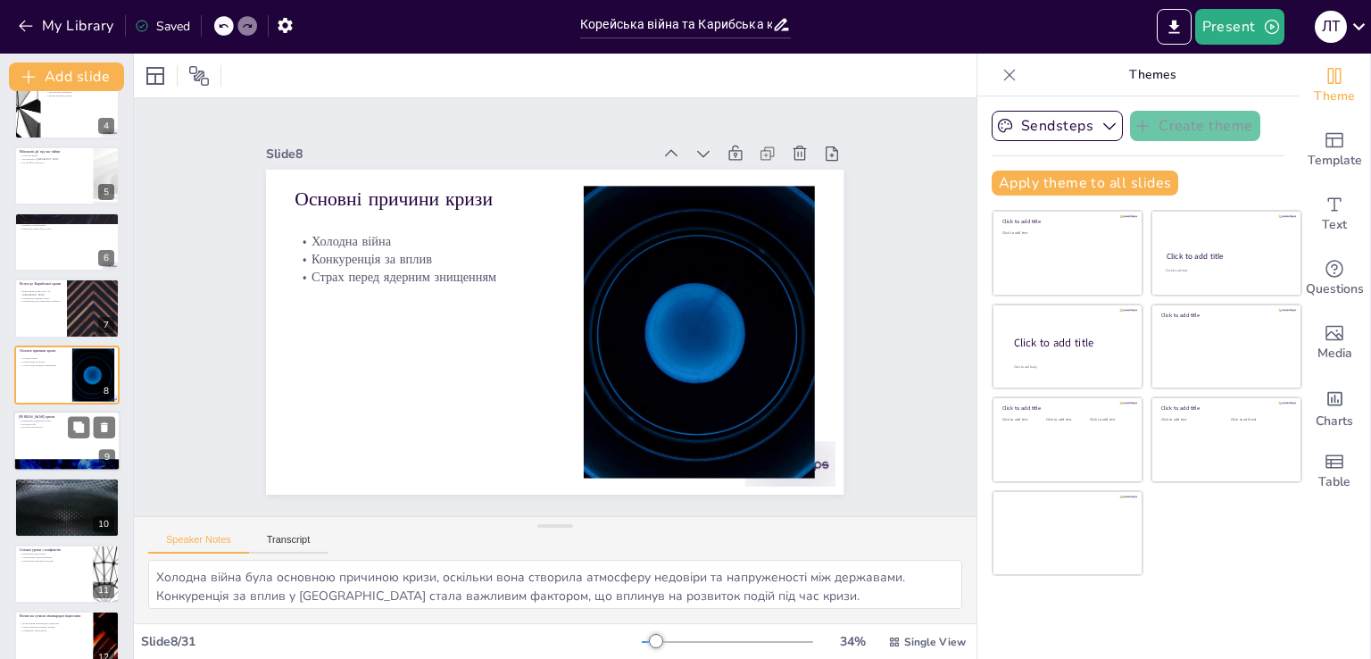
click at [51, 419] on p "Виявлення радянських ракет" at bounding box center [67, 421] width 96 height 4
type textarea "Виявлення радянських ракет на Кубі стало критично важливим моментом, що спровок…"
checkbox input "true"
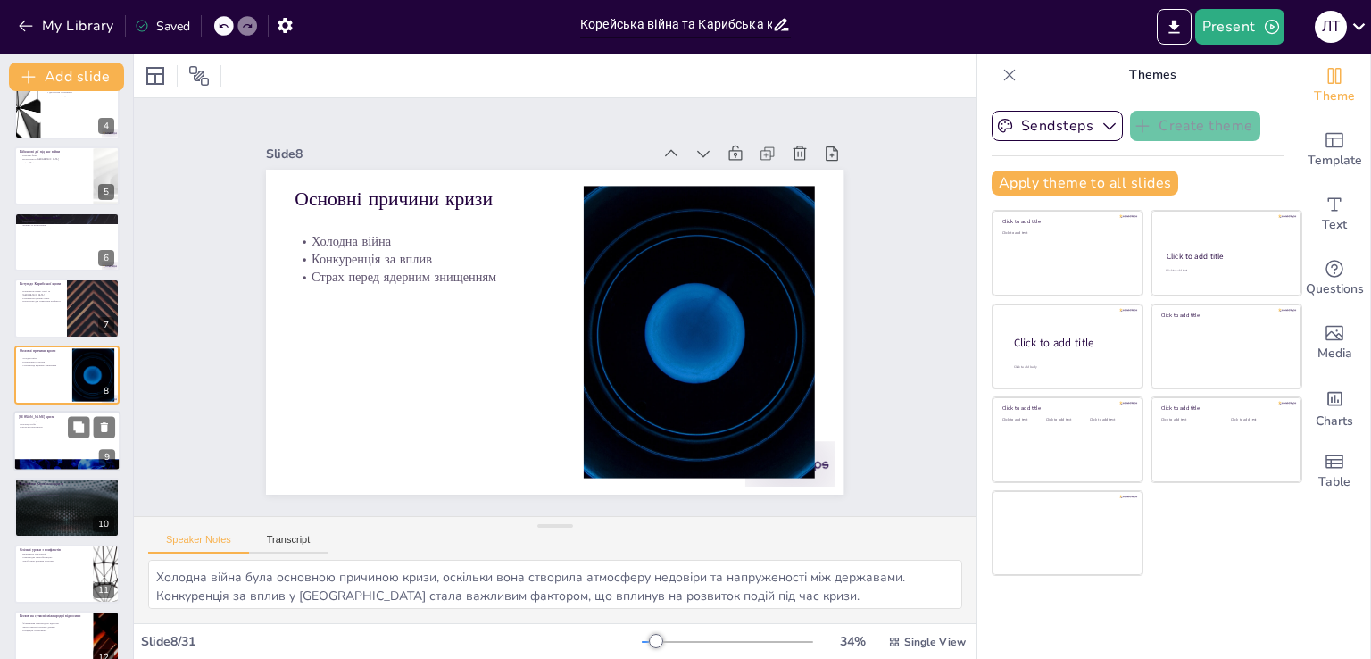
checkbox input "true"
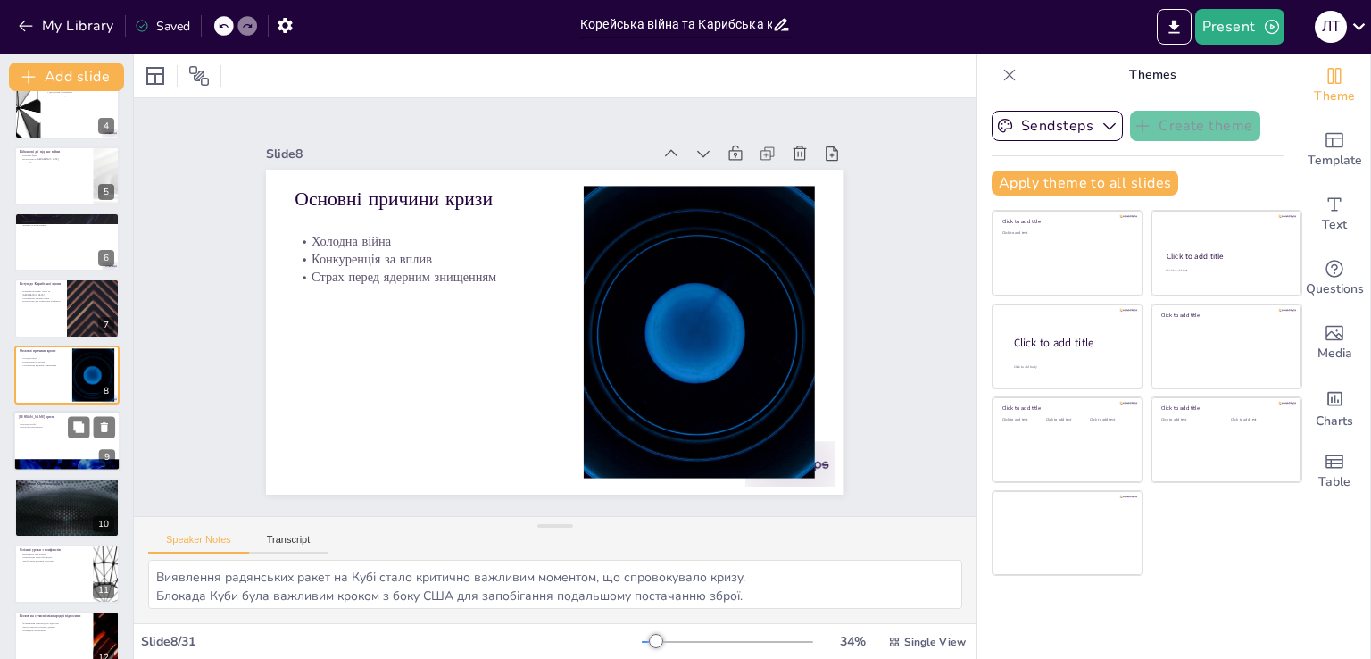
checkbox input "true"
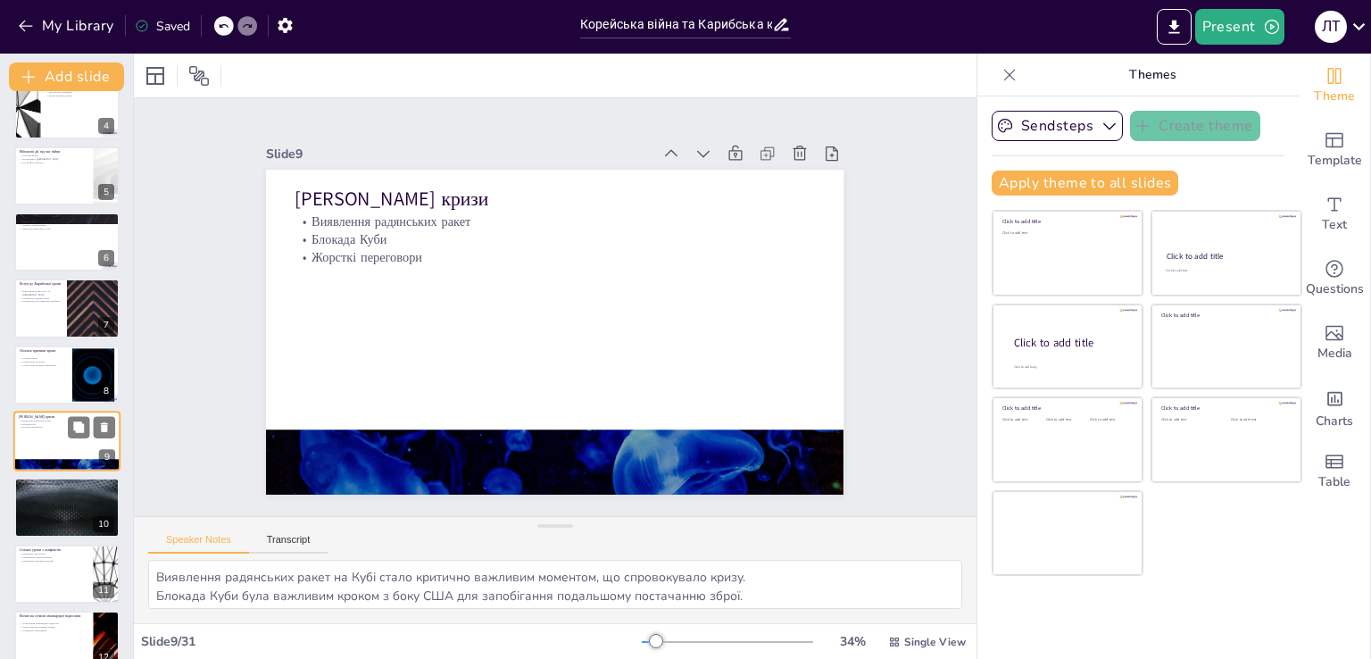
scroll to position [291, 0]
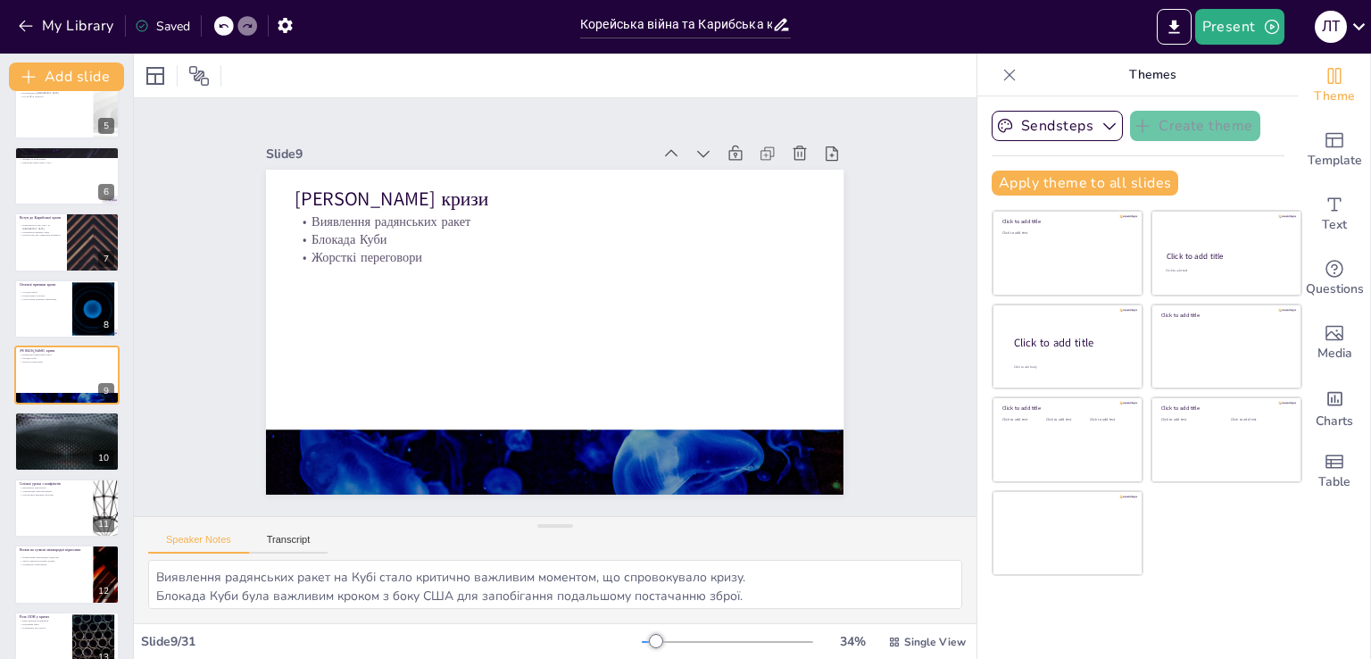
checkbox input "true"
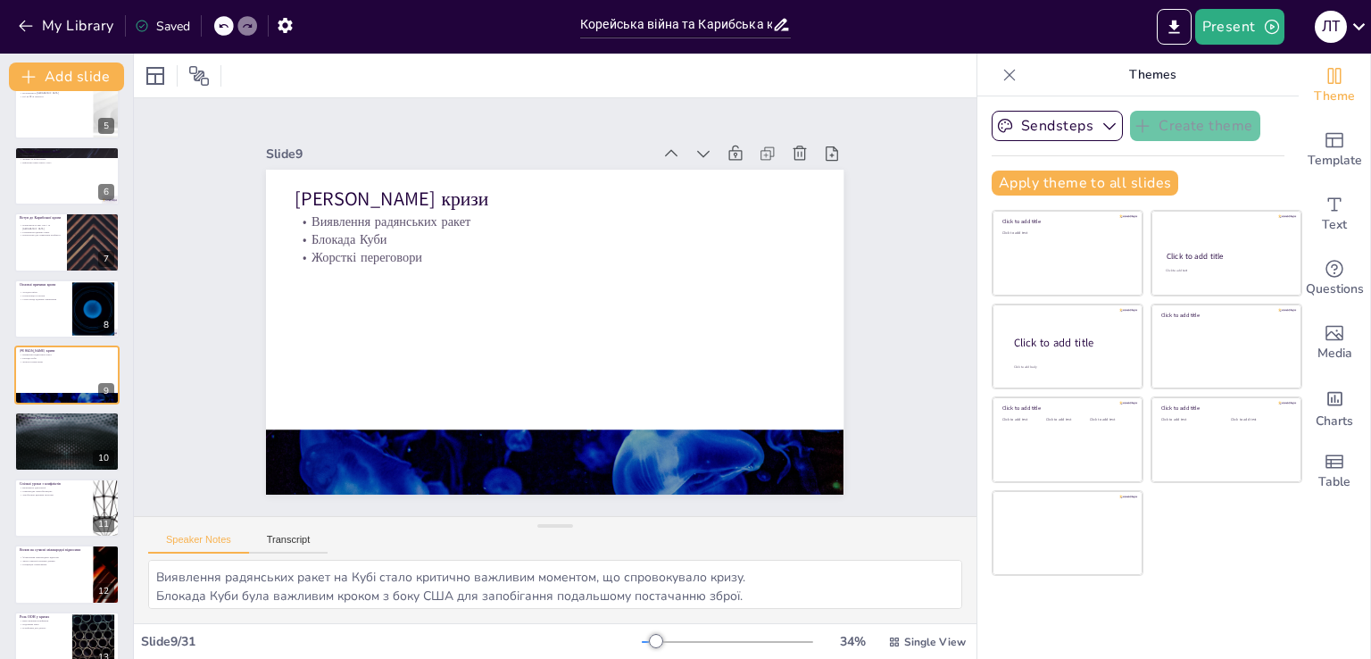
checkbox input "true"
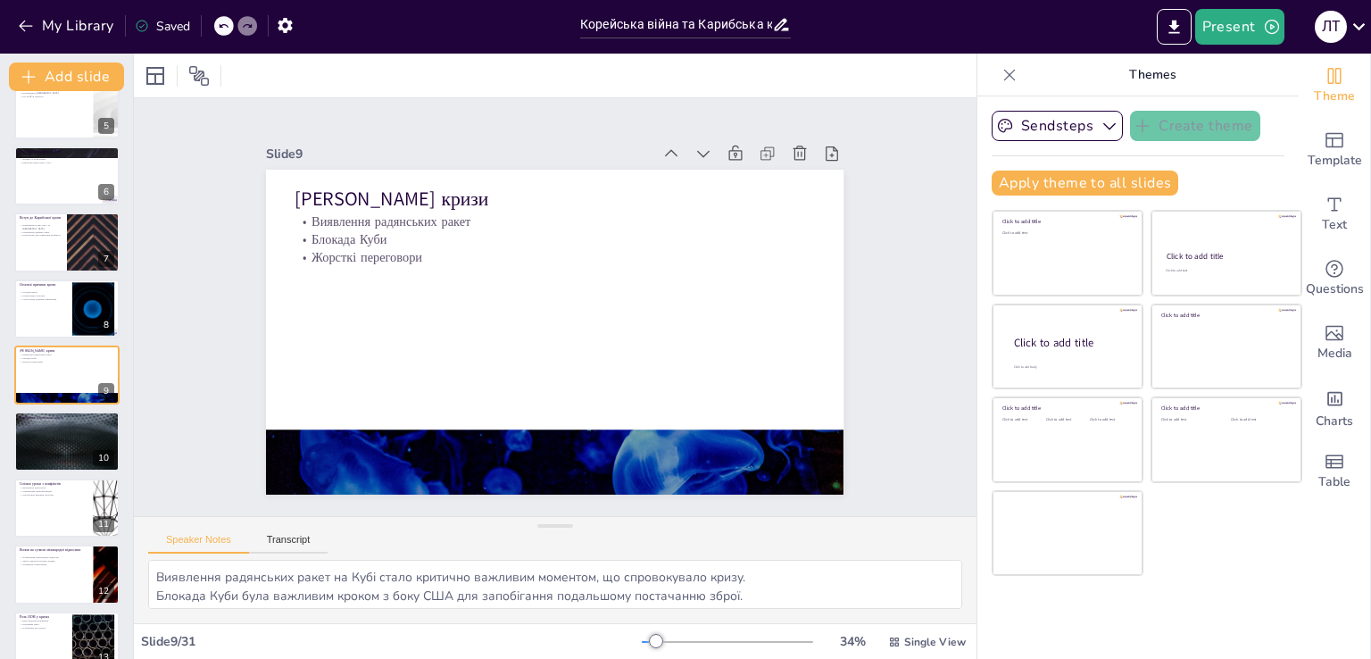
checkbox input "true"
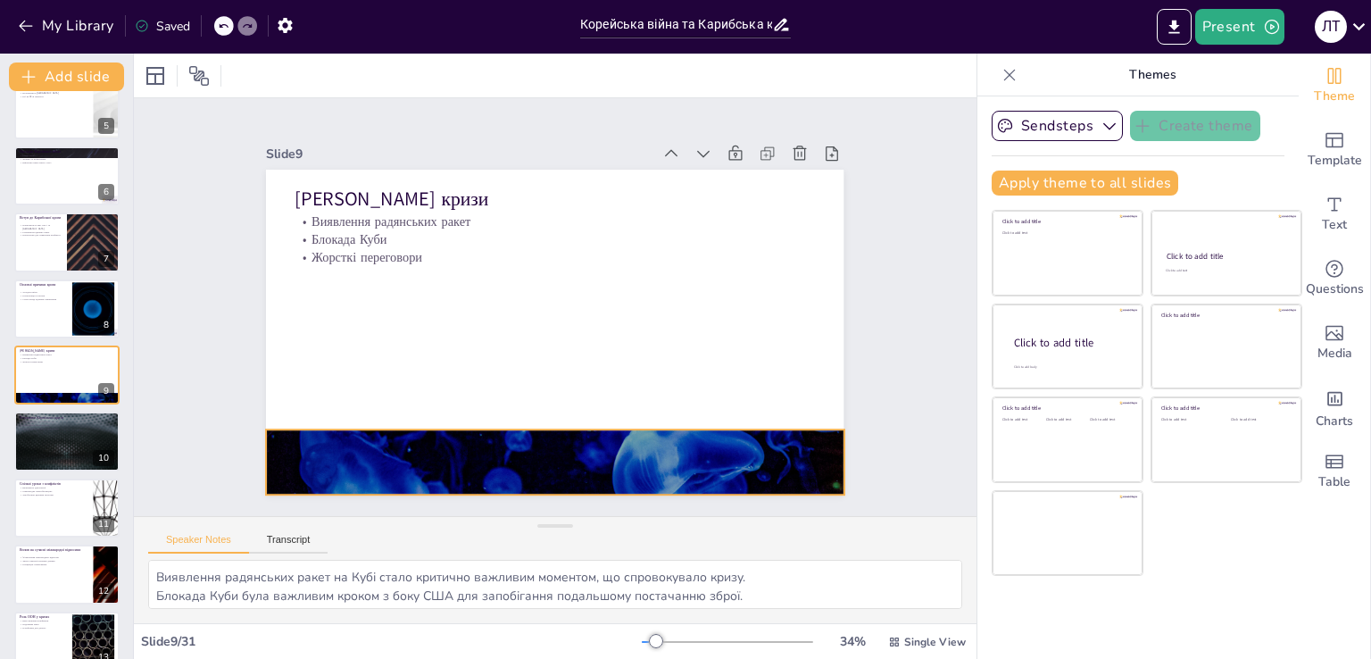
checkbox input "true"
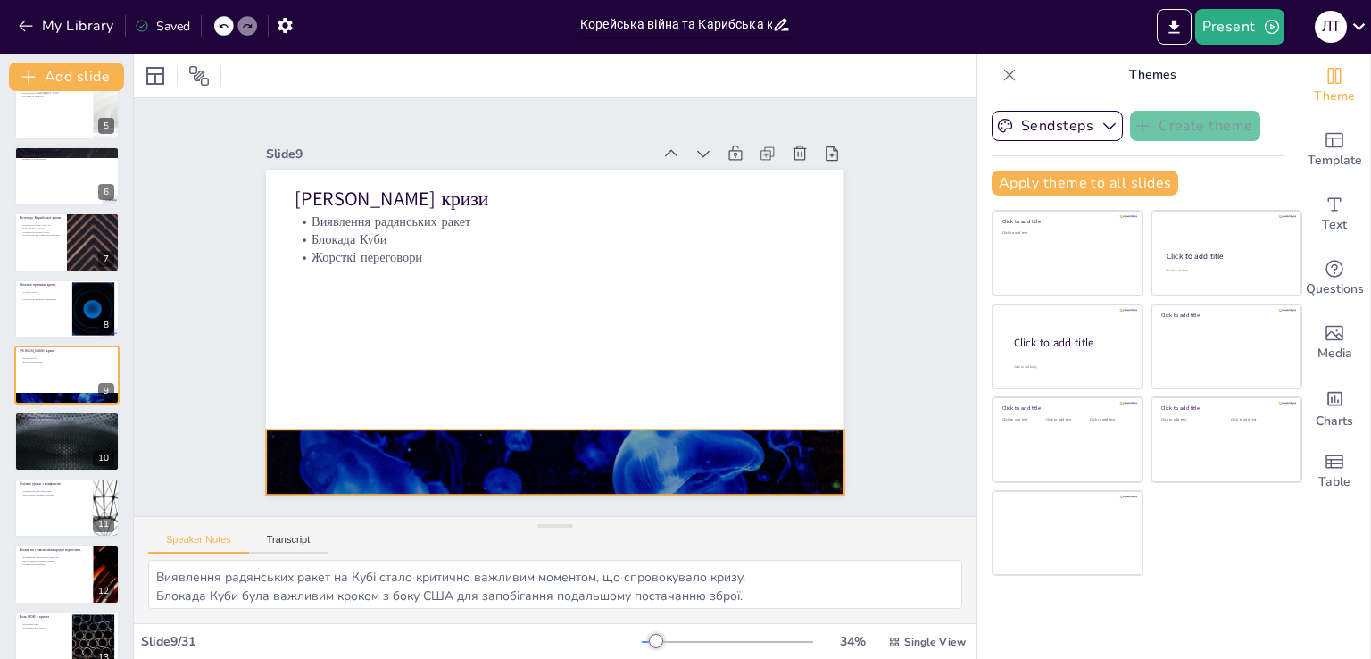
checkbox input "true"
